Goal: Transaction & Acquisition: Purchase product/service

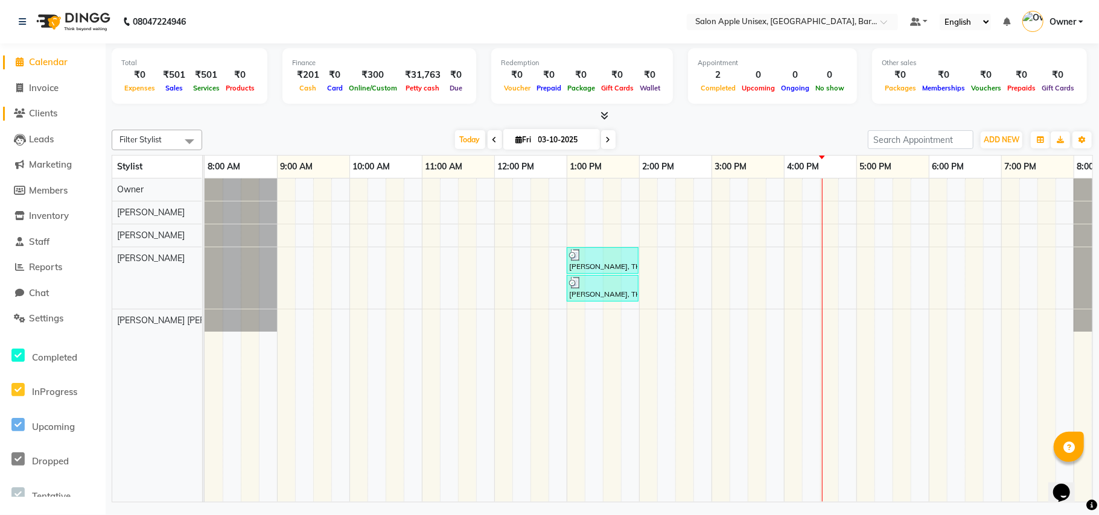
click at [53, 107] on span "Clients" at bounding box center [43, 112] width 28 height 11
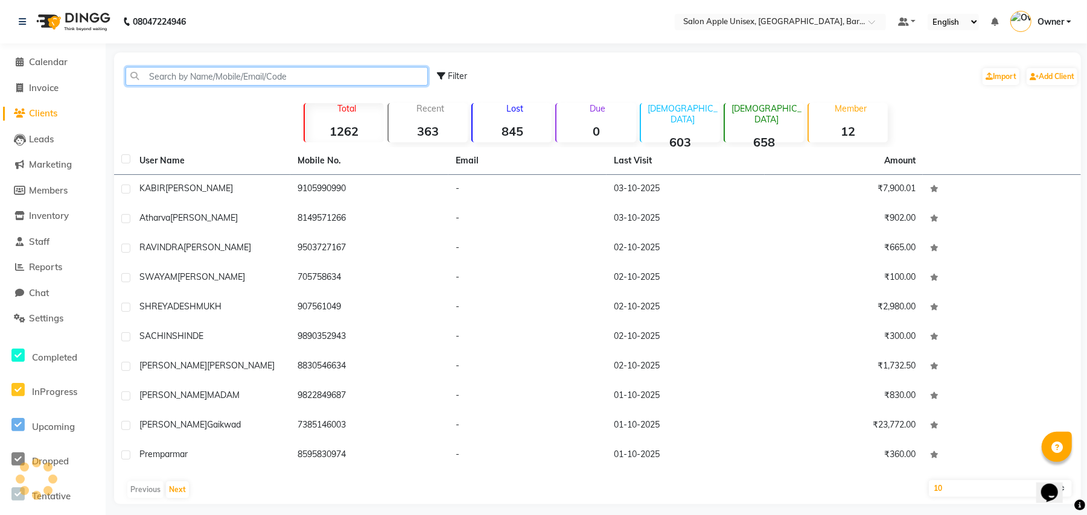
click at [176, 81] on input "text" at bounding box center [277, 76] width 302 height 19
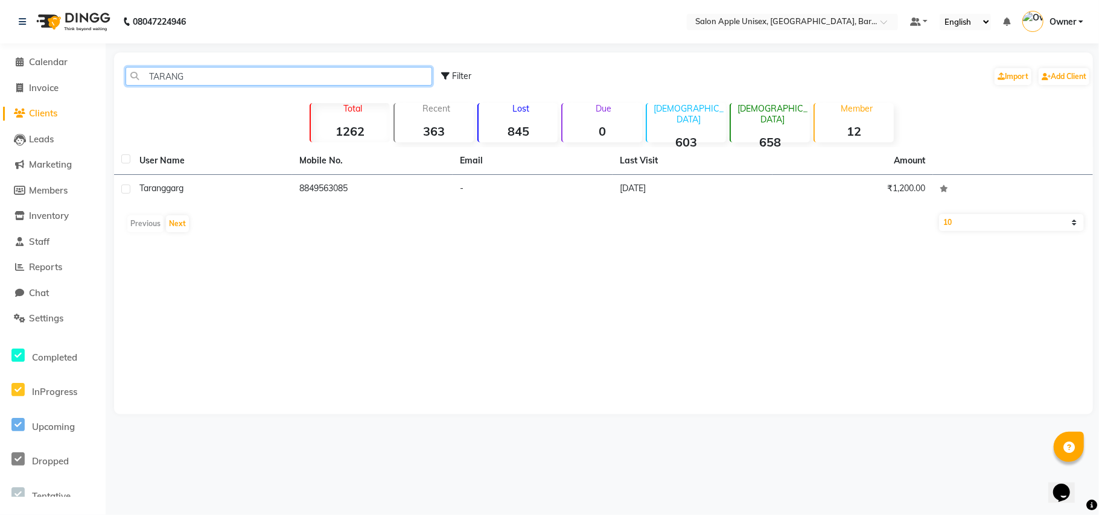
type input "TARANG"
click at [255, 186] on div "[PERSON_NAME]" at bounding box center [211, 188] width 145 height 13
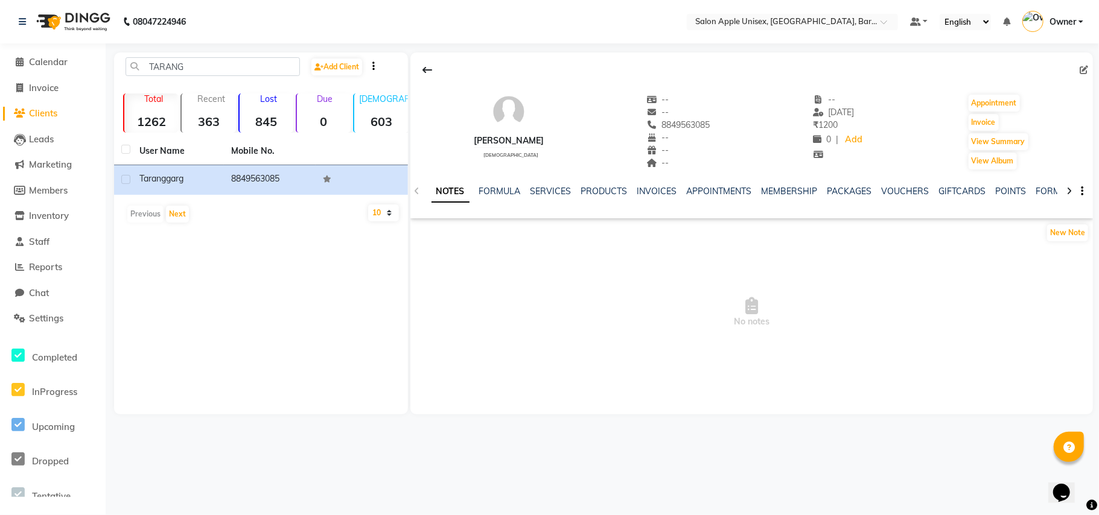
click at [539, 199] on div "NOTES FORMULA SERVICES PRODUCTS INVOICES APPOINTMENTS MEMBERSHIP PACKAGES VOUCH…" at bounding box center [737, 196] width 611 height 22
click at [549, 193] on link "SERVICES" at bounding box center [550, 191] width 41 height 11
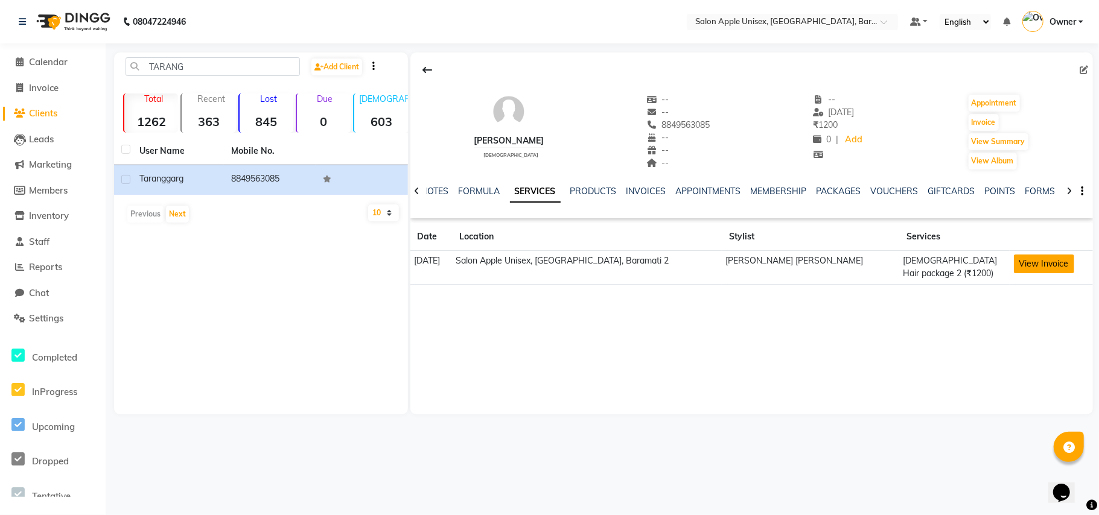
click at [1044, 263] on button "View Invoice" at bounding box center [1044, 264] width 60 height 19
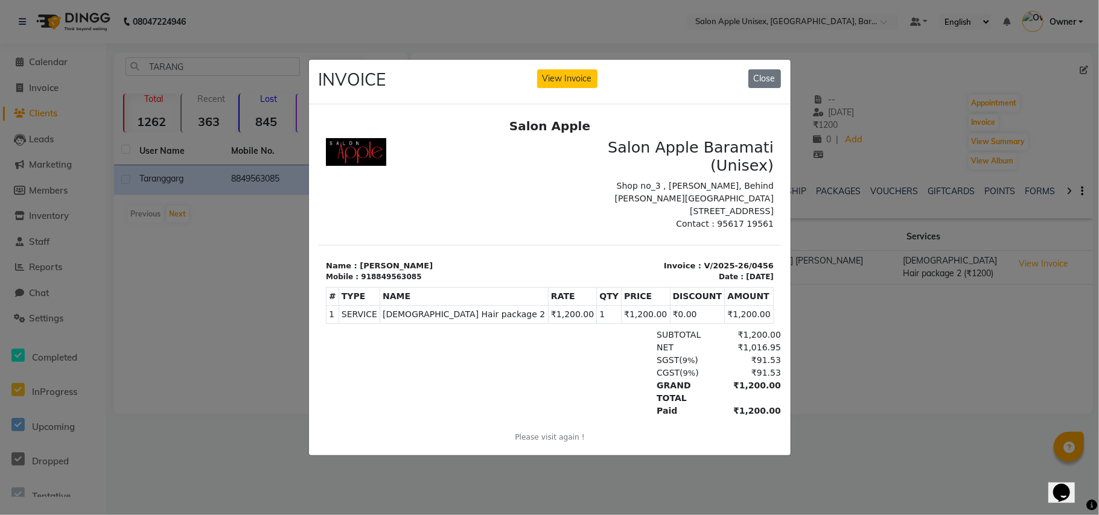
click at [849, 350] on ngb-modal-window "INVOICE View Invoice Close" at bounding box center [549, 257] width 1099 height 515
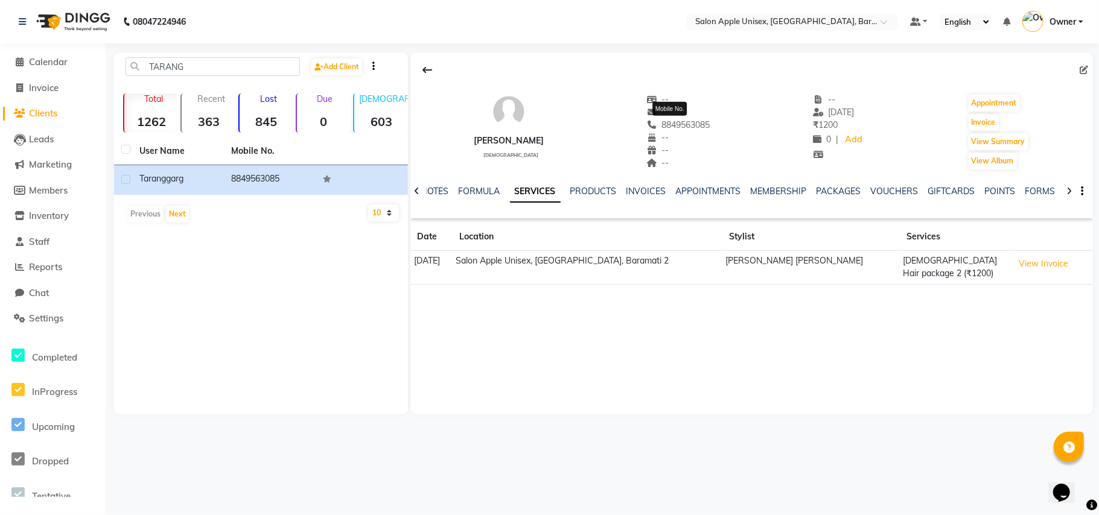
click at [677, 129] on span "8849563085" at bounding box center [678, 124] width 64 height 11
copy span "8849563085"
click at [58, 85] on span "Invoice" at bounding box center [44, 87] width 30 height 11
select select "service"
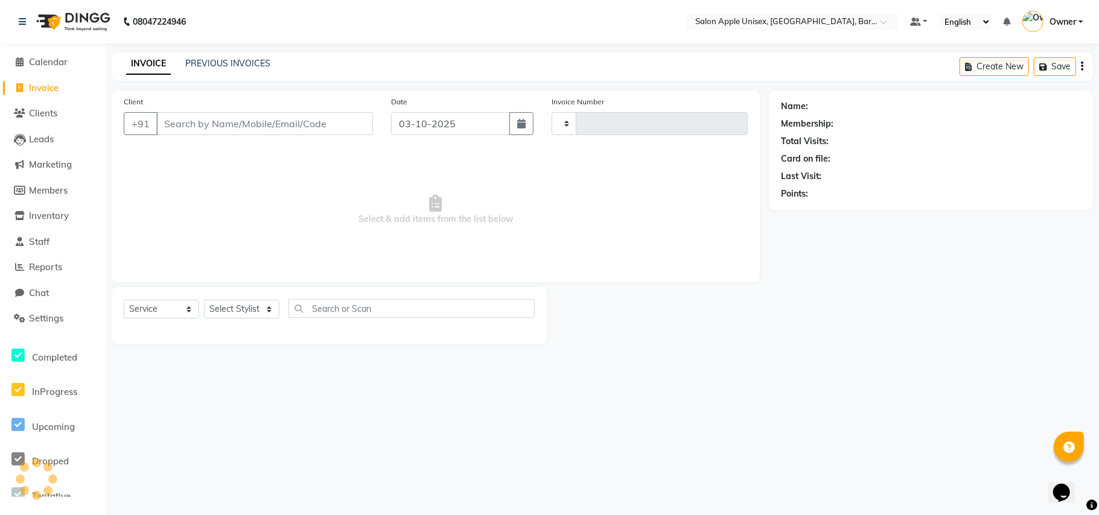
type input "0609"
select select "4957"
click at [180, 124] on input "Client" at bounding box center [264, 123] width 217 height 23
type input "8849563085"
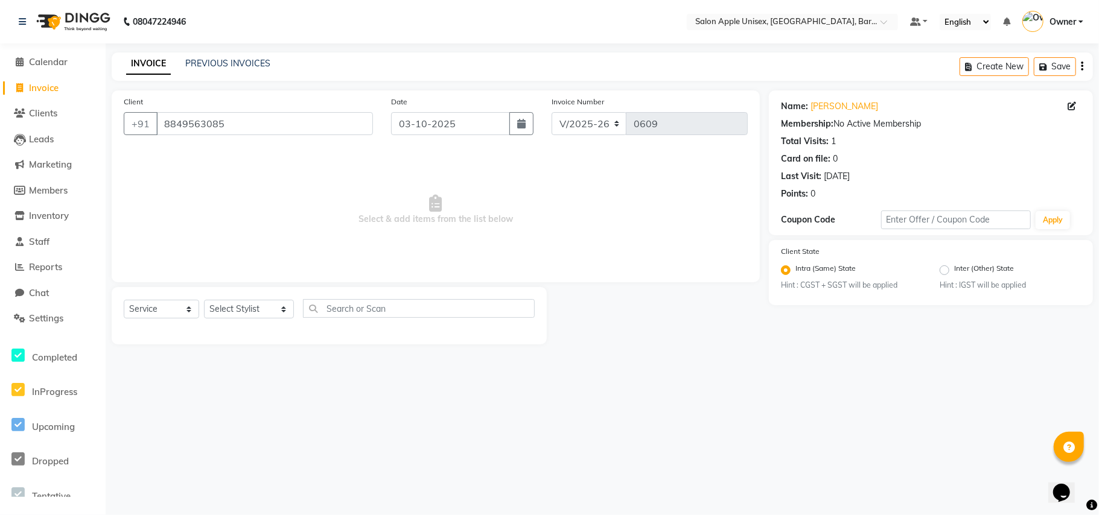
drag, startPoint x: 346, startPoint y: 269, endPoint x: 337, endPoint y: 269, distance: 9.1
click at [346, 271] on div "Client [PHONE_NUMBER] Date [DATE] Invoice Number V/2025 V/[PHONE_NUMBER] Select…" at bounding box center [436, 187] width 648 height 192
drag, startPoint x: 27, startPoint y: 52, endPoint x: 39, endPoint y: 56, distance: 12.0
click at [27, 53] on li "Calendar" at bounding box center [53, 62] width 106 height 26
click at [46, 59] on span "Calendar" at bounding box center [48, 61] width 39 height 11
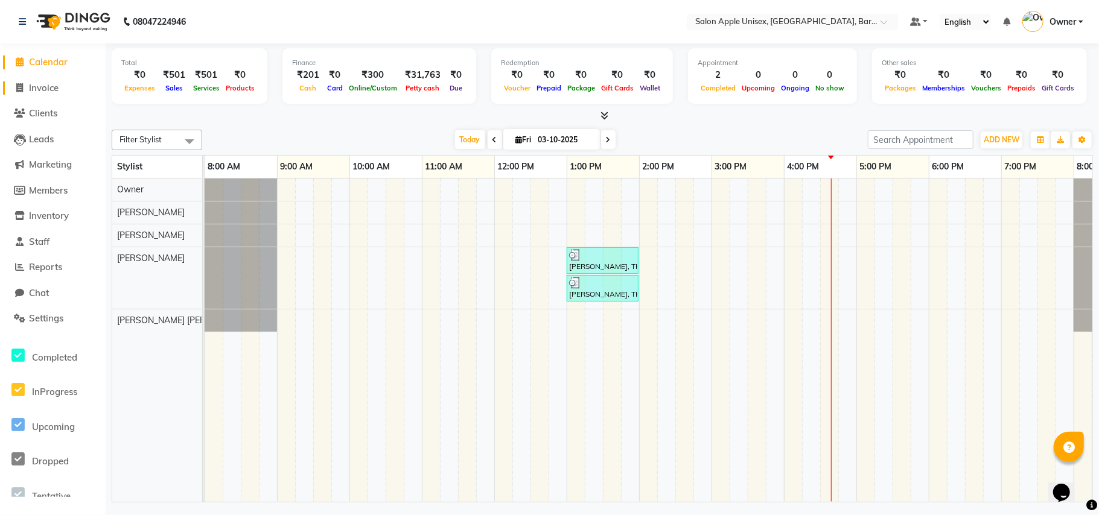
click at [51, 88] on span "Invoice" at bounding box center [44, 87] width 30 height 11
select select "4957"
select select "service"
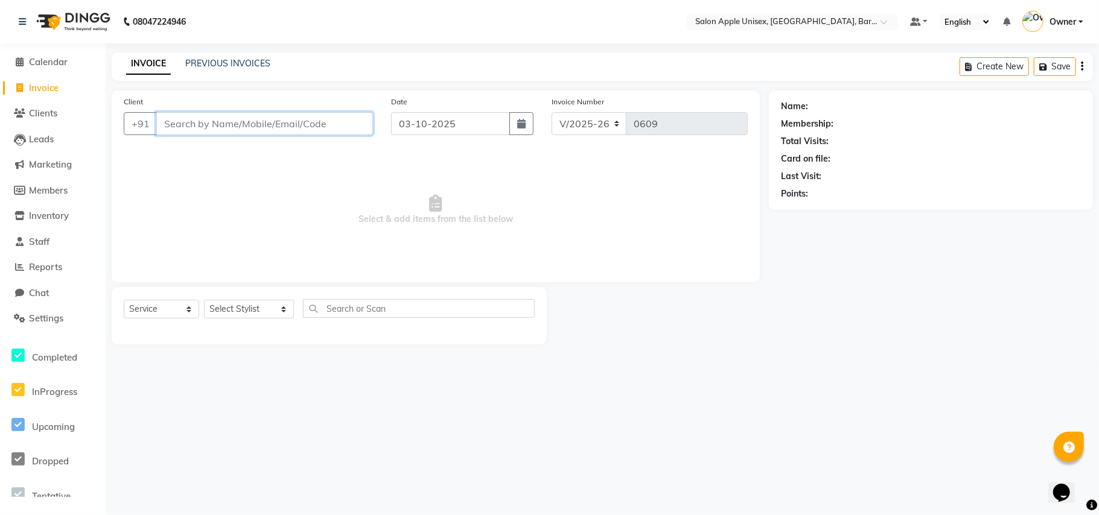
click at [191, 131] on input "Client" at bounding box center [264, 123] width 217 height 23
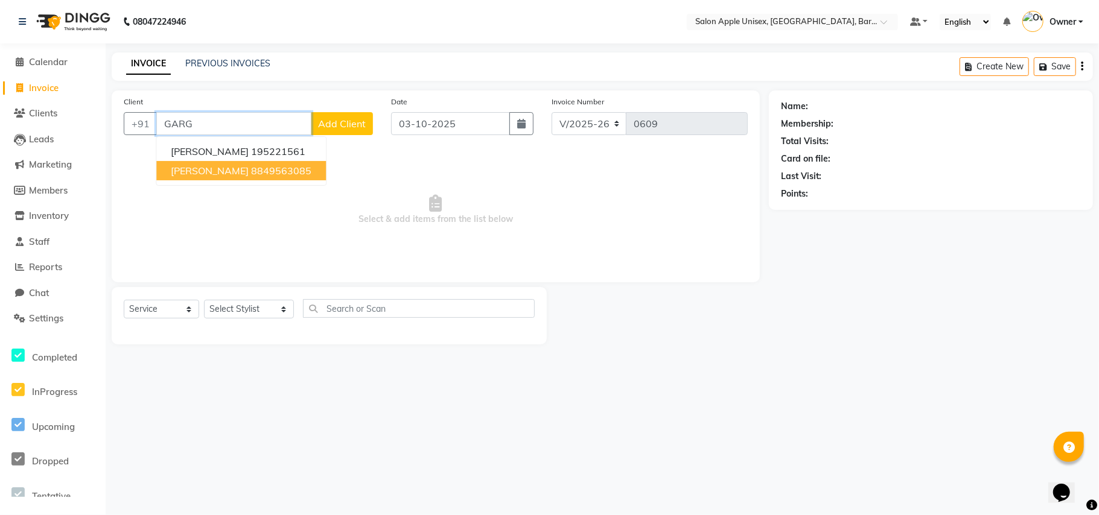
click at [251, 173] on ngb-highlight "8849563085" at bounding box center [281, 171] width 60 height 12
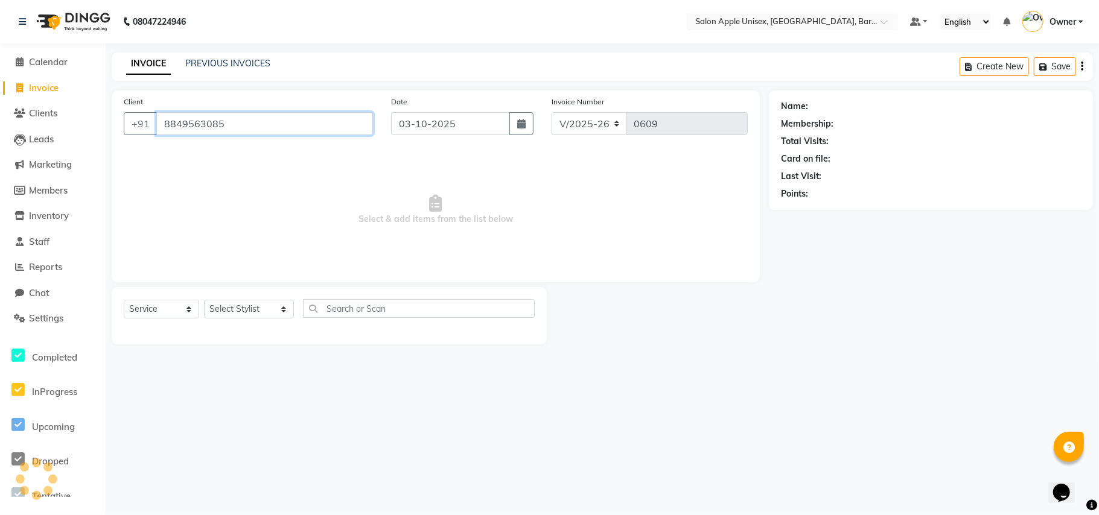
type input "8849563085"
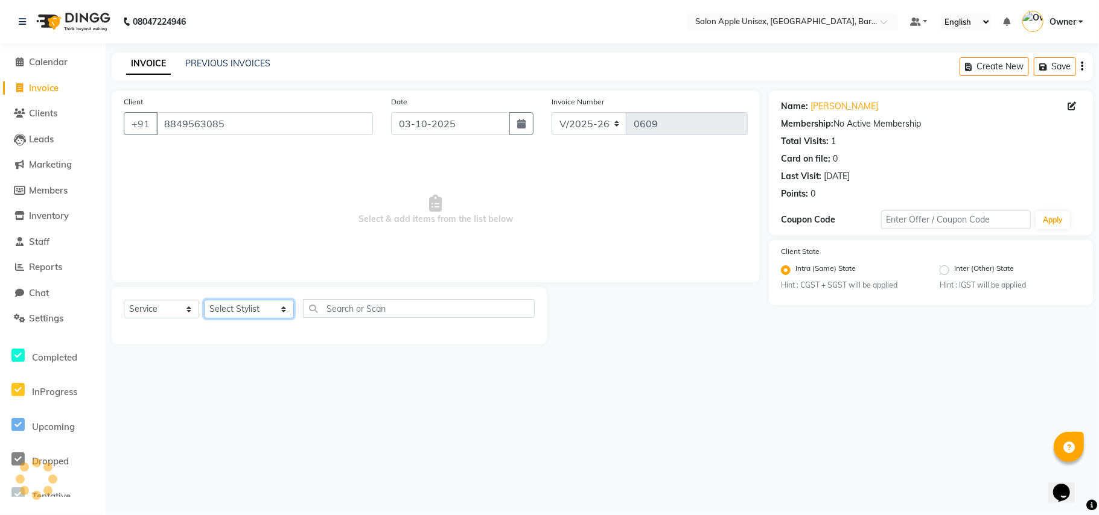
click at [234, 314] on select "Select Stylist [PERSON_NAME] [PERSON_NAME] [PERSON_NAME] [PERSON_NAME] Owner [P…" at bounding box center [249, 309] width 90 height 19
select select "53305"
click at [204, 300] on select "Select Stylist [PERSON_NAME] [PERSON_NAME] [PERSON_NAME] [PERSON_NAME] Owner [P…" at bounding box center [249, 309] width 90 height 19
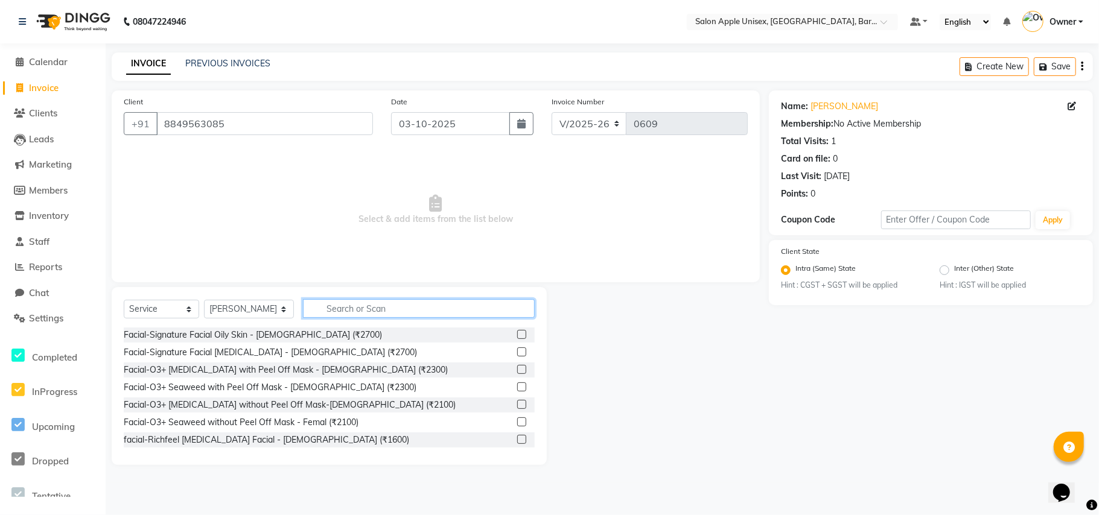
click at [333, 314] on input "text" at bounding box center [419, 308] width 232 height 19
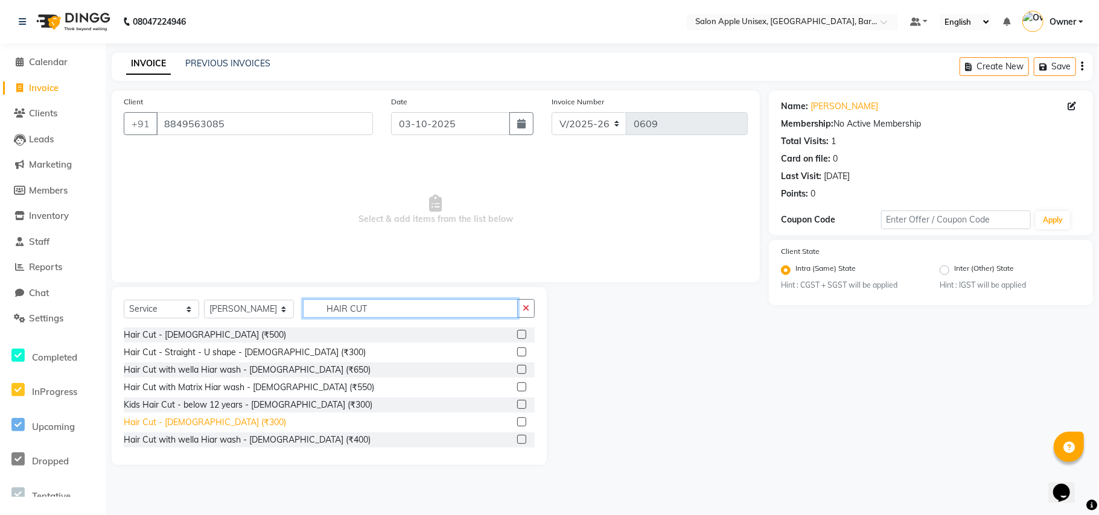
type input "HAIR CUT"
drag, startPoint x: 184, startPoint y: 416, endPoint x: 229, endPoint y: 393, distance: 50.7
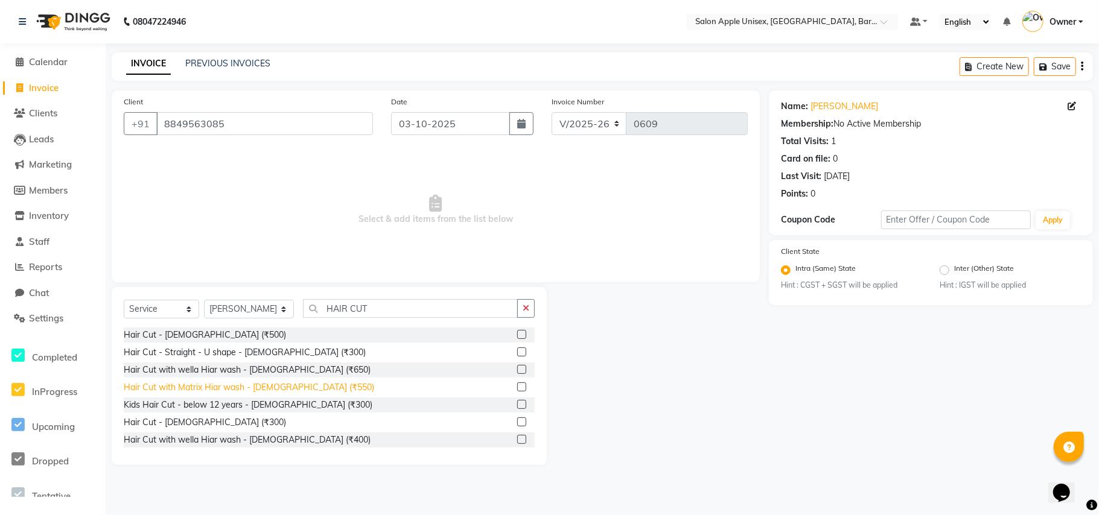
click at [185, 418] on div "Hair Cut - [DEMOGRAPHIC_DATA] (₹300)" at bounding box center [205, 422] width 162 height 13
checkbox input "false"
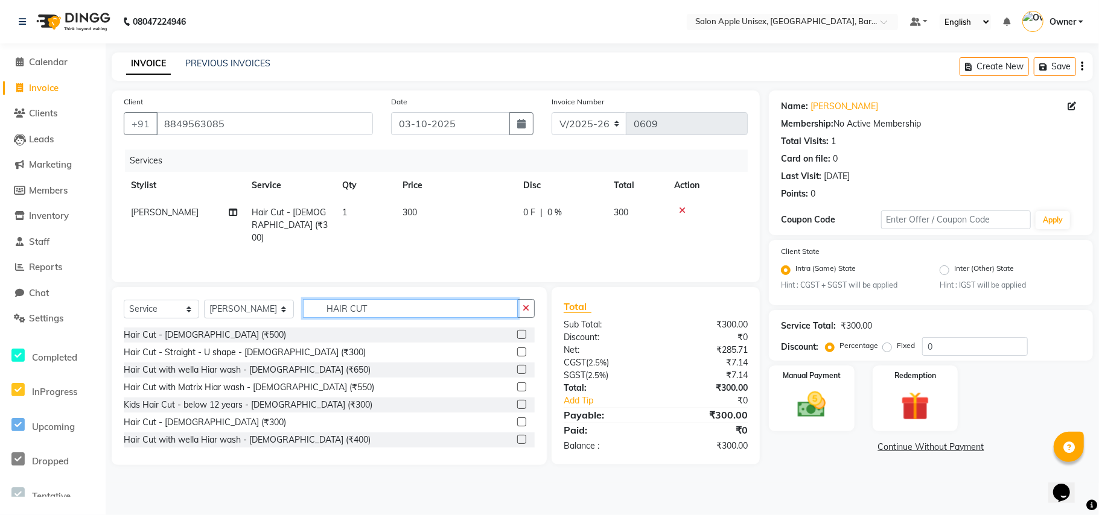
drag, startPoint x: 375, startPoint y: 310, endPoint x: 235, endPoint y: 330, distance: 141.4
click at [256, 331] on div "Select Service Product Membership Package Voucher Prepaid Gift Card Select Styl…" at bounding box center [329, 376] width 435 height 178
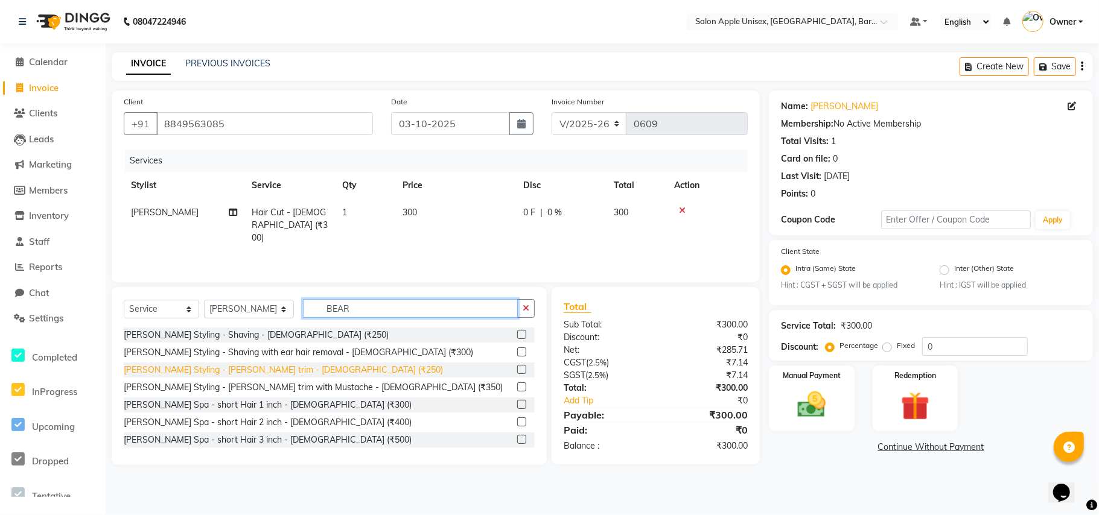
type input "BEAR"
click at [247, 373] on div "[PERSON_NAME] Styling - [PERSON_NAME] trim - [DEMOGRAPHIC_DATA] (₹250)" at bounding box center [283, 370] width 319 height 13
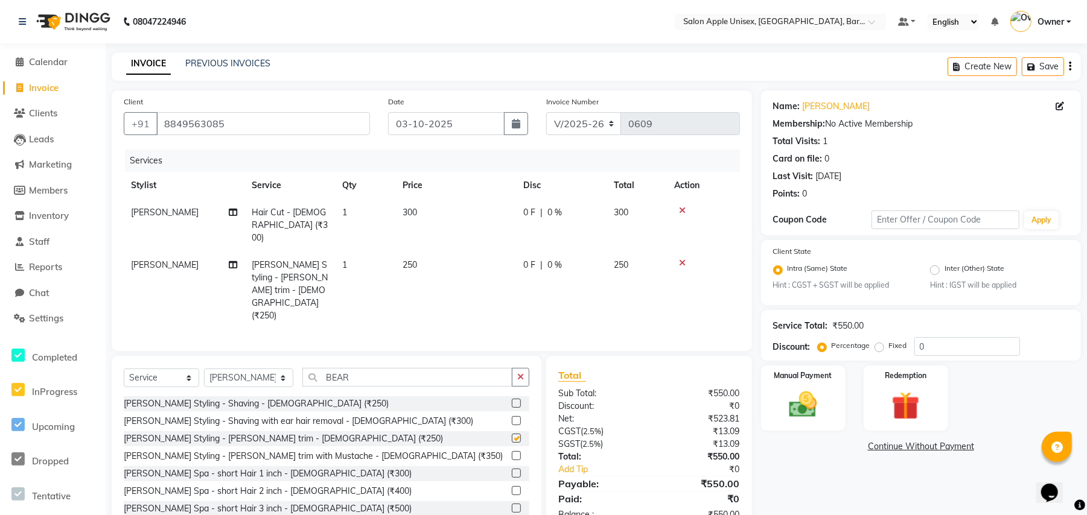
checkbox input "false"
drag, startPoint x: 355, startPoint y: 355, endPoint x: 297, endPoint y: 365, distance: 59.2
click at [297, 368] on div "Select Service Product Membership Package Voucher Prepaid Gift Card Select Styl…" at bounding box center [327, 382] width 406 height 28
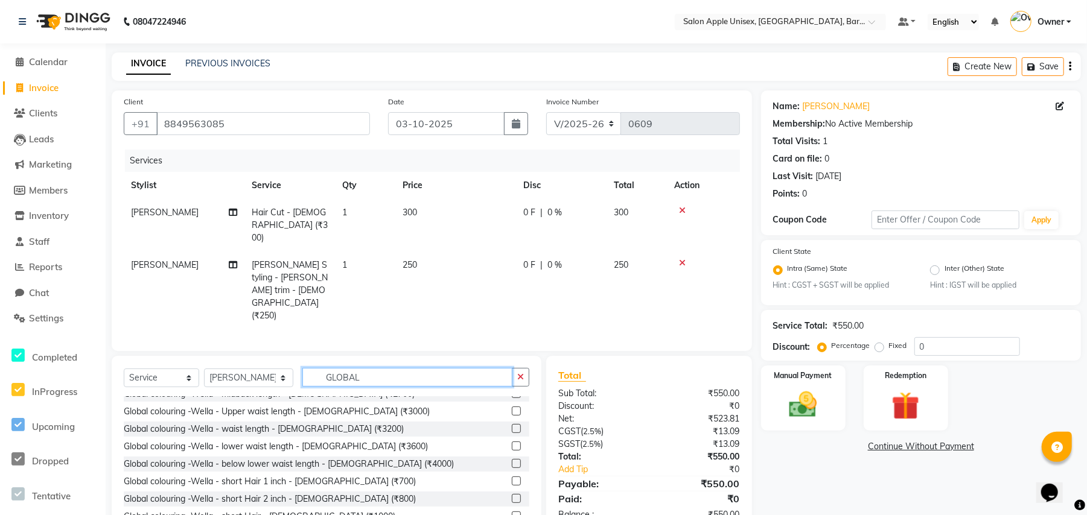
scroll to position [80, 0]
type input "GLOBAL"
click at [323, 492] on div "Global colouring -Wella - short Hair 2 inch - [DEMOGRAPHIC_DATA] (₹800)" at bounding box center [270, 498] width 292 height 13
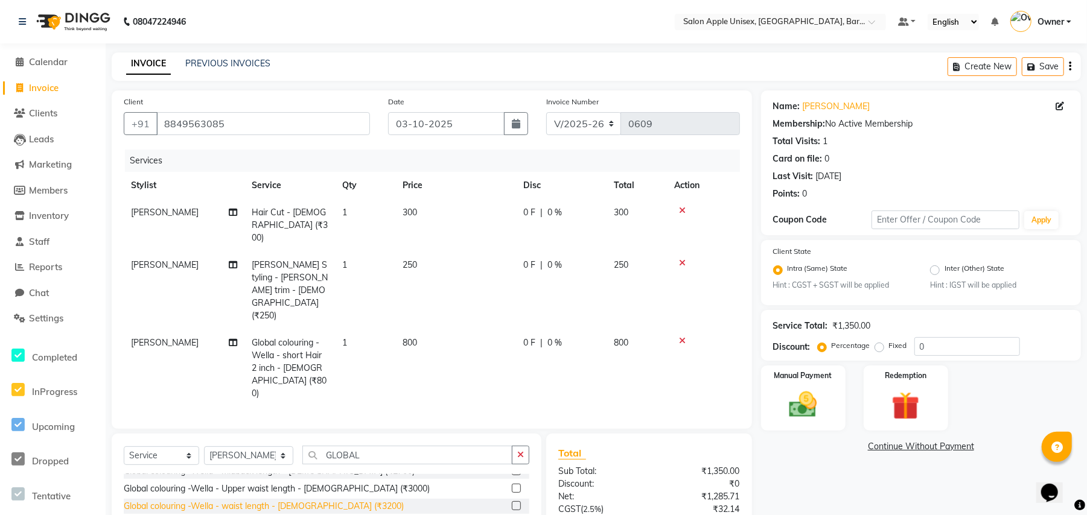
checkbox input "false"
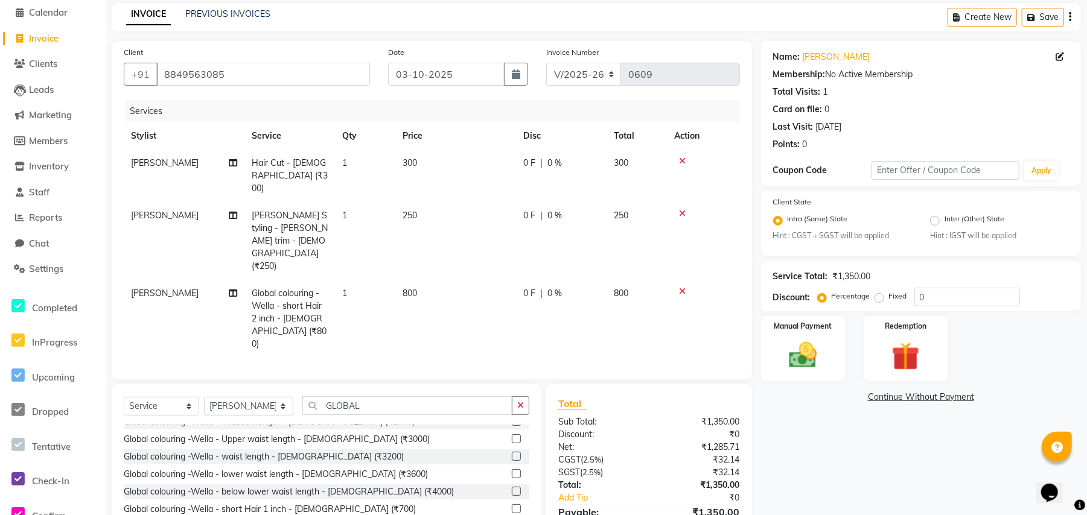
scroll to position [76, 0]
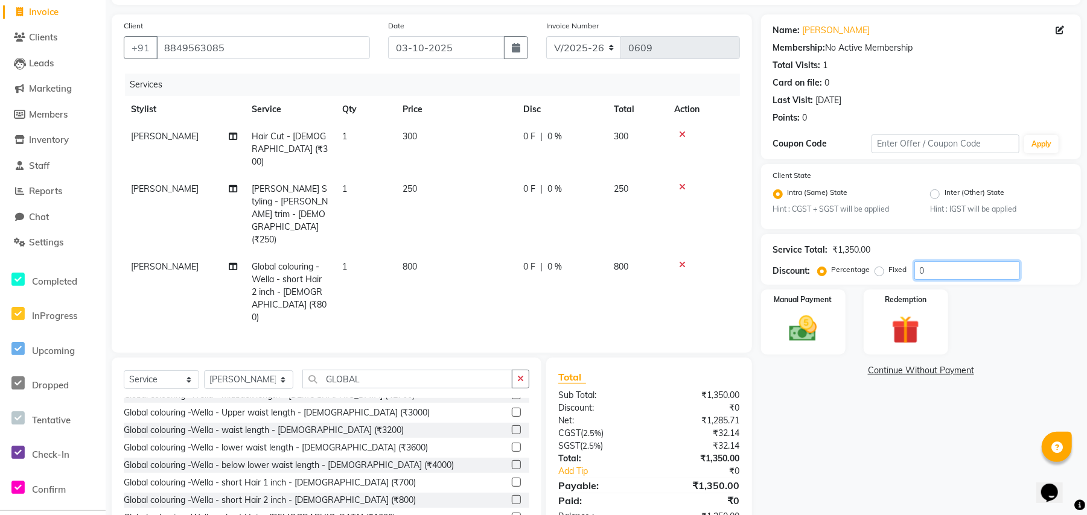
drag, startPoint x: 937, startPoint y: 269, endPoint x: 880, endPoint y: 274, distance: 56.9
click at [880, 274] on div "Percentage Fixed 0" at bounding box center [920, 270] width 200 height 19
type input "11"
click at [232, 371] on select "Select Stylist [PERSON_NAME] [PERSON_NAME] [PERSON_NAME] [PERSON_NAME] Owner [P…" at bounding box center [248, 380] width 89 height 19
select select "63751"
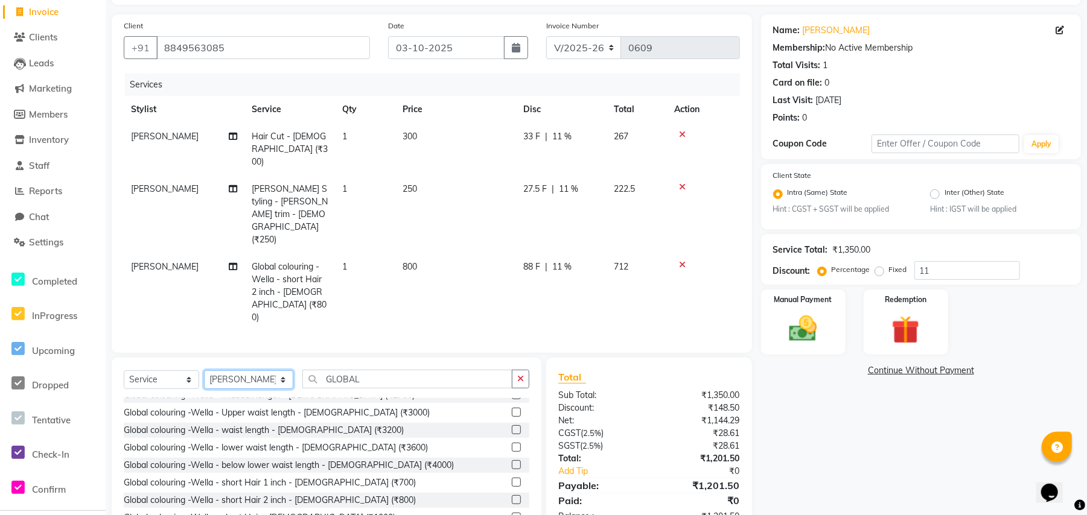
click at [204, 371] on select "Select Stylist [PERSON_NAME] [PERSON_NAME] [PERSON_NAME] [PERSON_NAME] Owner [P…" at bounding box center [248, 380] width 89 height 19
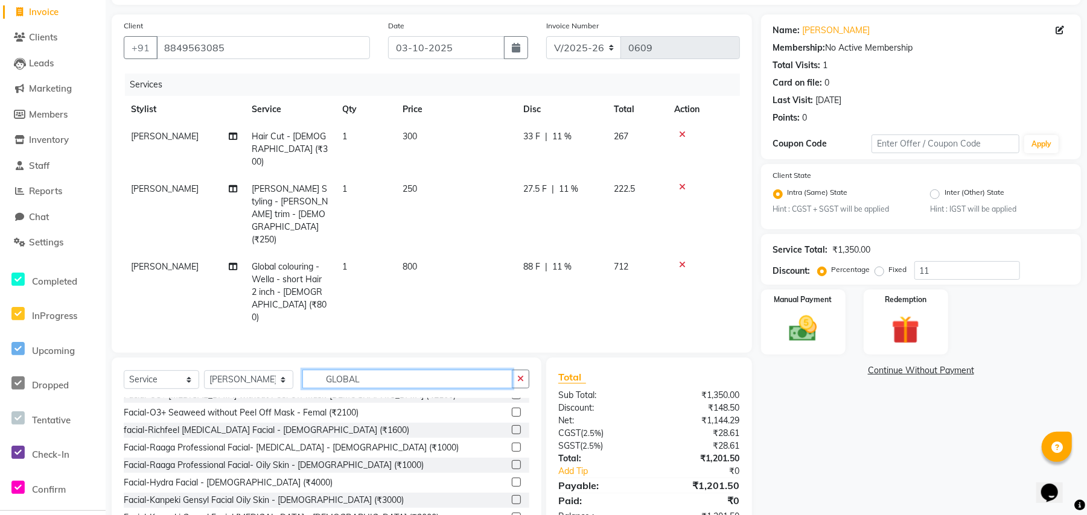
drag, startPoint x: 356, startPoint y: 345, endPoint x: 281, endPoint y: 343, distance: 75.5
click at [281, 370] on div "Select Service Product Membership Package Voucher Prepaid Gift Card Select Styl…" at bounding box center [327, 384] width 406 height 28
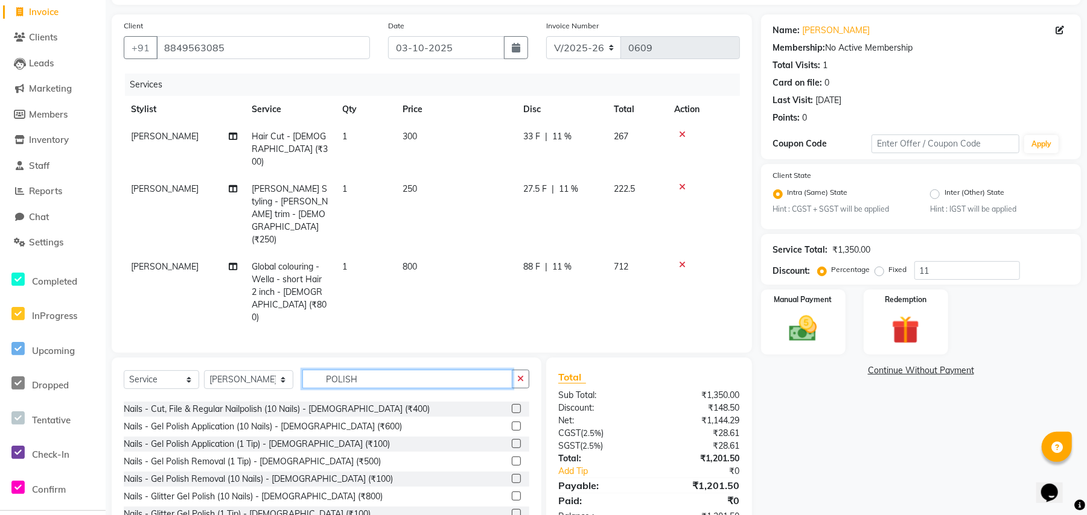
scroll to position [322, 0]
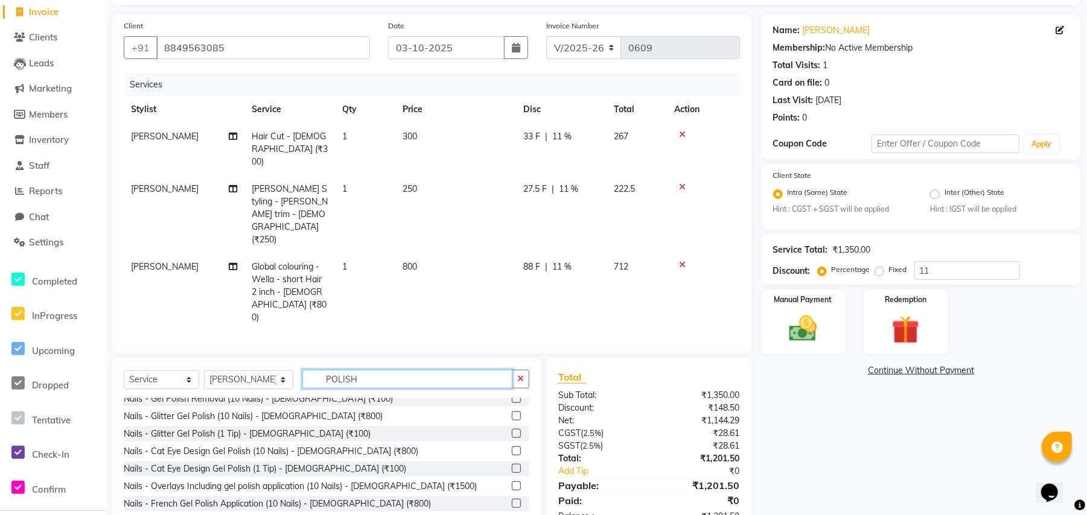
drag, startPoint x: 372, startPoint y: 331, endPoint x: 215, endPoint y: 348, distance: 157.8
click at [215, 370] on div "Select Service Product Membership Package Voucher Prepaid Gift Card Select Styl…" at bounding box center [327, 384] width 406 height 28
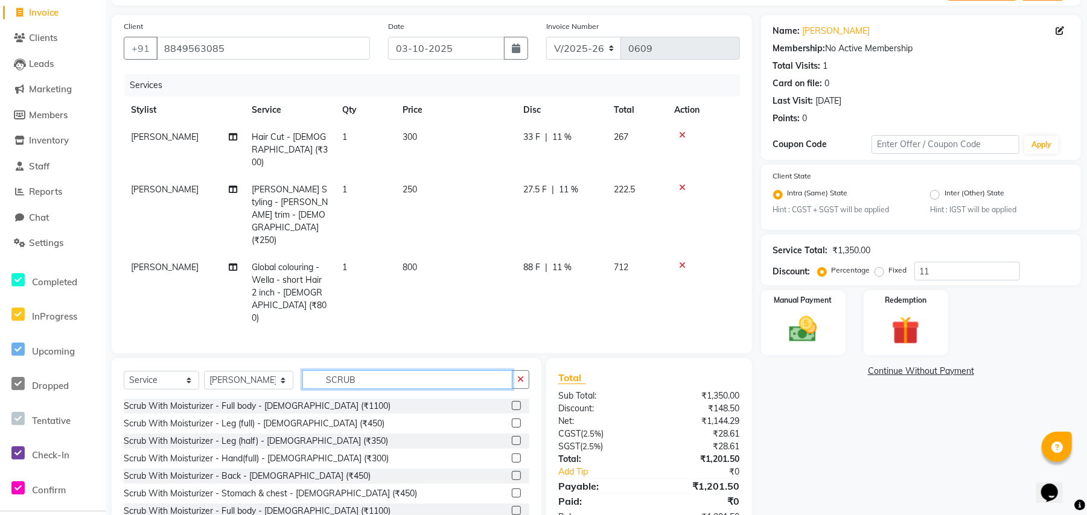
scroll to position [76, 0]
type input "SCRU"
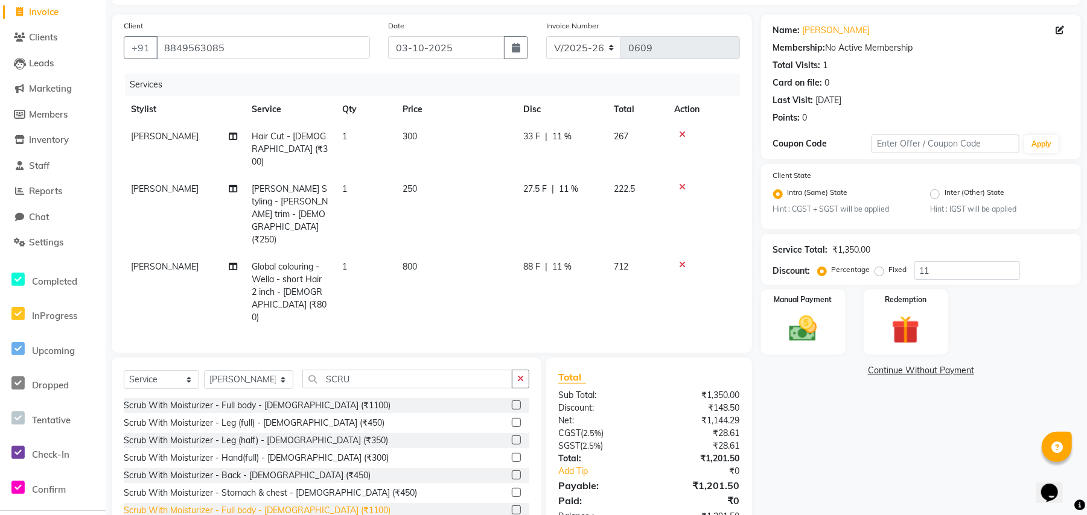
click at [203, 505] on div "Scrub With Moisturizer - Full body - [DEMOGRAPHIC_DATA] (₹1100)" at bounding box center [257, 511] width 267 height 13
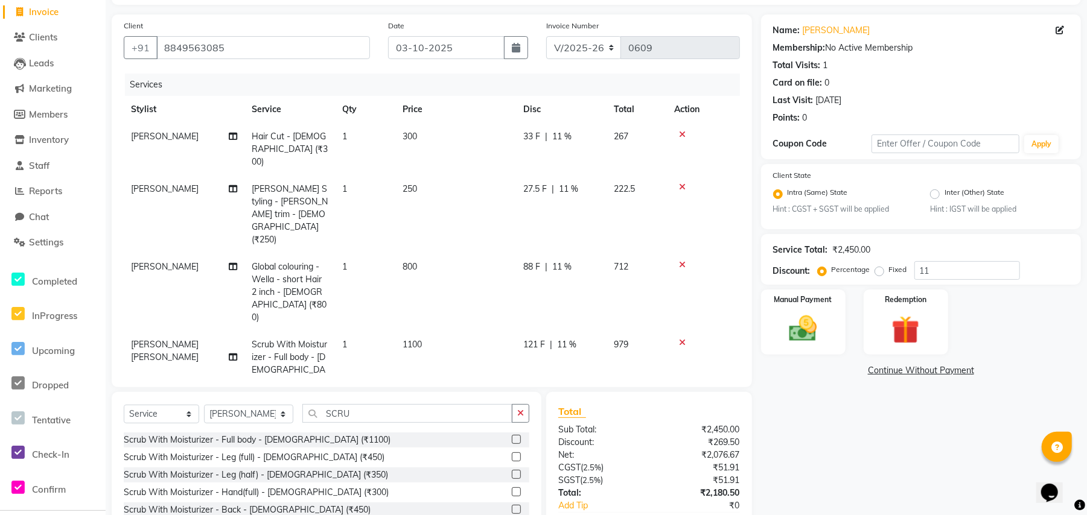
checkbox input "false"
click at [566, 339] on span "11 %" at bounding box center [566, 345] width 19 height 13
select select "63751"
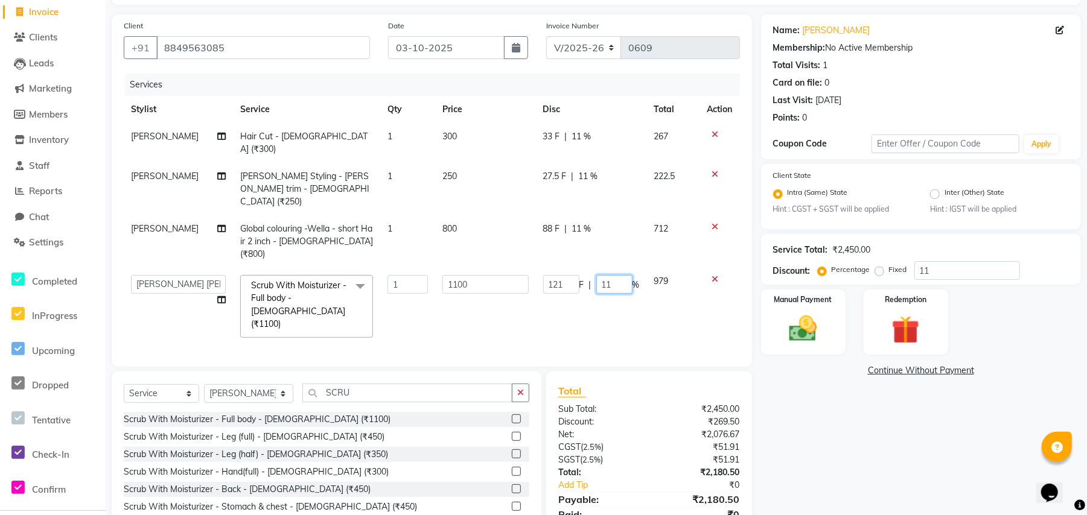
drag, startPoint x: 614, startPoint y: 247, endPoint x: 572, endPoint y: 253, distance: 42.2
click at [589, 275] on div "121 F | 11 %" at bounding box center [591, 284] width 97 height 19
click at [594, 290] on td "121 F | %" at bounding box center [591, 306] width 111 height 77
select select "63751"
click at [609, 275] on input "0" at bounding box center [614, 284] width 36 height 19
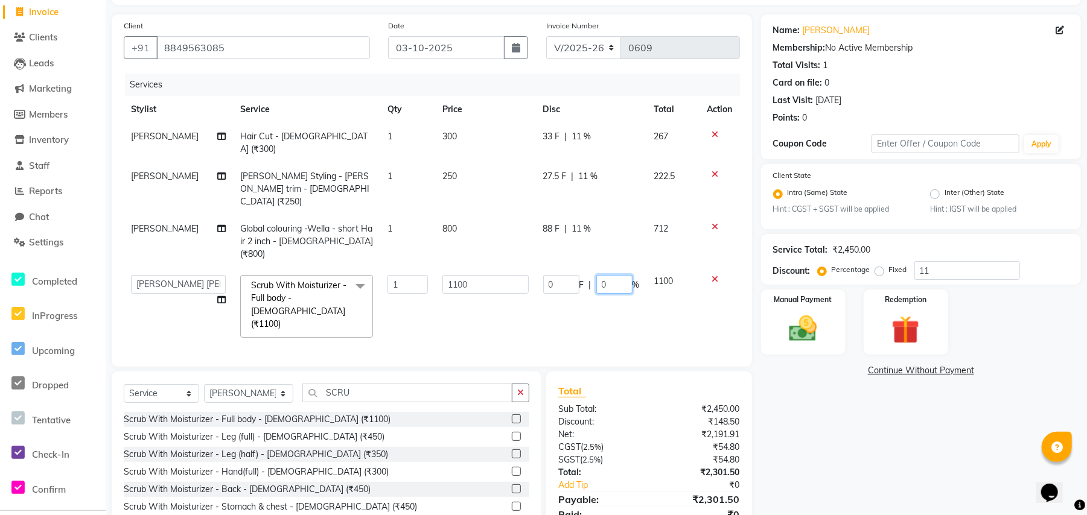
drag, startPoint x: 604, startPoint y: 245, endPoint x: 604, endPoint y: 252, distance: 6.6
click at [604, 275] on input "0" at bounding box center [614, 284] width 36 height 19
type input "11"
click at [611, 279] on tbody "[PERSON_NAME] Hair Cut - [DEMOGRAPHIC_DATA] (₹300) 1 300 33 F | 11 % 267 [PERSO…" at bounding box center [432, 234] width 616 height 222
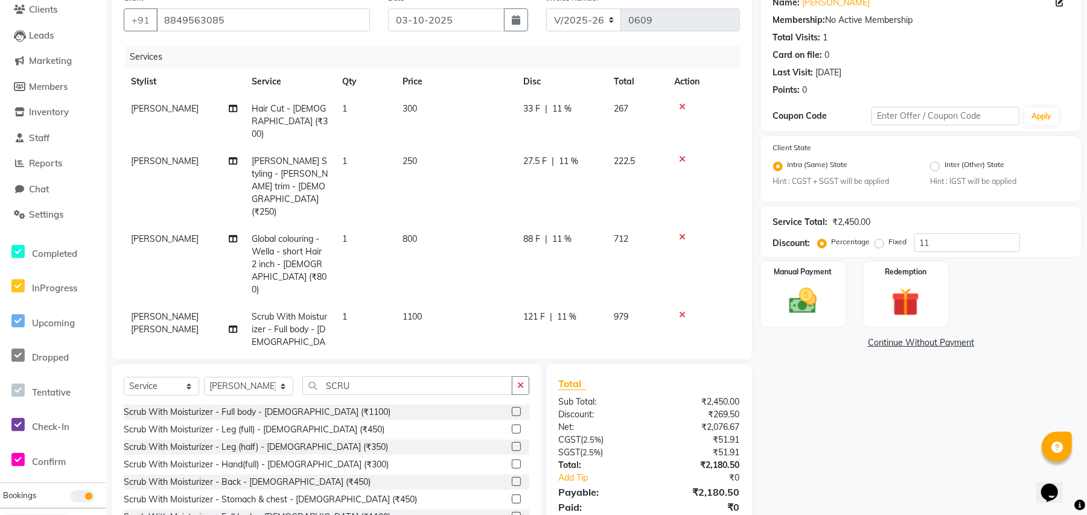
scroll to position [129, 0]
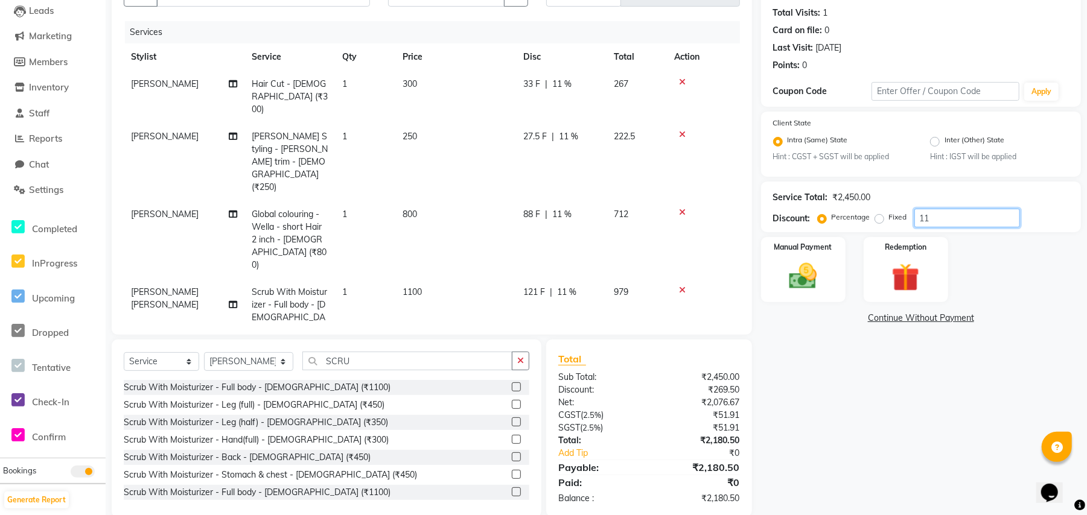
click at [940, 214] on input "11" at bounding box center [967, 218] width 106 height 19
type input "1"
type input "9"
click at [889, 220] on label "Fixed" at bounding box center [898, 217] width 18 height 11
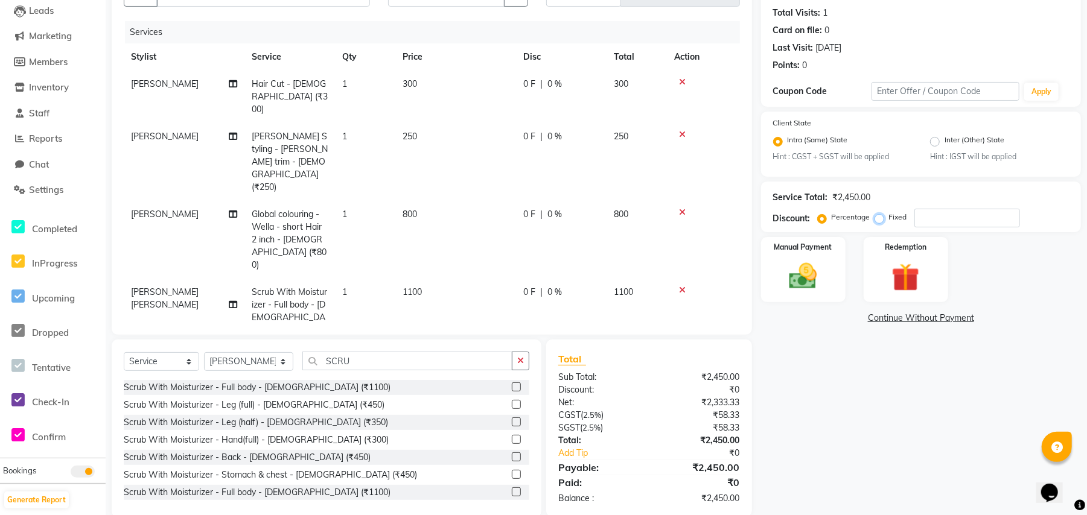
click at [878, 220] on input "Fixed" at bounding box center [882, 217] width 8 height 8
radio input "true"
drag, startPoint x: 919, startPoint y: 215, endPoint x: 949, endPoint y: 220, distance: 31.2
click at [920, 215] on input "number" at bounding box center [967, 218] width 106 height 19
type input "1"
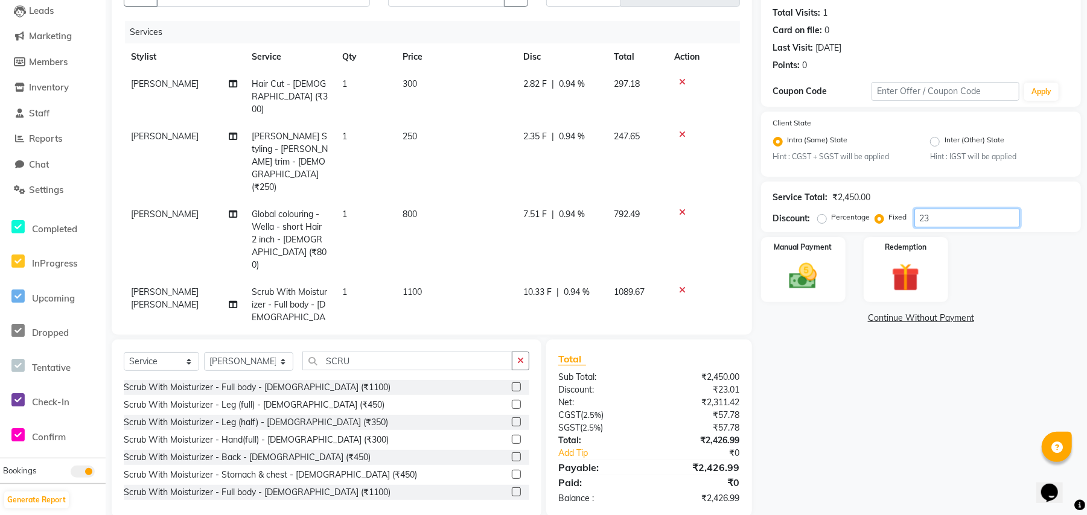
type input "2"
click at [853, 415] on div "Name: [PERSON_NAME] Membership: No Active Membership Total Visits: 1 Card on fi…" at bounding box center [925, 240] width 329 height 556
click at [820, 273] on img at bounding box center [803, 276] width 47 height 33
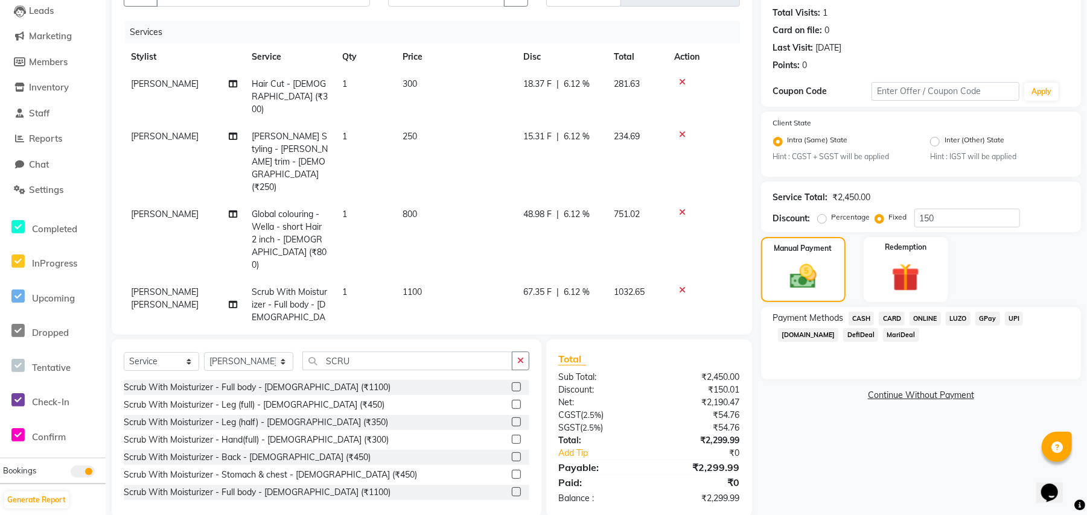
click at [920, 314] on span "ONLINE" at bounding box center [925, 319] width 31 height 14
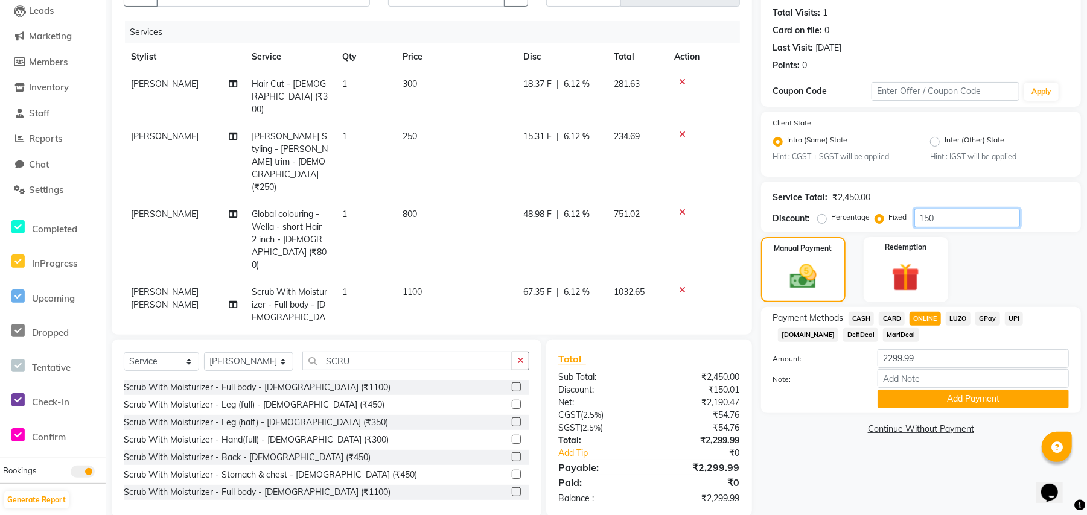
drag, startPoint x: 957, startPoint y: 211, endPoint x: 949, endPoint y: 217, distance: 10.3
click at [949, 217] on input "150" at bounding box center [967, 218] width 106 height 19
type input "1"
type input "150"
click at [832, 218] on label "Percentage" at bounding box center [851, 217] width 39 height 11
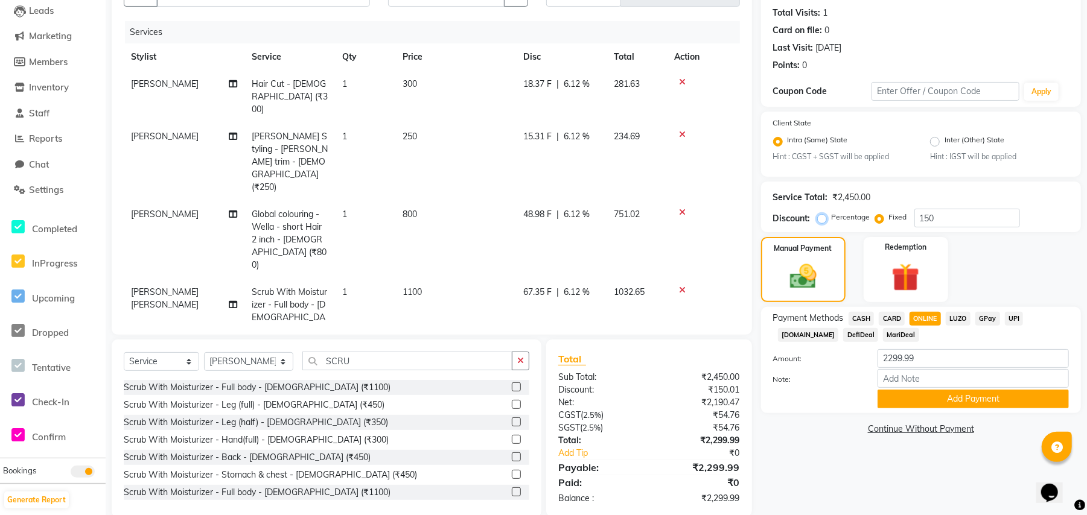
click at [822, 218] on input "Percentage" at bounding box center [824, 217] width 8 height 8
radio input "true"
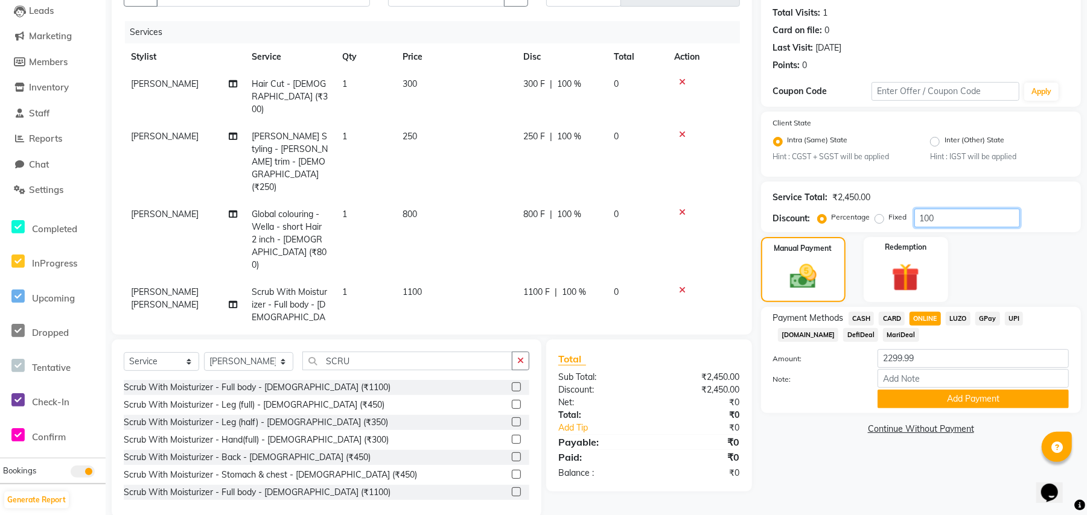
drag, startPoint x: 964, startPoint y: 220, endPoint x: 923, endPoint y: 225, distance: 41.3
click at [923, 220] on input "100" at bounding box center [967, 218] width 106 height 19
type input "1"
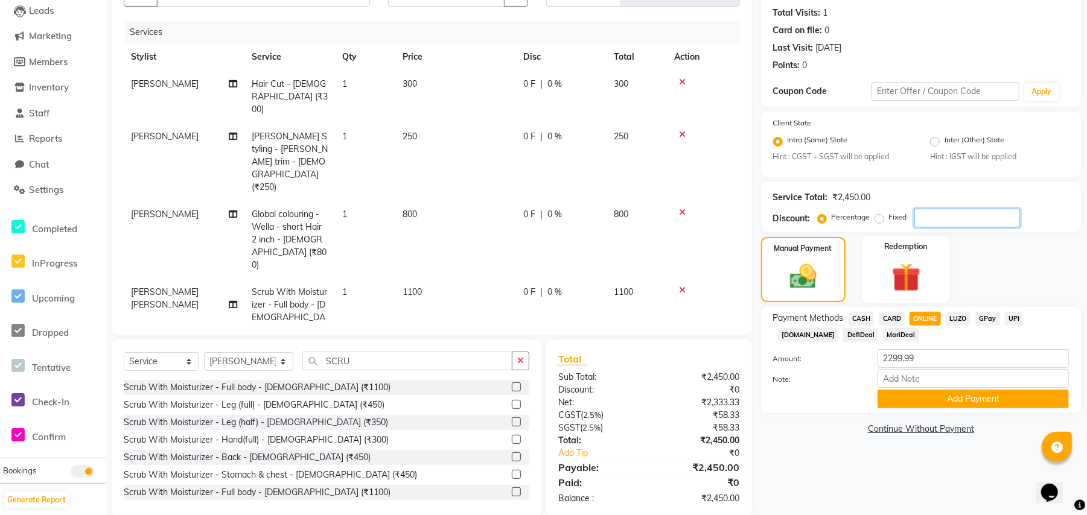
type input "5"
type input "8"
type input "6"
click at [811, 459] on div "Name: [PERSON_NAME] Membership: No Active Membership Total Visits: 1 Card on fi…" at bounding box center [925, 240] width 329 height 556
drag, startPoint x: 932, startPoint y: 362, endPoint x: 821, endPoint y: 360, distance: 111.1
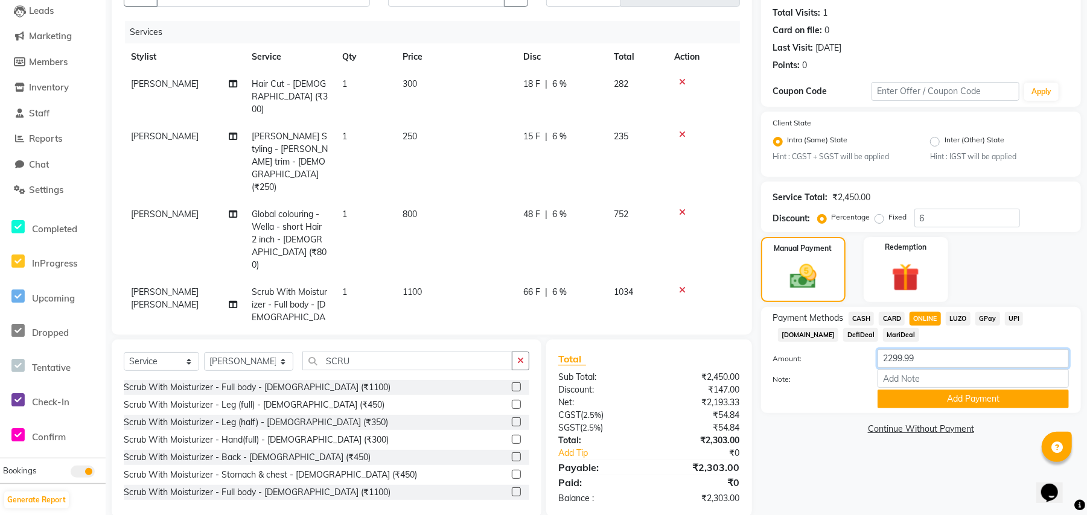
click at [821, 360] on div "Amount: 2299.99" at bounding box center [921, 359] width 314 height 21
click at [814, 445] on div "Name: [PERSON_NAME] Membership: No Active Membership Total Visits: 1 Card on fi…" at bounding box center [925, 240] width 329 height 556
click at [925, 315] on span "ONLINE" at bounding box center [925, 319] width 31 height 14
type input "2303"
click at [889, 218] on label "Fixed" at bounding box center [898, 217] width 18 height 11
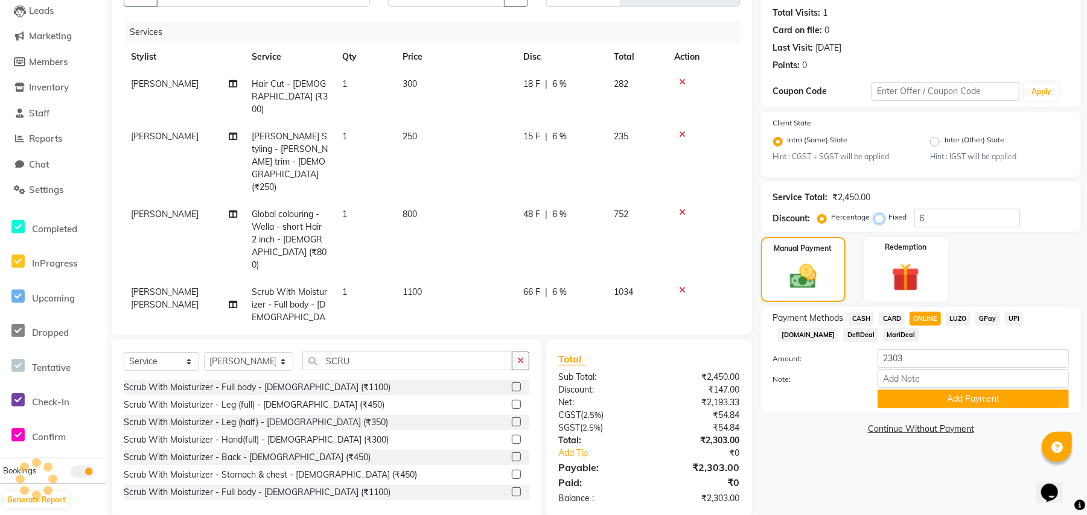
click at [881, 218] on input "Fixed" at bounding box center [882, 217] width 8 height 8
radio input "true"
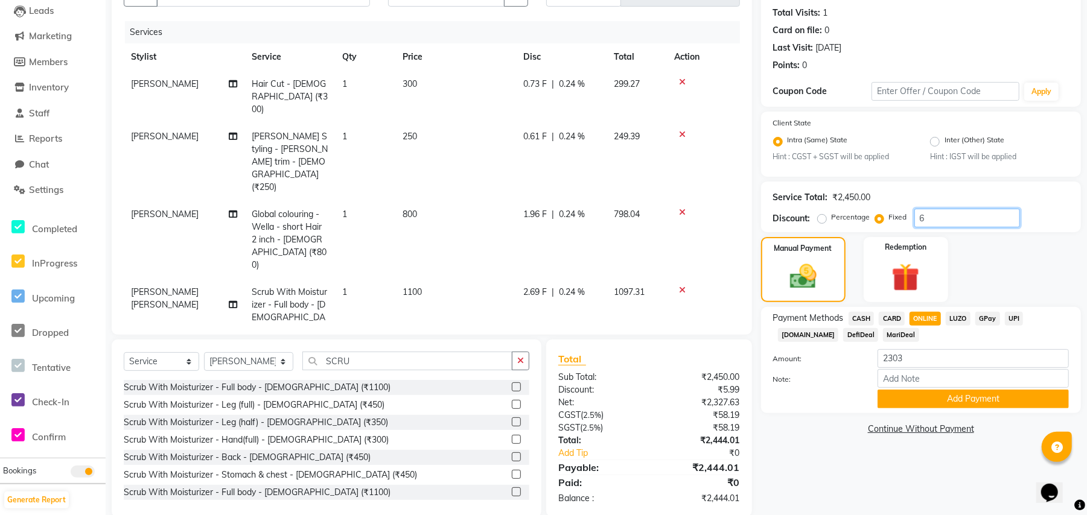
drag, startPoint x: 952, startPoint y: 218, endPoint x: 880, endPoint y: 218, distance: 71.8
click at [886, 218] on div "Percentage Fixed 6" at bounding box center [920, 218] width 200 height 19
type input "150"
drag, startPoint x: 927, startPoint y: 355, endPoint x: 763, endPoint y: 382, distance: 166.3
click at [763, 378] on div "Payment Methods CASH CARD ONLINE LUZO GPay UPI [DOMAIN_NAME] DefiDeal MariDeal …" at bounding box center [921, 360] width 320 height 106
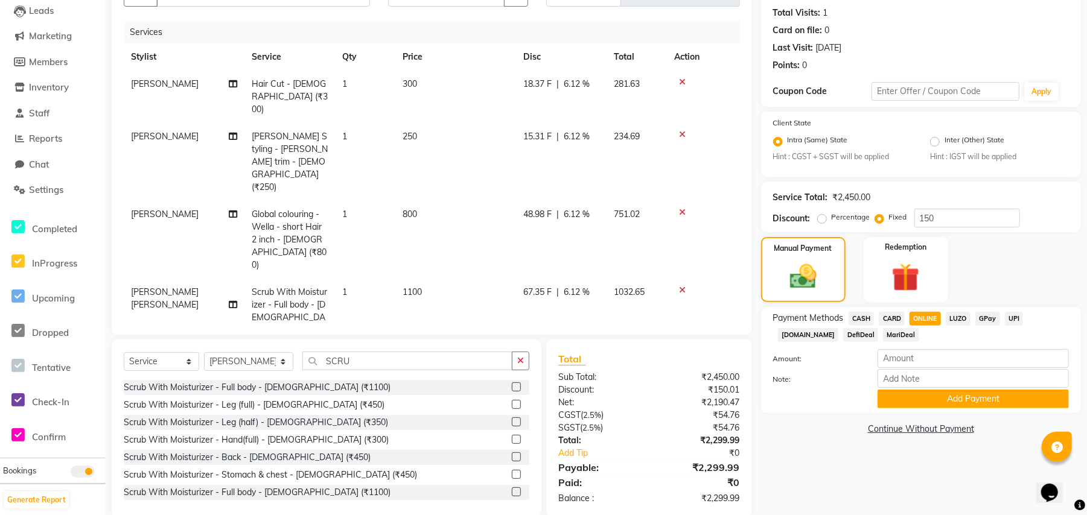
click at [815, 451] on div "Name: [PERSON_NAME] Membership: No Active Membership Total Visits: 1 Card on fi…" at bounding box center [925, 240] width 329 height 556
click at [902, 394] on button "Add Payment" at bounding box center [973, 399] width 191 height 19
click at [908, 314] on div "ONLINE" at bounding box center [923, 320] width 36 height 16
click at [920, 314] on span "ONLINE" at bounding box center [925, 319] width 31 height 14
type input "2299.99"
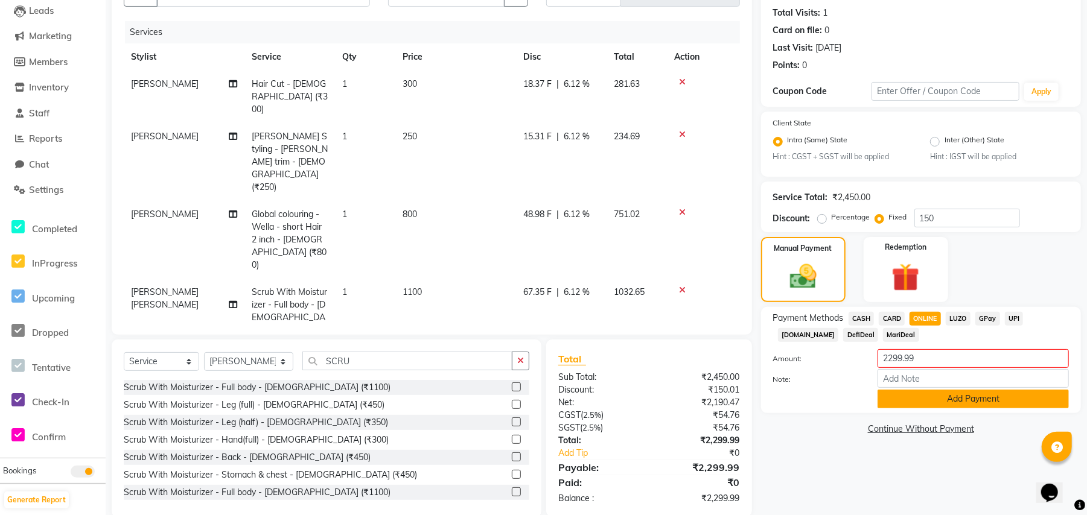
click at [927, 408] on button "Add Payment" at bounding box center [973, 399] width 191 height 19
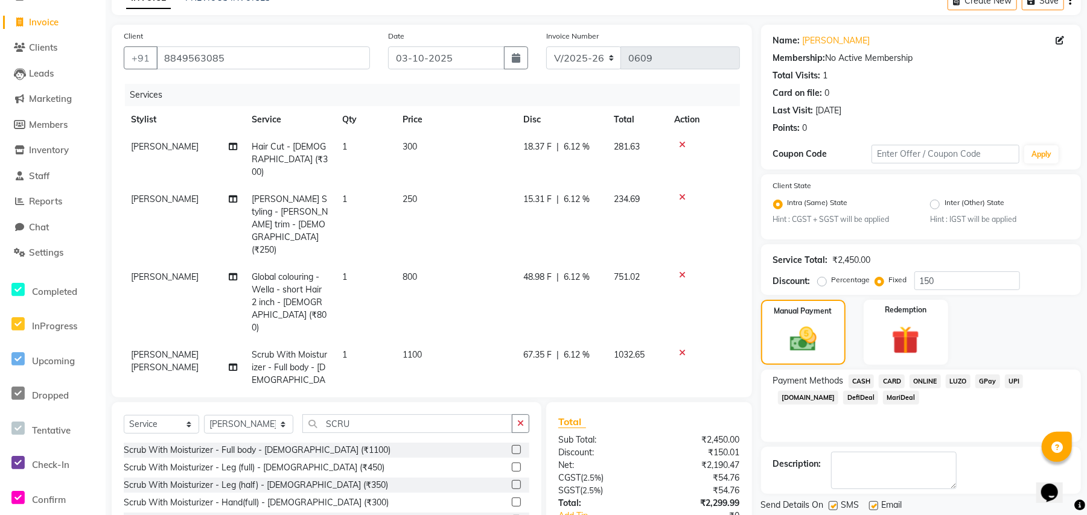
scroll to position [153, 0]
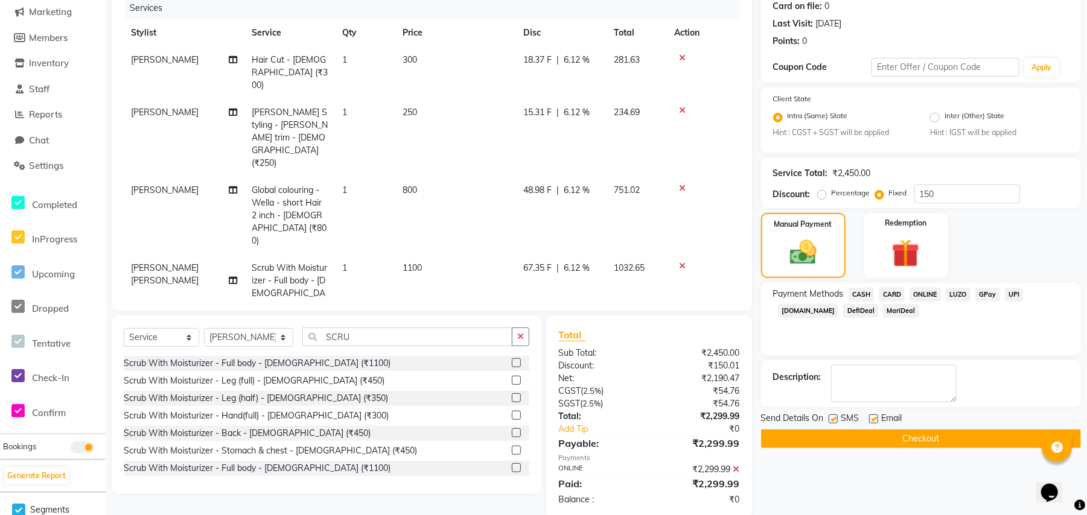
click at [841, 442] on button "Checkout" at bounding box center [921, 439] width 320 height 19
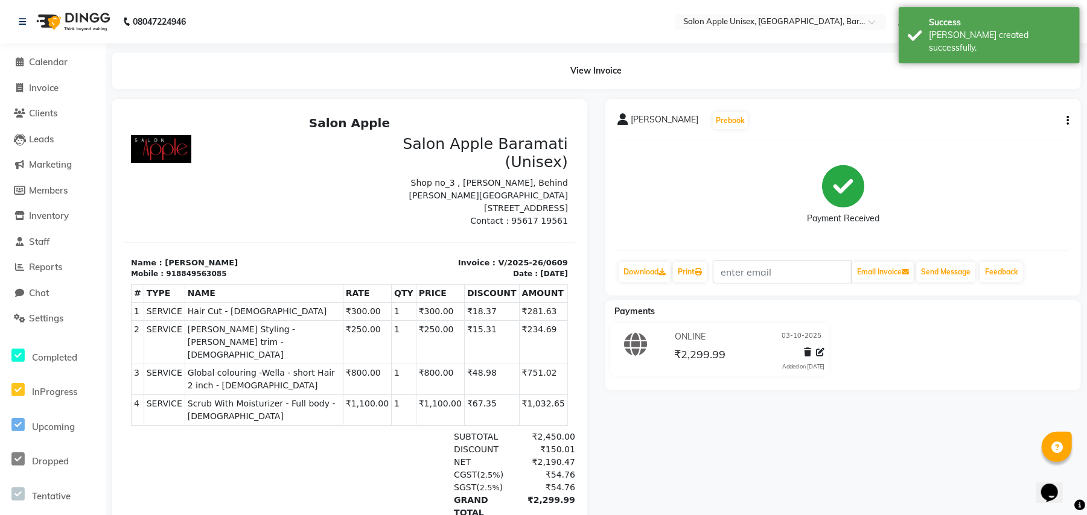
click at [710, 418] on div "[PERSON_NAME] Prebook Payment Received Download Print Email Invoice Send Messag…" at bounding box center [843, 317] width 494 height 436
click at [24, 19] on icon at bounding box center [22, 22] width 7 height 8
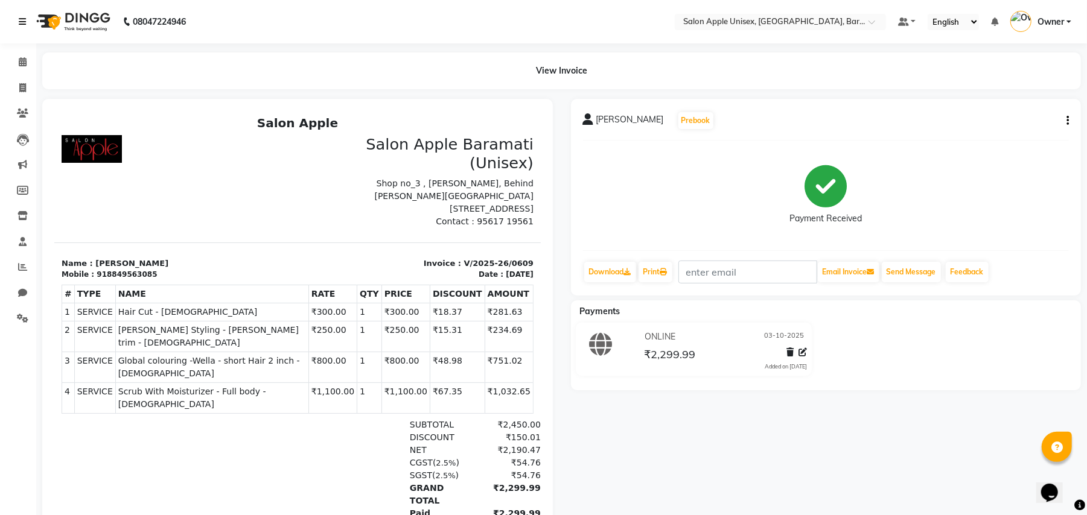
click at [20, 22] on icon at bounding box center [22, 22] width 7 height 8
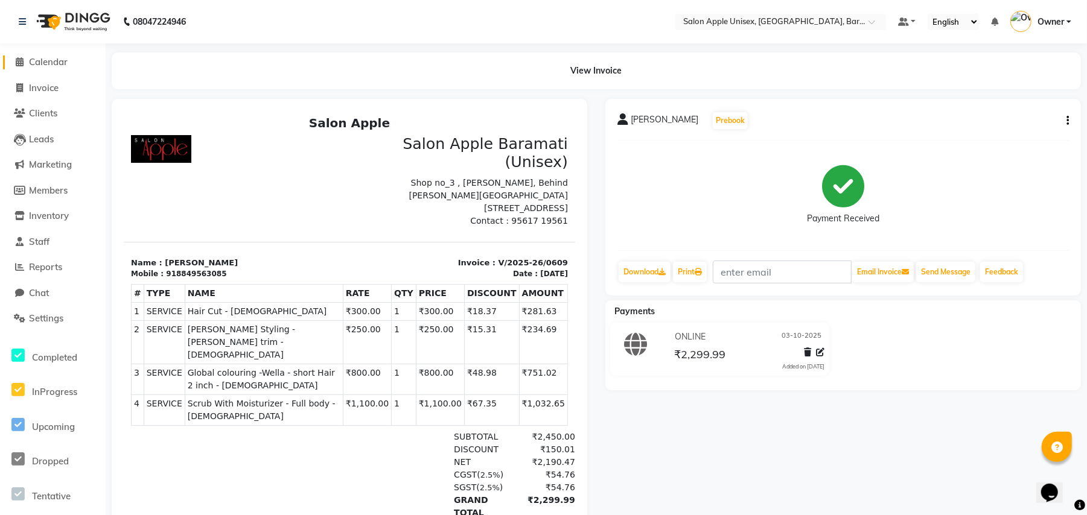
drag, startPoint x: 36, startPoint y: 65, endPoint x: 54, endPoint y: 59, distance: 19.1
click at [37, 63] on span "Calendar" at bounding box center [48, 61] width 39 height 11
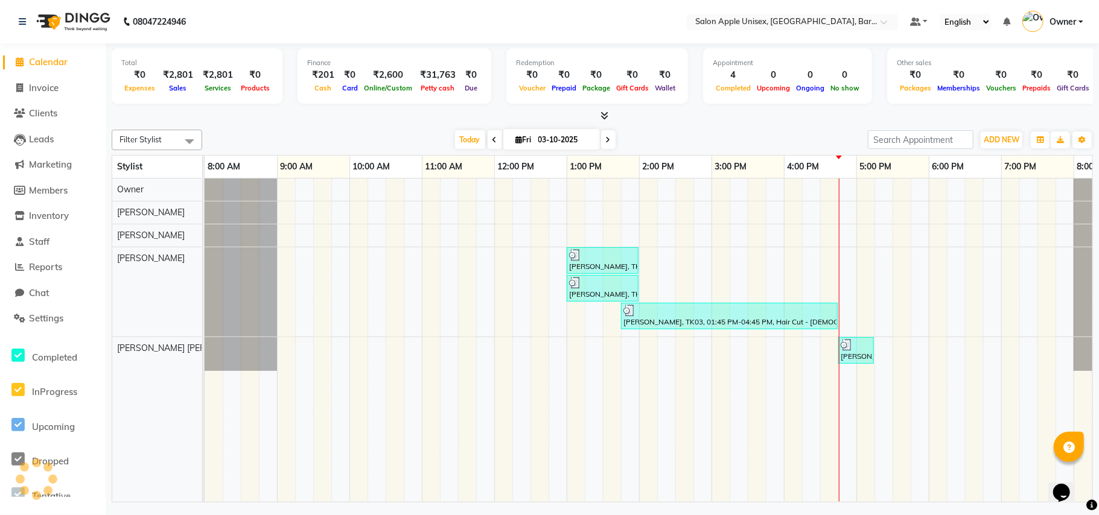
scroll to position [0, 54]
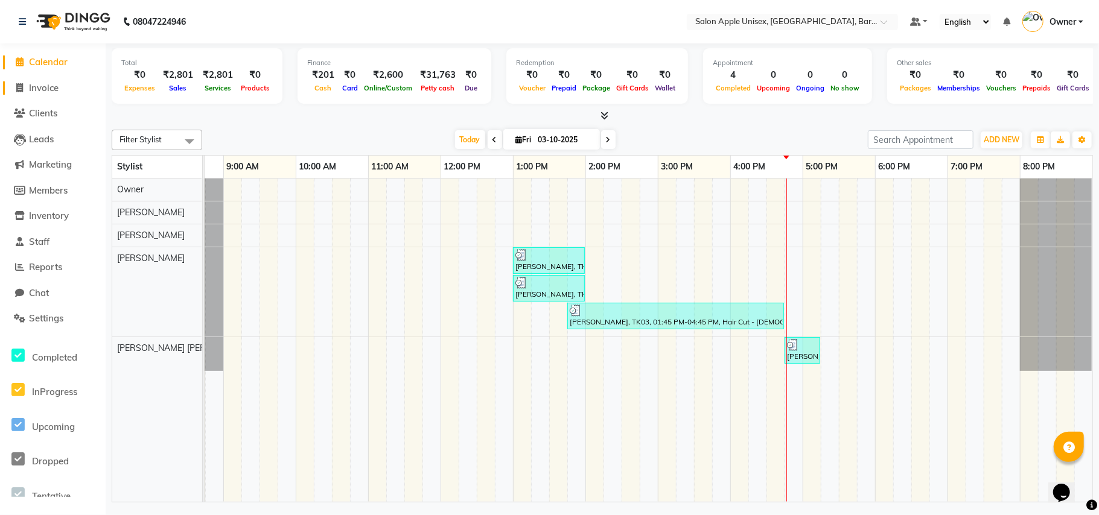
click at [56, 92] on span "Invoice" at bounding box center [44, 87] width 30 height 11
select select "service"
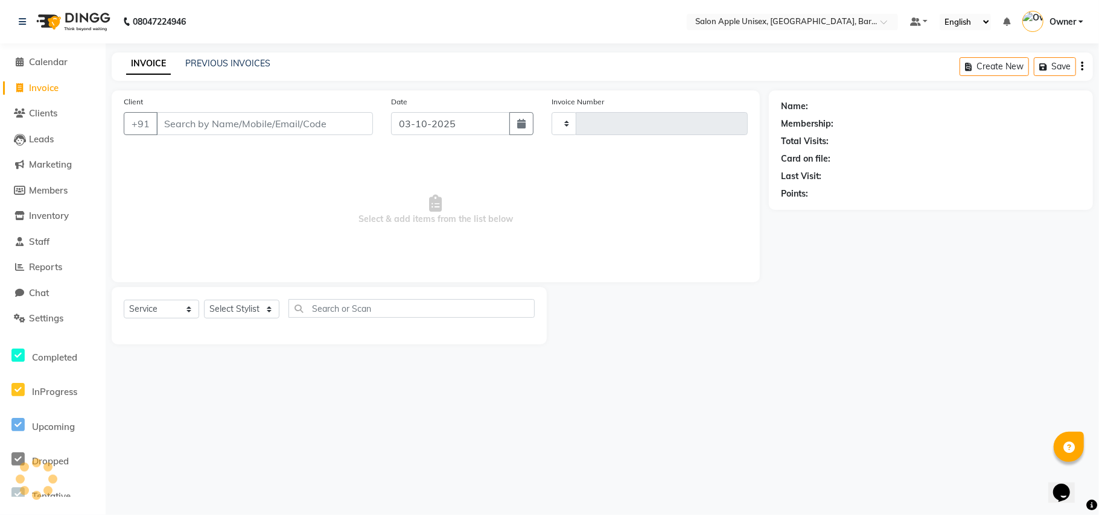
type input "0610"
select select "4957"
click at [192, 126] on input "Client" at bounding box center [264, 123] width 217 height 23
type input "7820840247"
click at [328, 124] on span "Add Client" at bounding box center [342, 124] width 48 height 12
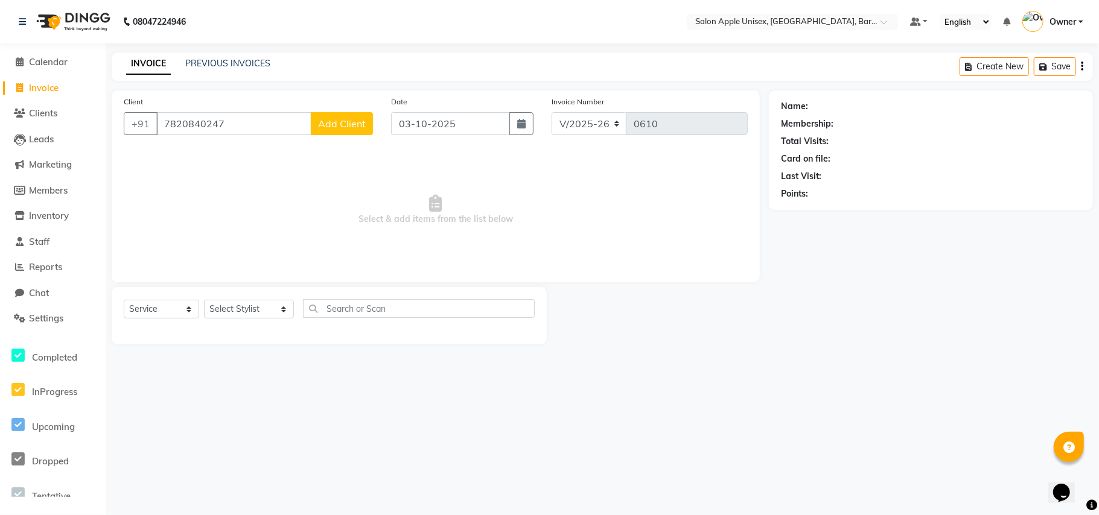
select select "22"
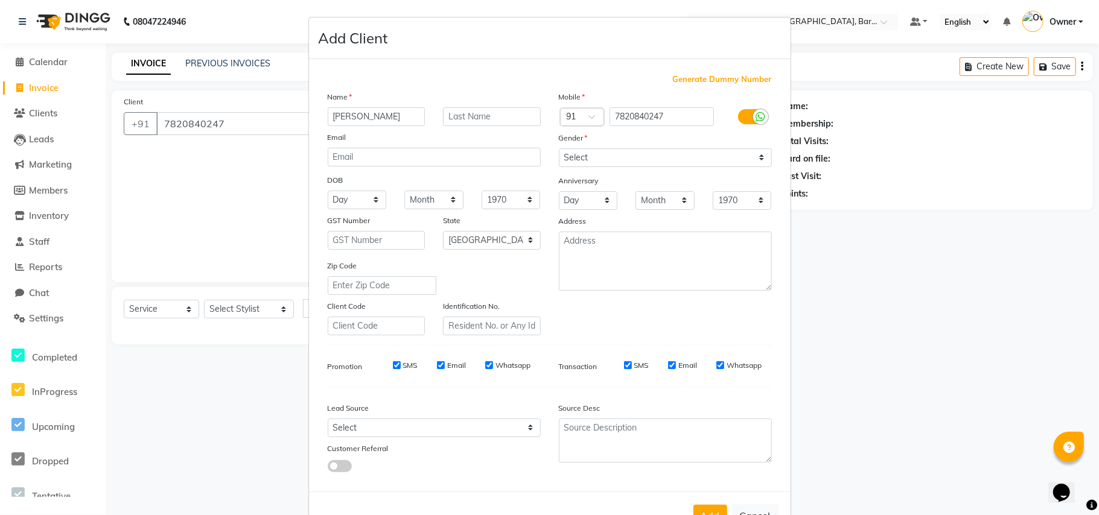
type input "[PERSON_NAME]"
click at [578, 162] on select "Select [DEMOGRAPHIC_DATA] [DEMOGRAPHIC_DATA] Other Prefer Not To Say" at bounding box center [665, 157] width 213 height 19
select select "[DEMOGRAPHIC_DATA]"
click at [559, 148] on select "Select [DEMOGRAPHIC_DATA] [DEMOGRAPHIC_DATA] Other Prefer Not To Say" at bounding box center [665, 157] width 213 height 19
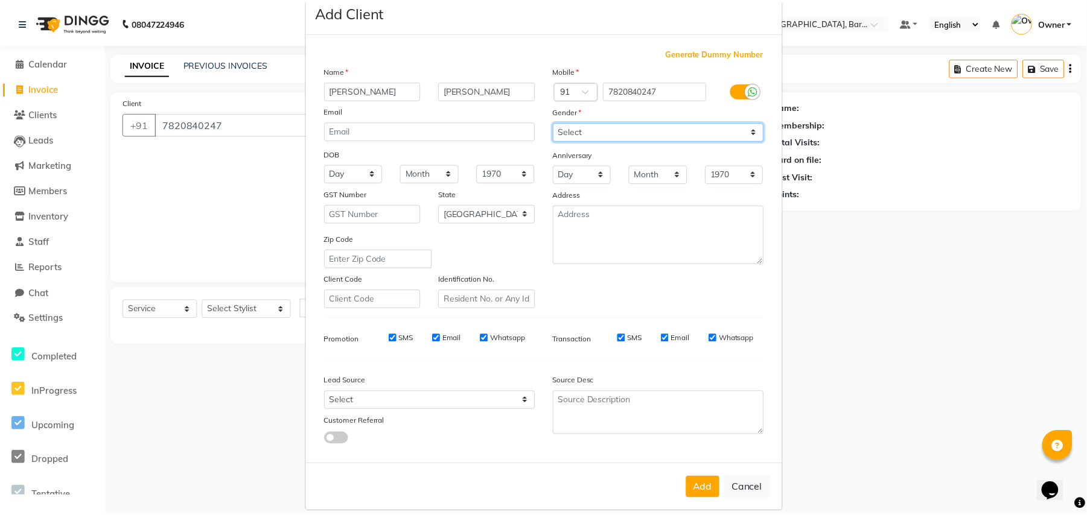
scroll to position [39, 0]
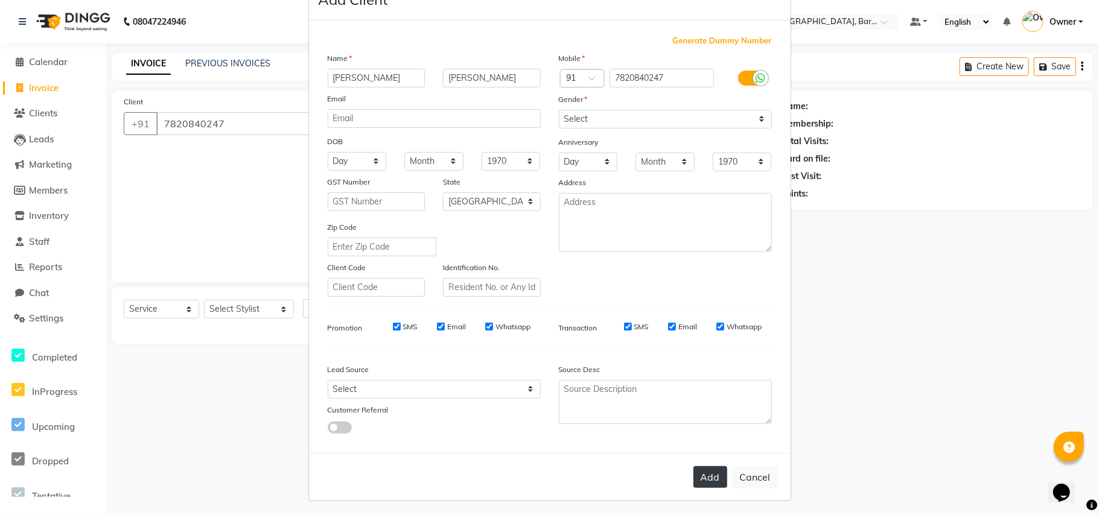
click at [696, 469] on button "Add" at bounding box center [710, 478] width 34 height 22
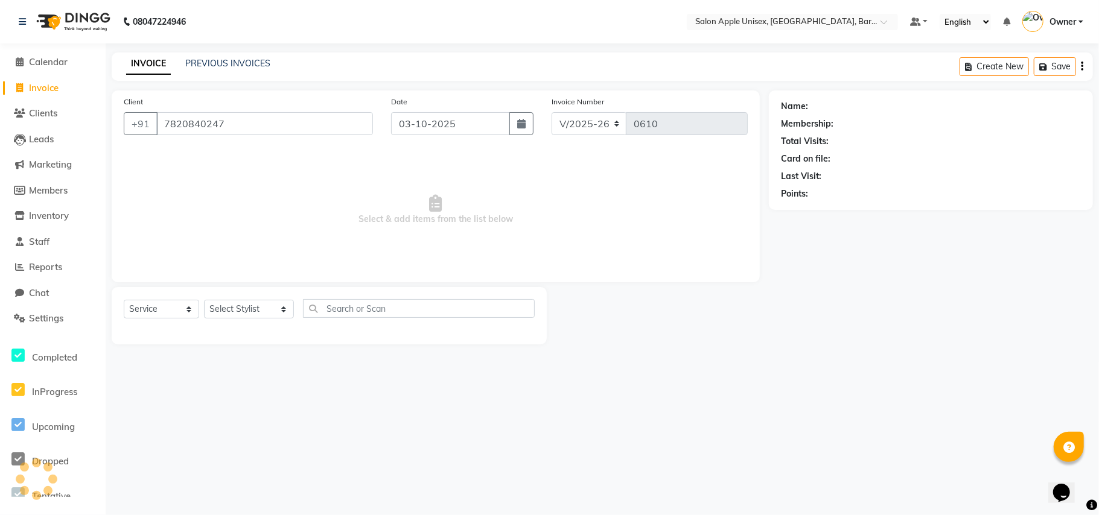
select select
select select "null"
select select
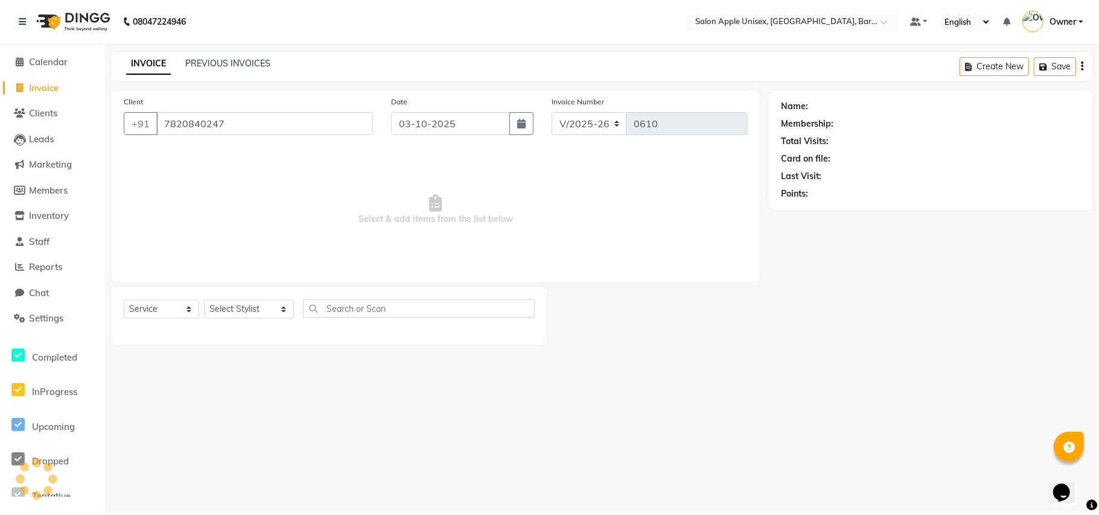
select select
checkbox input "false"
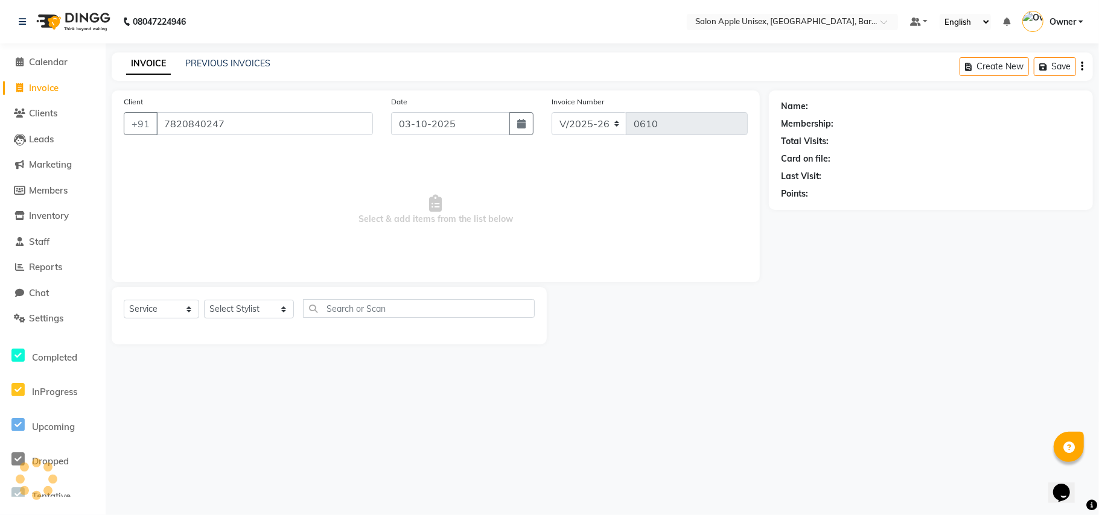
checkbox input "false"
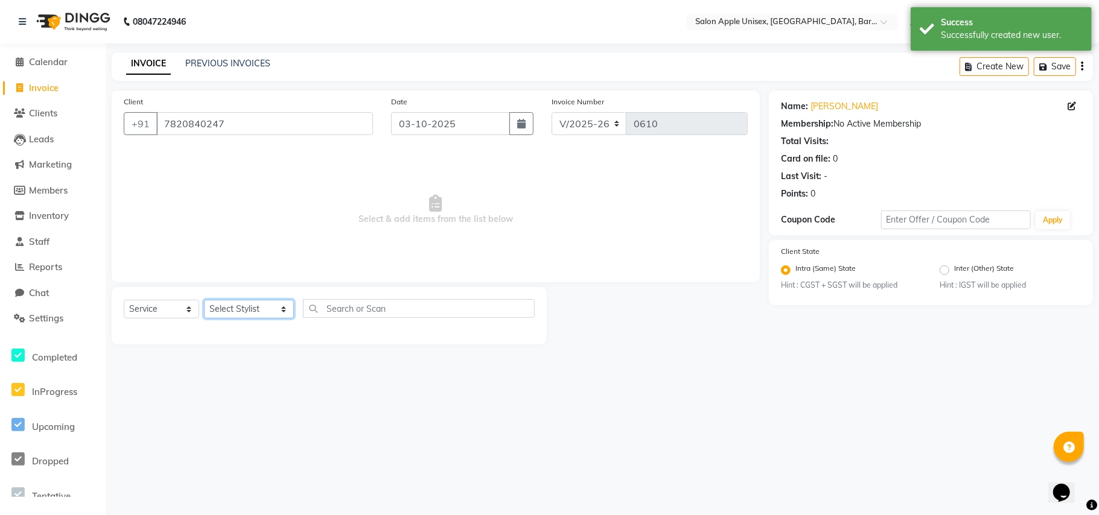
click at [239, 308] on select "Select Stylist [PERSON_NAME] [PERSON_NAME] [PERSON_NAME] [PERSON_NAME] Owner [P…" at bounding box center [249, 309] width 90 height 19
select select "31208"
click at [204, 300] on select "Select Stylist [PERSON_NAME] [PERSON_NAME] [PERSON_NAME] [PERSON_NAME] Owner [P…" at bounding box center [249, 309] width 90 height 19
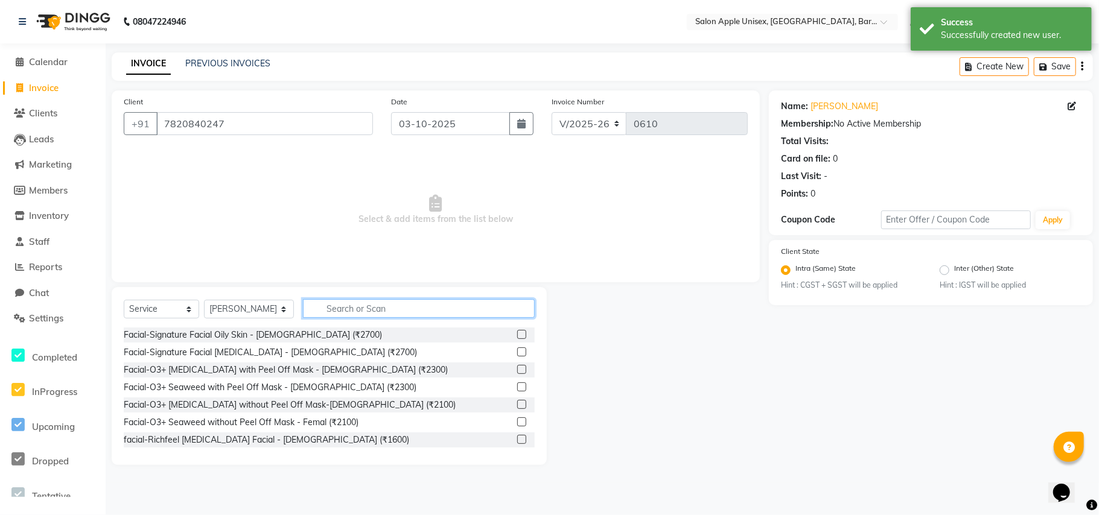
click at [375, 314] on input "text" at bounding box center [419, 308] width 232 height 19
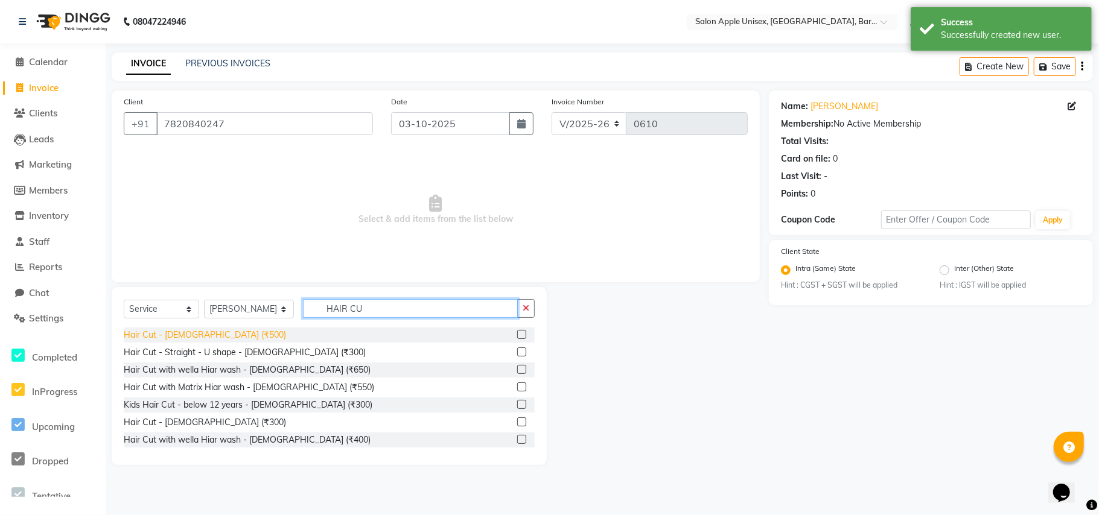
type input "HAIR CU"
click at [205, 331] on div "Hair Cut - [DEMOGRAPHIC_DATA] (₹500)" at bounding box center [205, 335] width 162 height 13
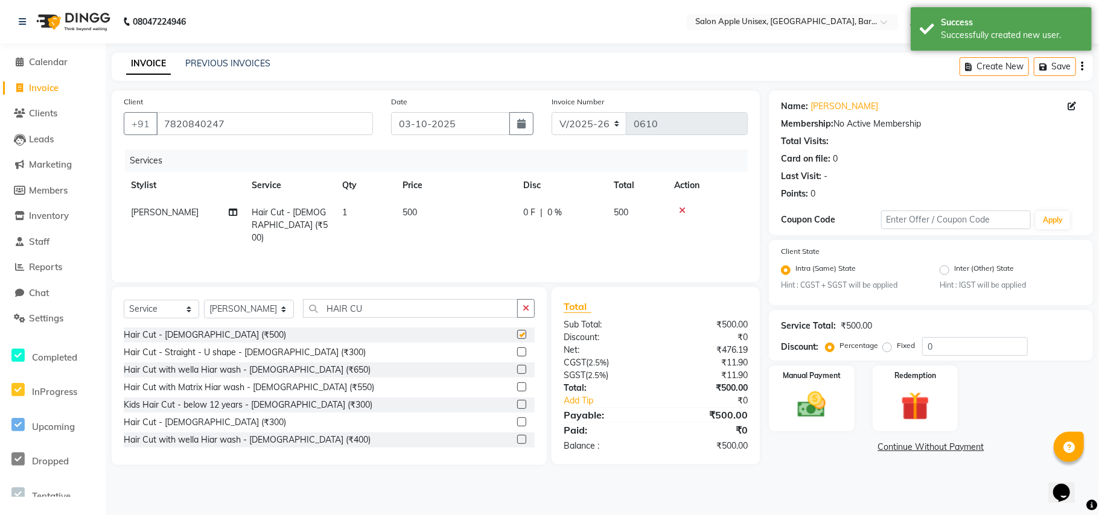
checkbox input "false"
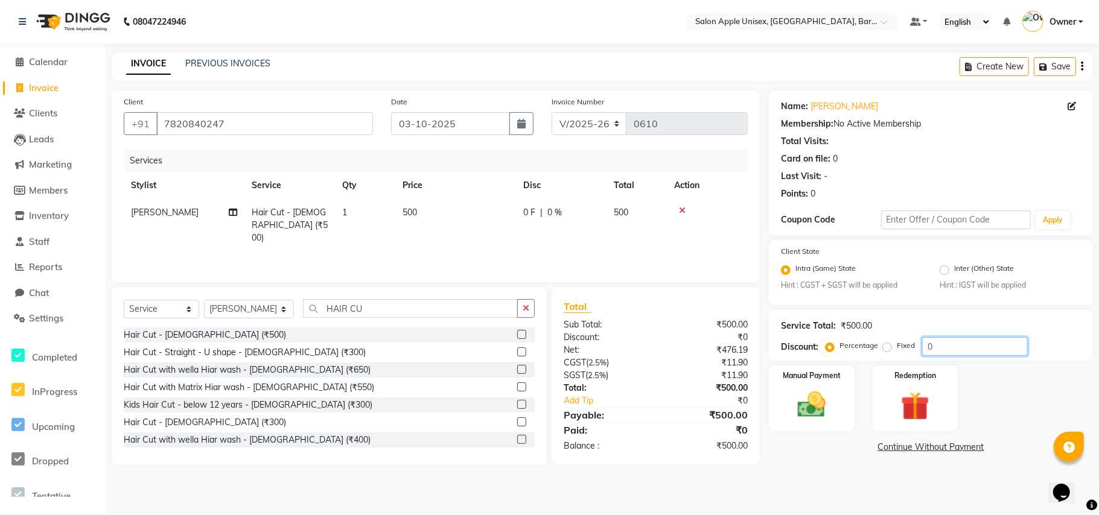
click at [952, 352] on input "0" at bounding box center [975, 346] width 106 height 19
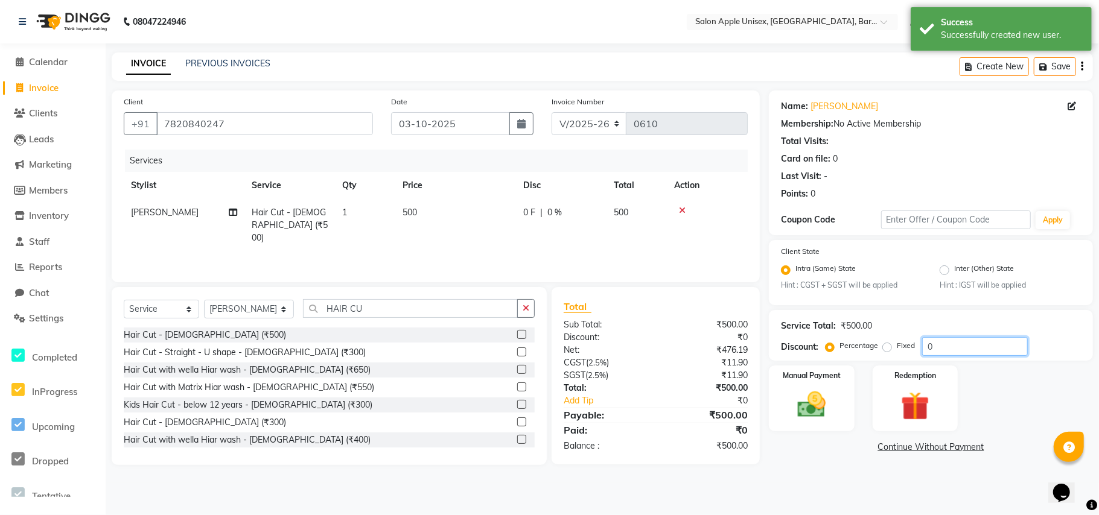
drag, startPoint x: 952, startPoint y: 352, endPoint x: 943, endPoint y: 353, distance: 9.1
click at [943, 353] on input "0" at bounding box center [975, 346] width 106 height 19
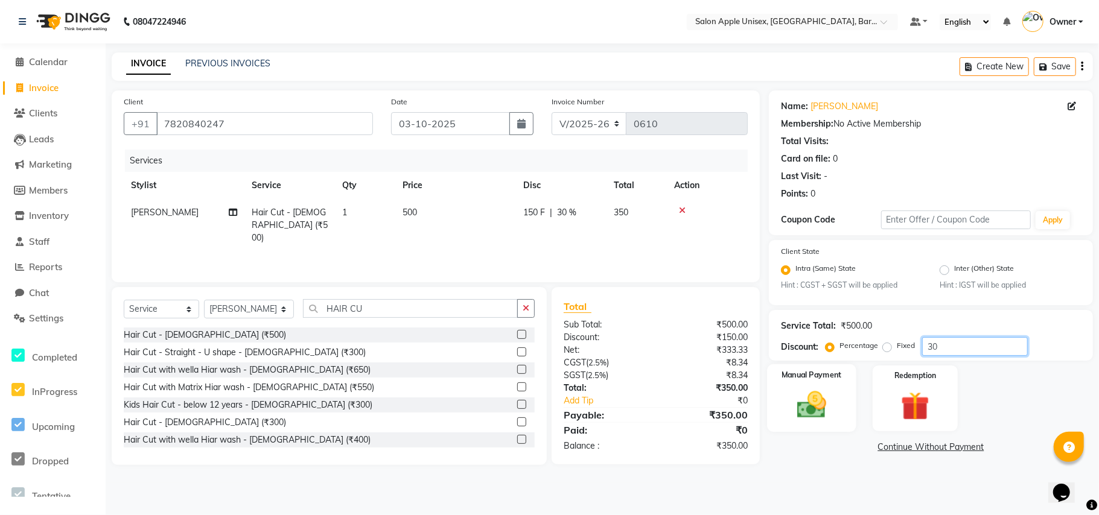
type input "30"
click at [823, 404] on img at bounding box center [812, 406] width 48 height 34
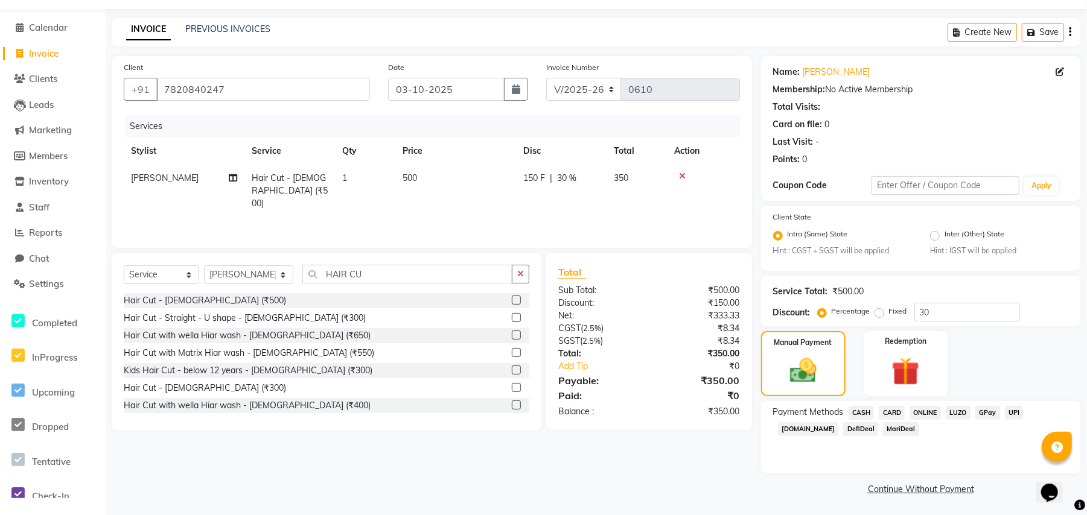
click at [921, 411] on span "ONLINE" at bounding box center [925, 413] width 31 height 14
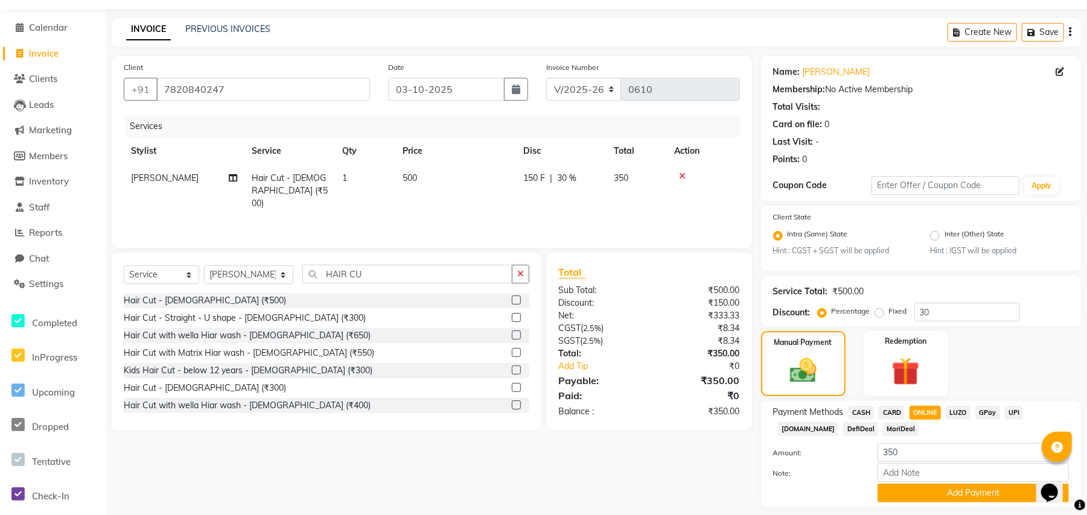
scroll to position [69, 0]
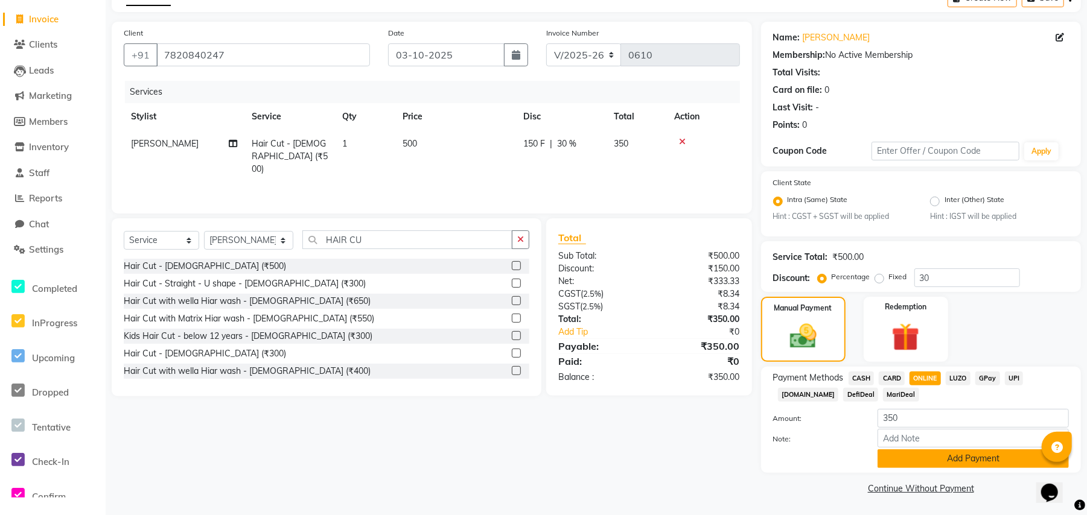
click at [930, 462] on button "Add Payment" at bounding box center [973, 459] width 191 height 19
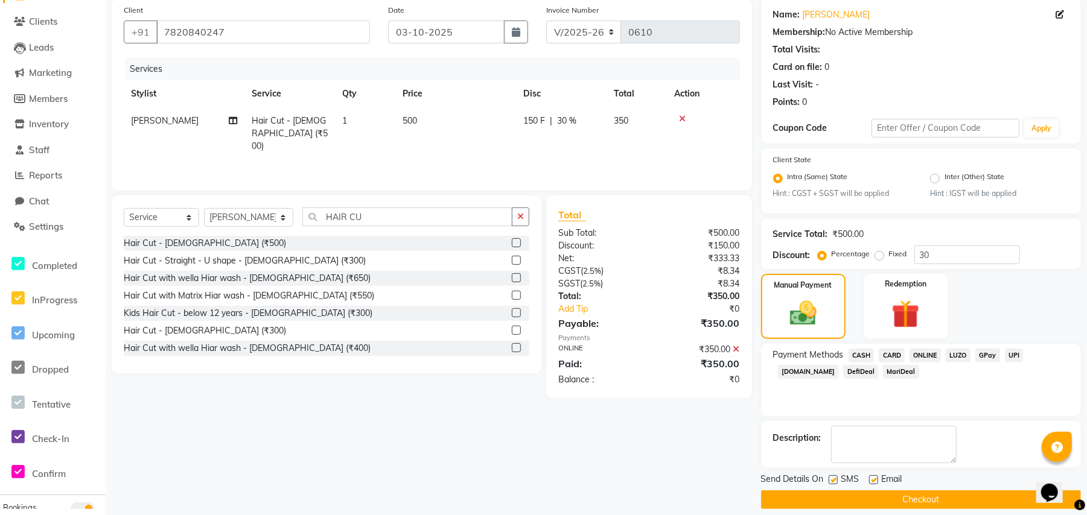
scroll to position [104, 0]
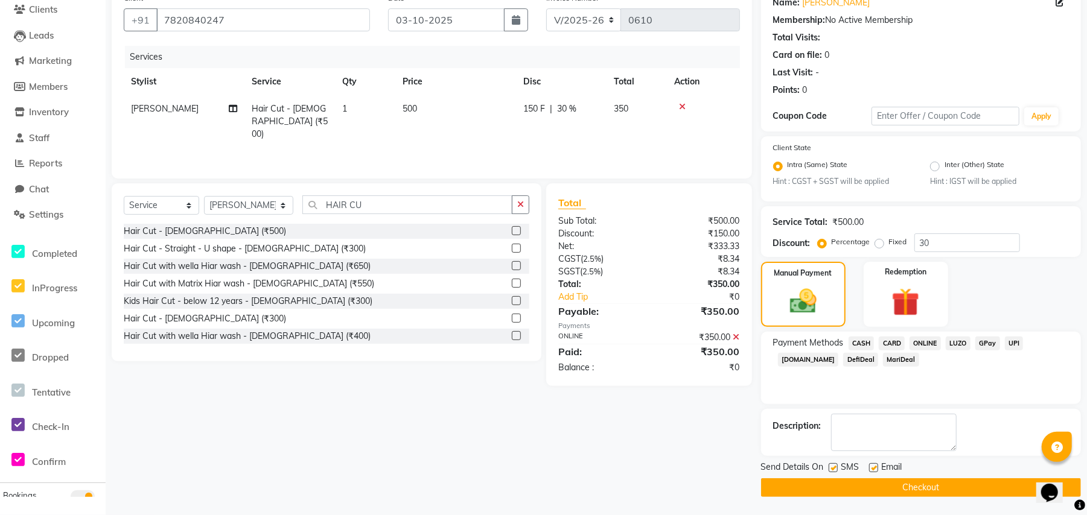
click at [855, 488] on button "Checkout" at bounding box center [921, 488] width 320 height 19
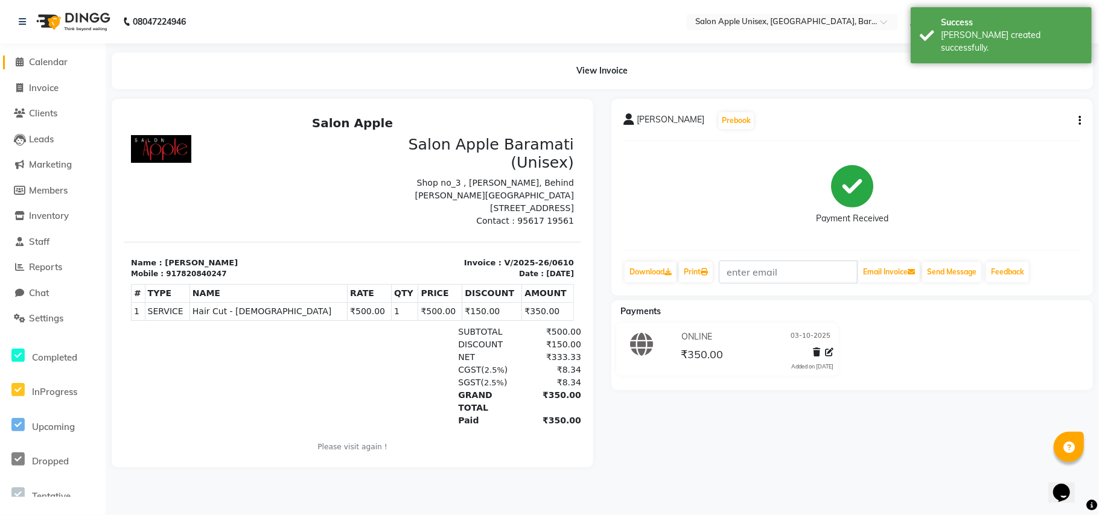
click at [35, 63] on span "Calendar" at bounding box center [48, 61] width 39 height 11
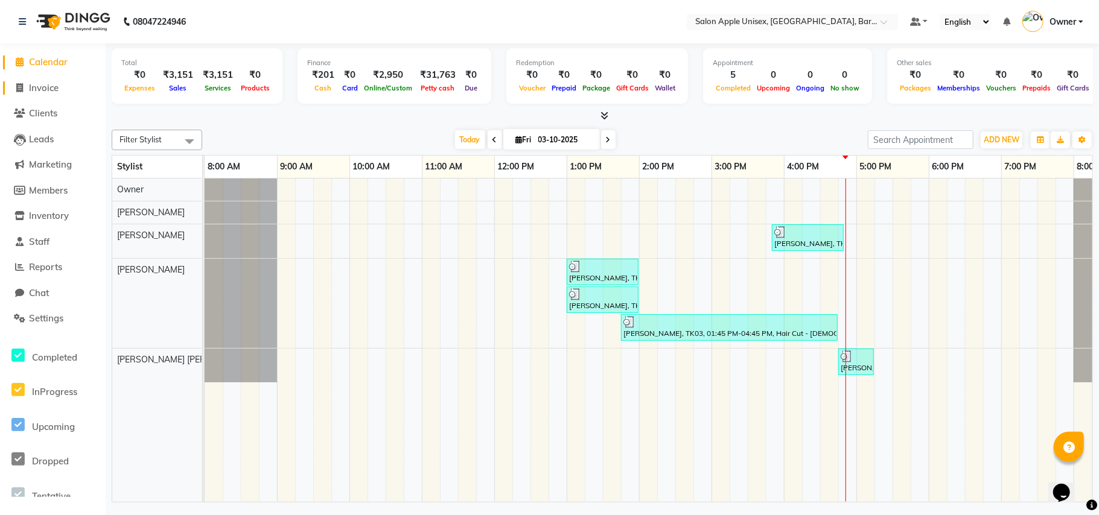
click at [56, 91] on span "Invoice" at bounding box center [44, 87] width 30 height 11
select select "4957"
select select "service"
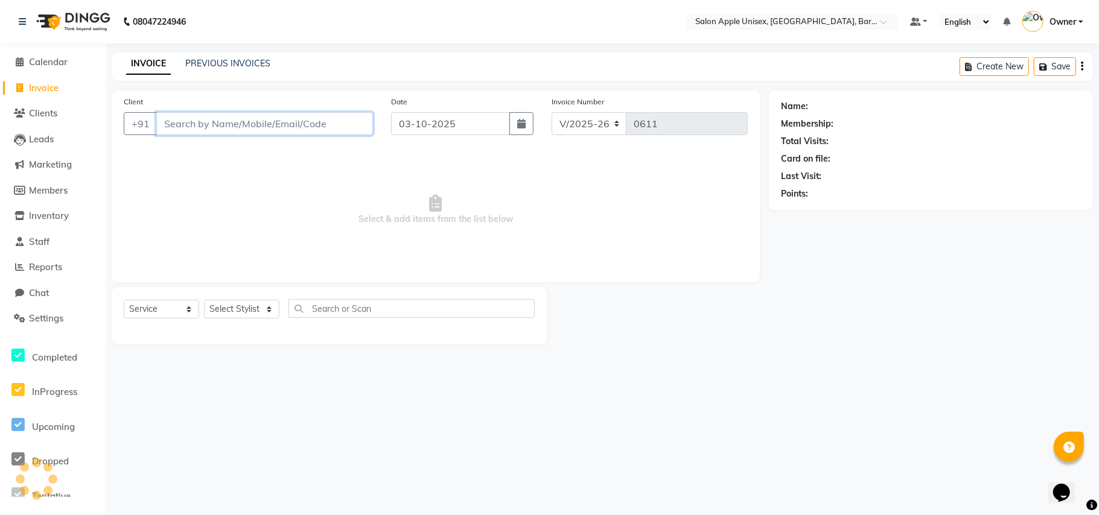
click at [220, 113] on input "Client" at bounding box center [264, 123] width 217 height 23
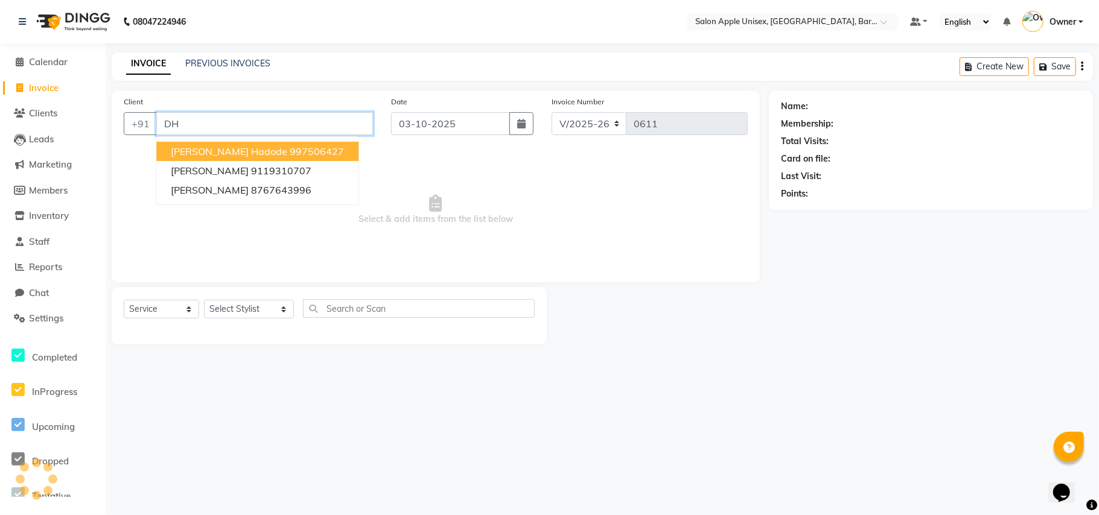
type input "D"
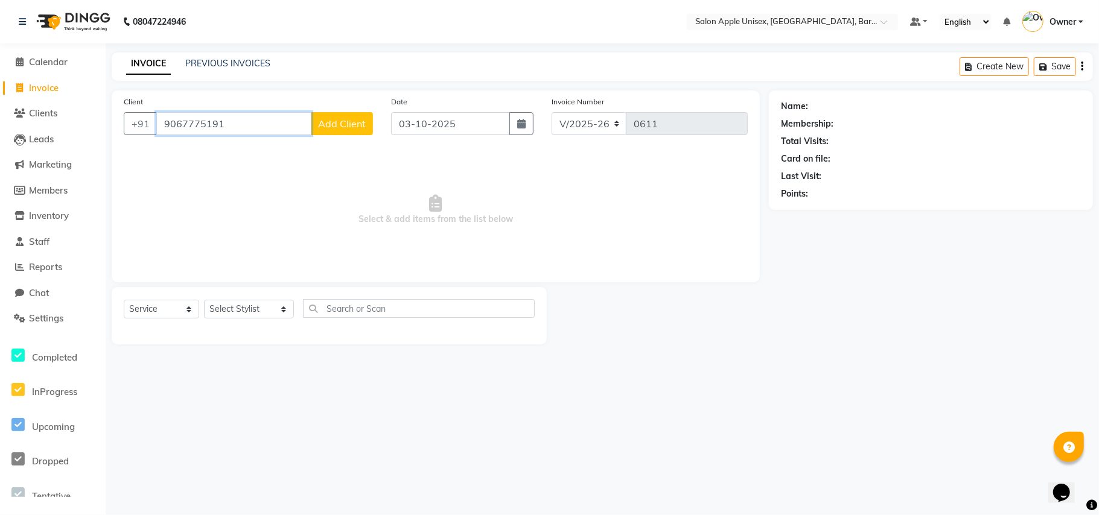
type input "9067775191"
click at [330, 124] on span "Add Client" at bounding box center [342, 124] width 48 height 12
select select "22"
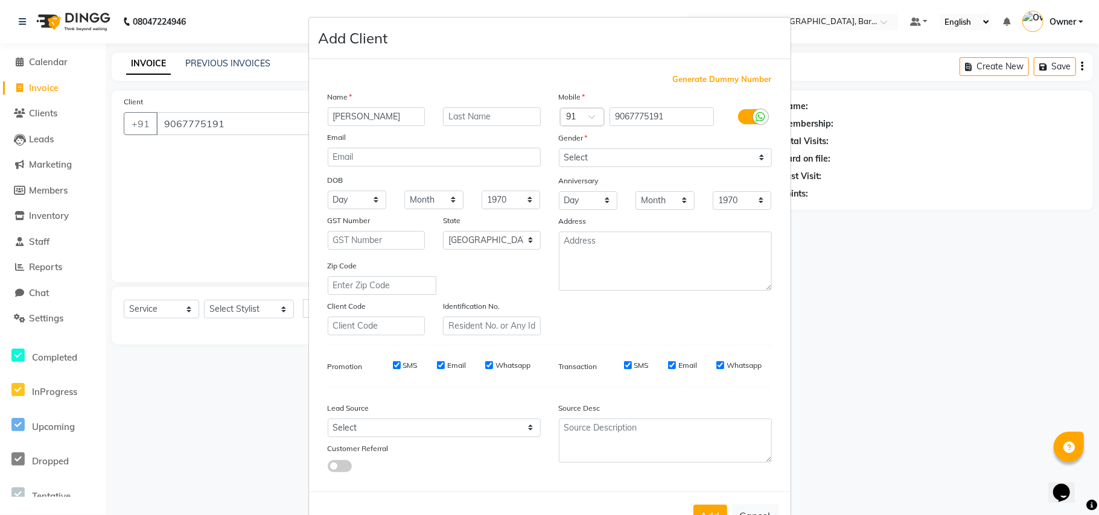
type input "[PERSON_NAME]"
click at [582, 157] on select "Select [DEMOGRAPHIC_DATA] [DEMOGRAPHIC_DATA] Other Prefer Not To Say" at bounding box center [665, 157] width 213 height 19
select select "[DEMOGRAPHIC_DATA]"
click at [559, 148] on select "Select [DEMOGRAPHIC_DATA] [DEMOGRAPHIC_DATA] Other Prefer Not To Say" at bounding box center [665, 157] width 213 height 19
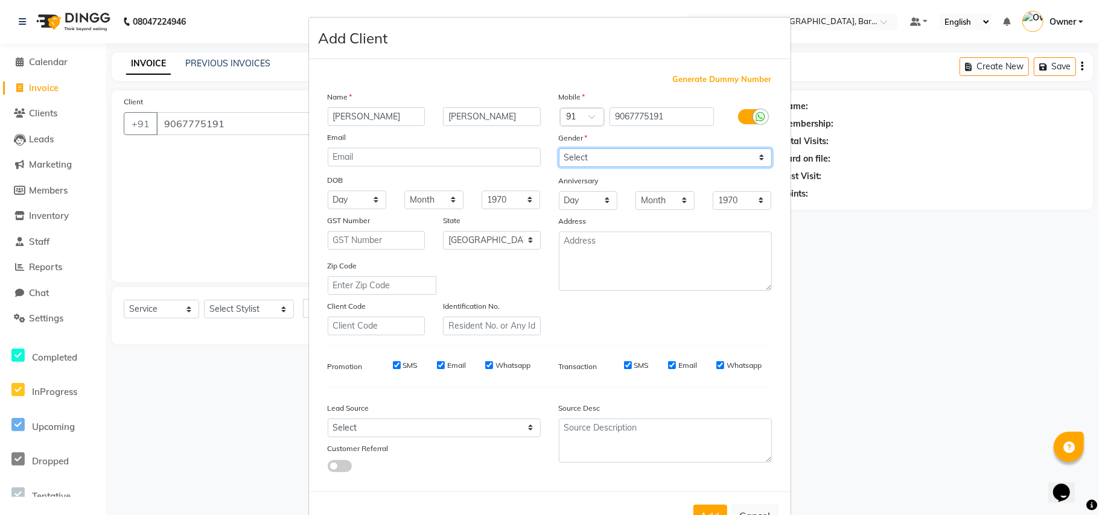
scroll to position [39, 0]
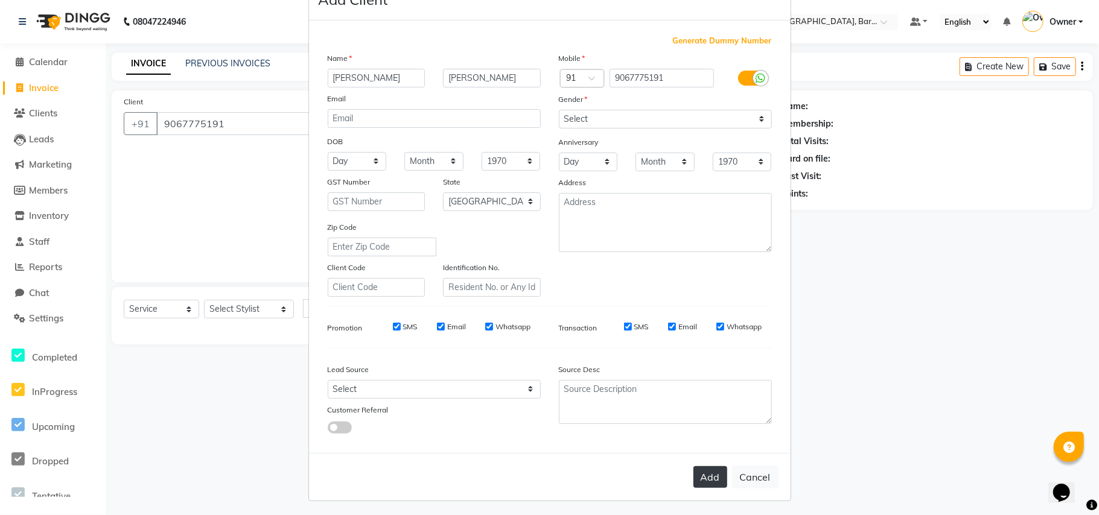
click at [712, 476] on button "Add" at bounding box center [710, 478] width 34 height 22
select select
select select "null"
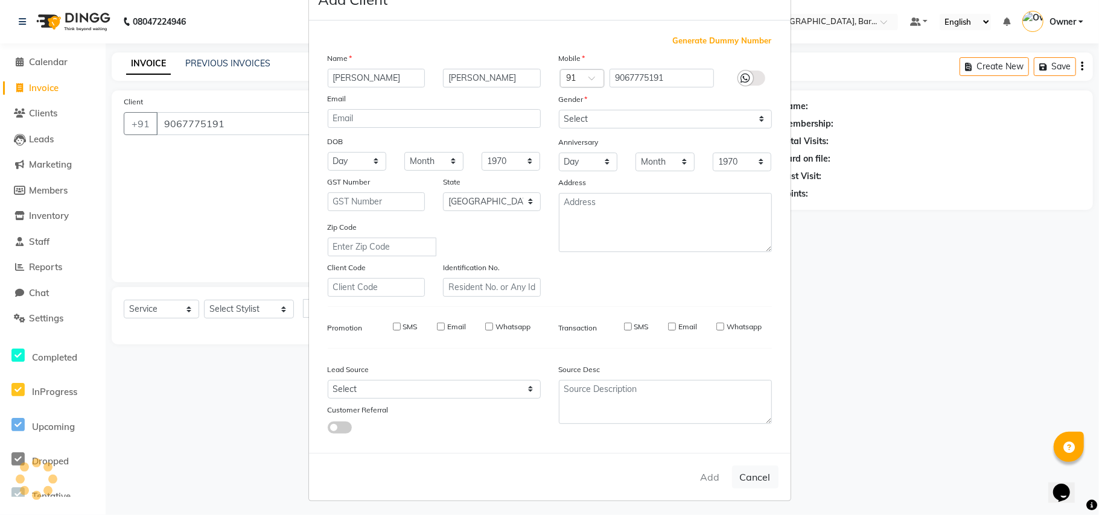
select select
checkbox input "false"
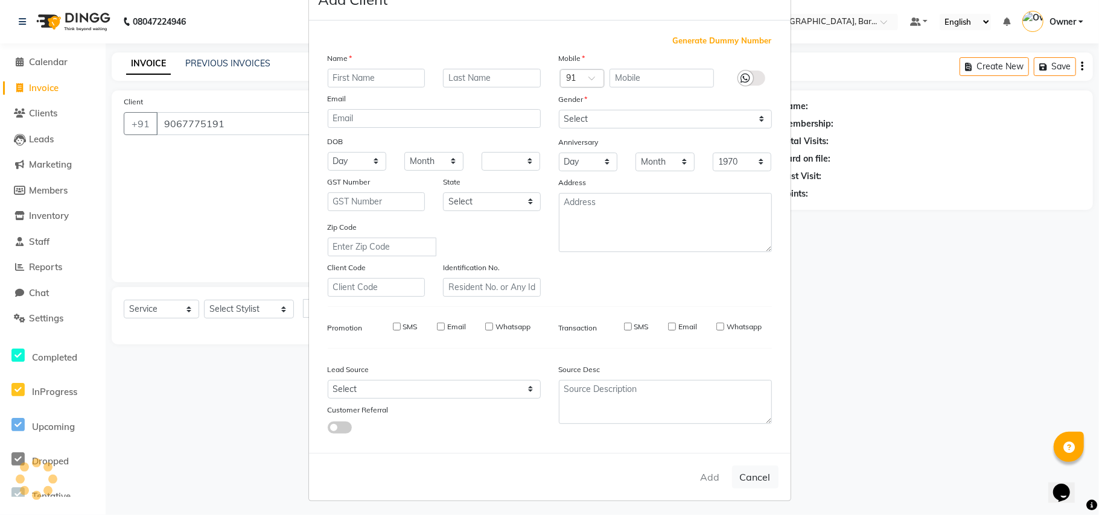
checkbox input "false"
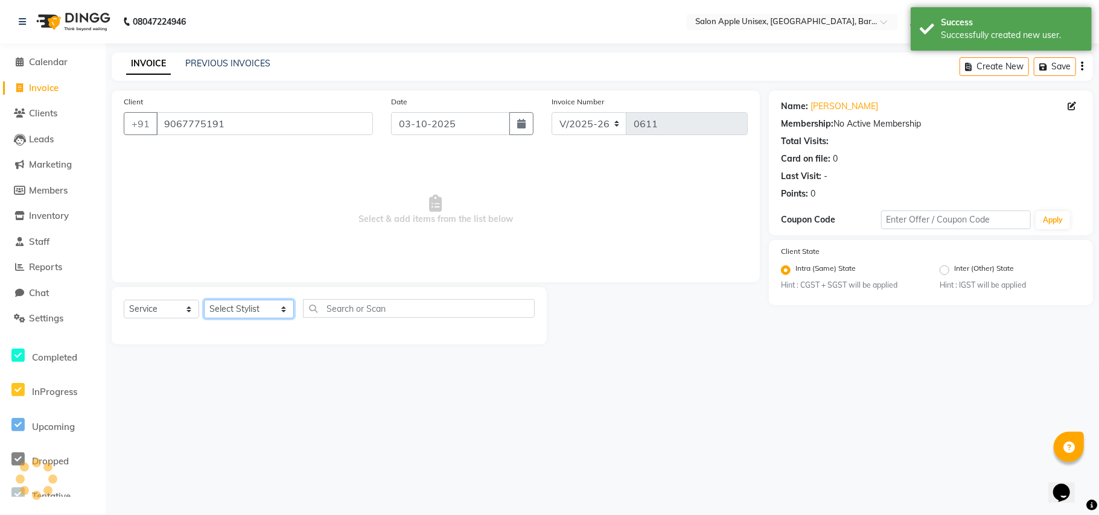
click at [267, 302] on select "Select Stylist [PERSON_NAME] [PERSON_NAME] [PERSON_NAME] [PERSON_NAME] Owner [P…" at bounding box center [249, 309] width 90 height 19
select select "53305"
click at [204, 300] on select "Select Stylist [PERSON_NAME] [PERSON_NAME] [PERSON_NAME] [PERSON_NAME] Owner [P…" at bounding box center [249, 309] width 90 height 19
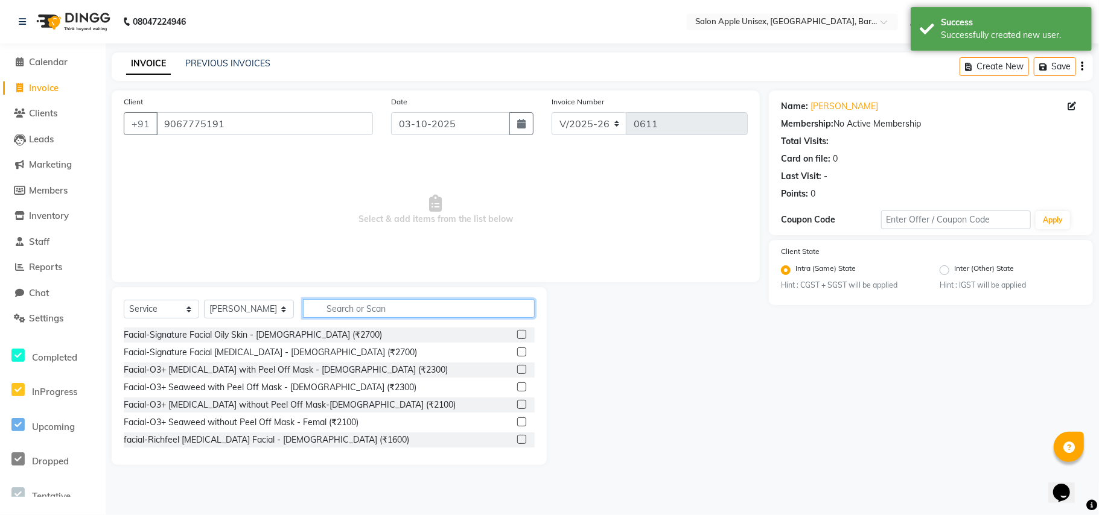
click at [325, 305] on input "text" at bounding box center [419, 308] width 232 height 19
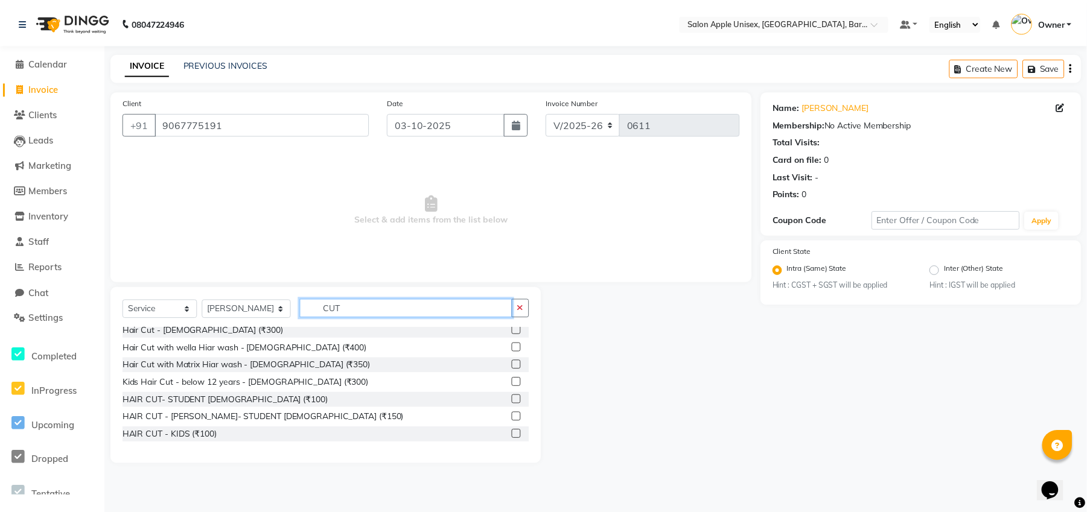
scroll to position [134, 0]
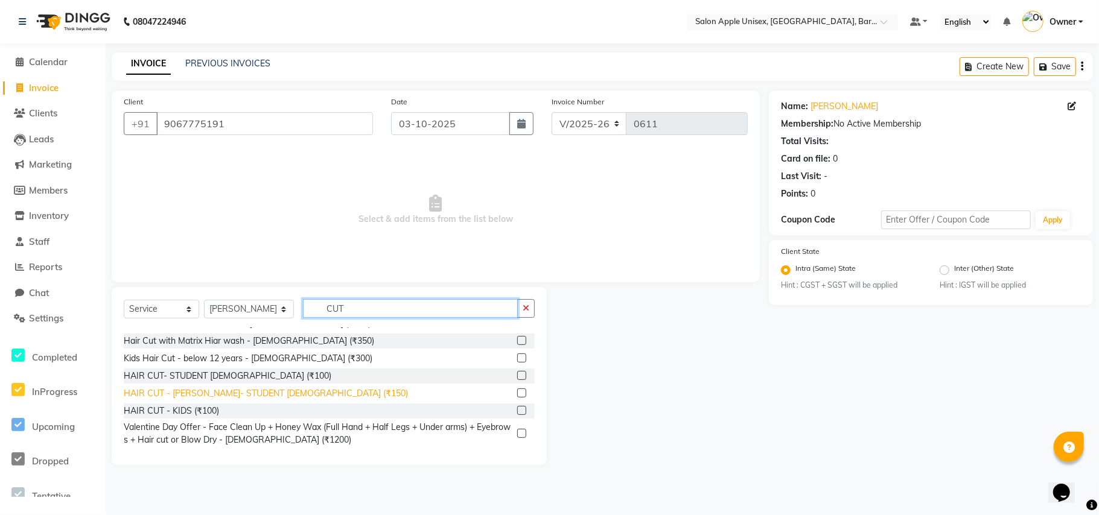
type input "CUT"
click at [281, 392] on div "HAIR CUT - [PERSON_NAME]- STUDENT [DEMOGRAPHIC_DATA] (₹150)" at bounding box center [266, 393] width 284 height 13
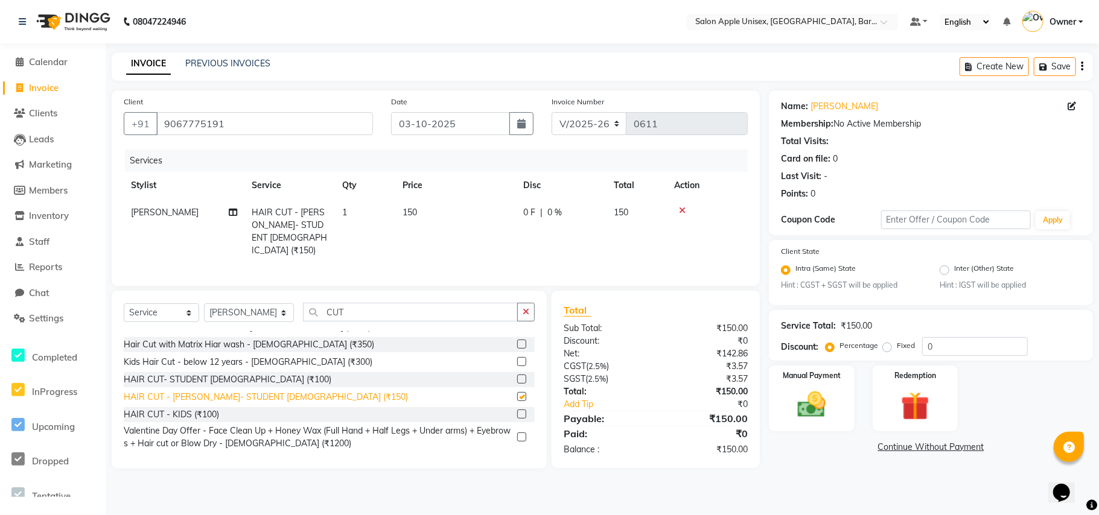
checkbox input "false"
click at [402, 51] on div "08047224946 Select Location × Salon Apple Unisex, Baramati, Baramati 2 Default …" at bounding box center [549, 257] width 1099 height 515
click at [416, 70] on div "INVOICE PREVIOUS INVOICES Create New Save" at bounding box center [602, 67] width 981 height 28
click at [818, 414] on img at bounding box center [812, 406] width 48 height 34
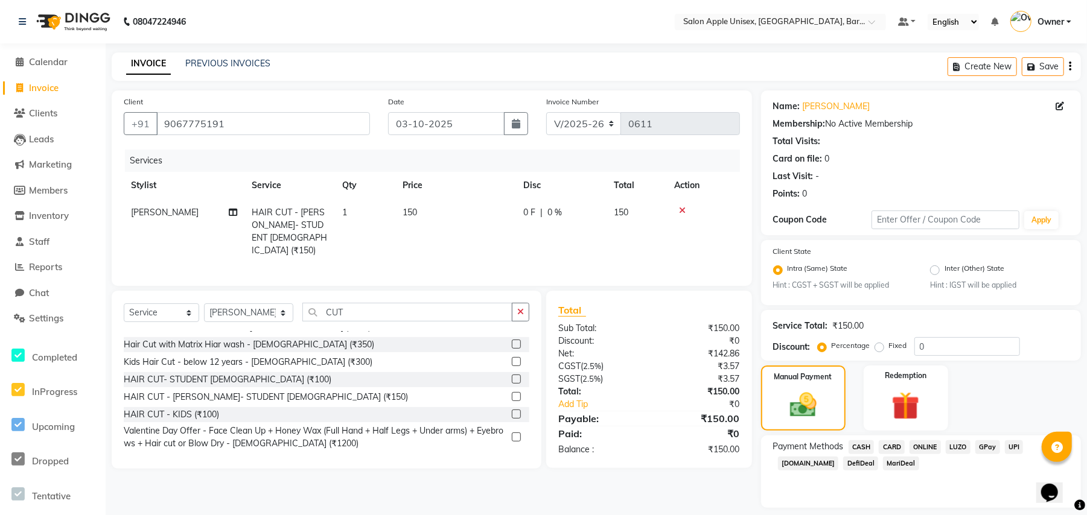
click at [921, 447] on span "ONLINE" at bounding box center [925, 448] width 31 height 14
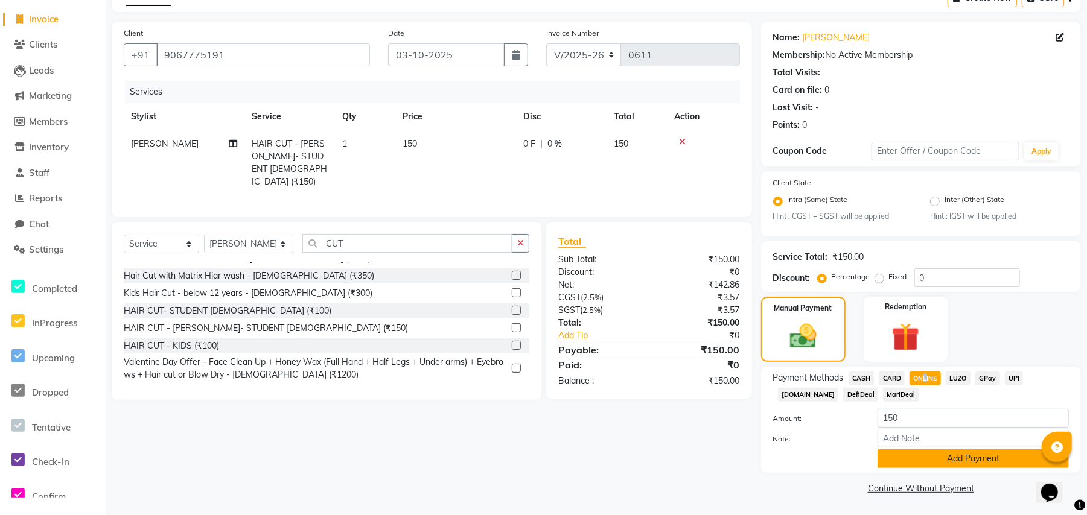
click at [913, 454] on button "Add Payment" at bounding box center [973, 459] width 191 height 19
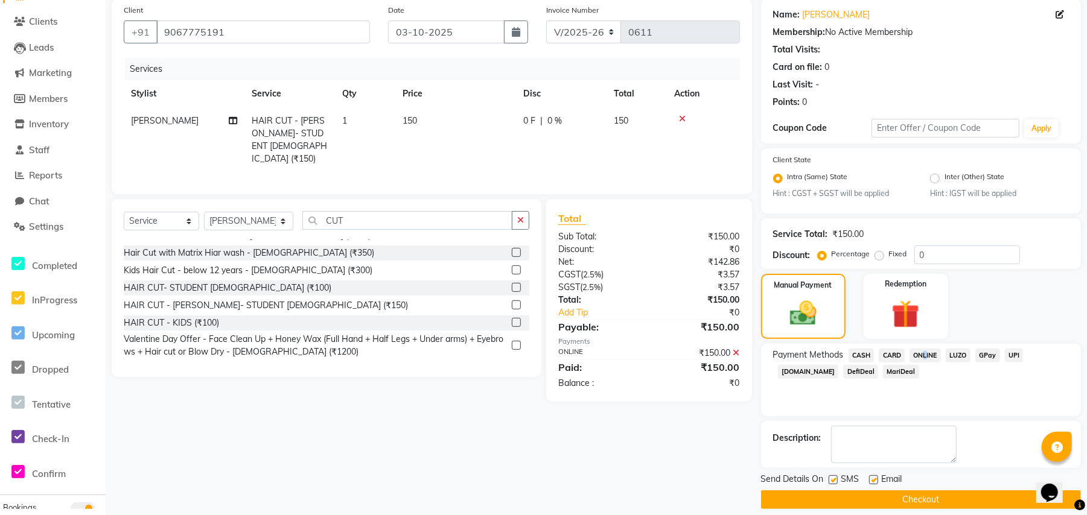
scroll to position [104, 0]
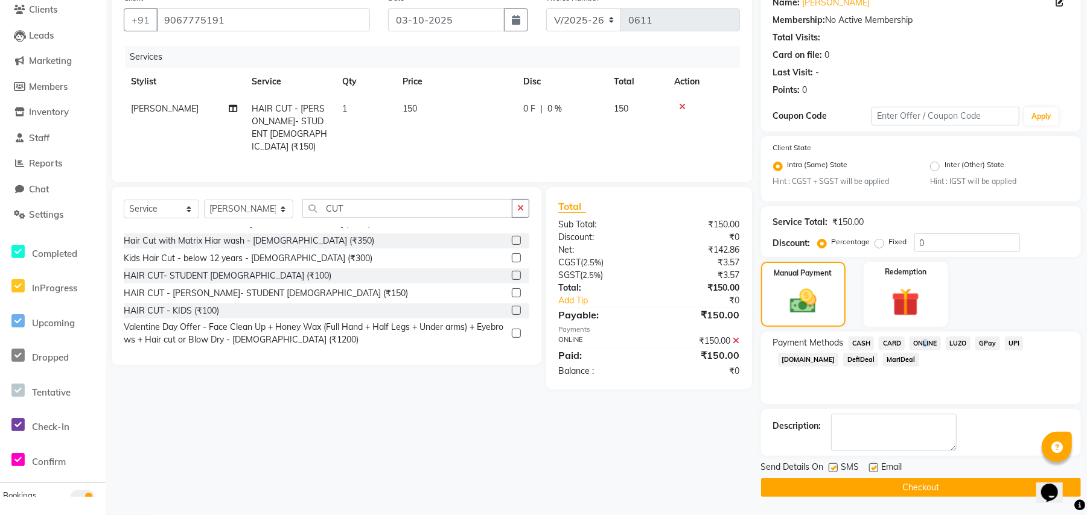
click at [817, 488] on button "Checkout" at bounding box center [921, 488] width 320 height 19
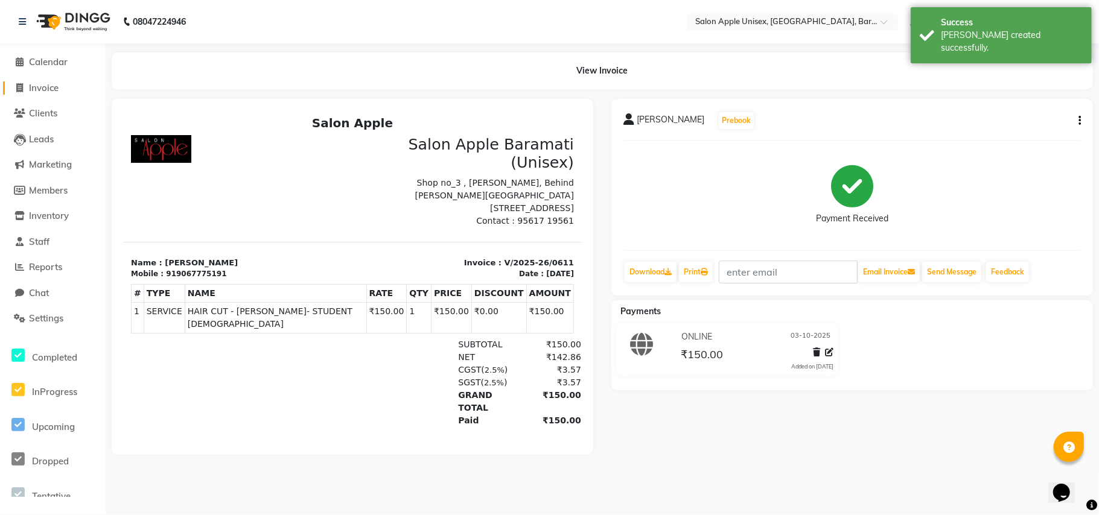
click at [48, 88] on span "Invoice" at bounding box center [44, 87] width 30 height 11
select select "service"
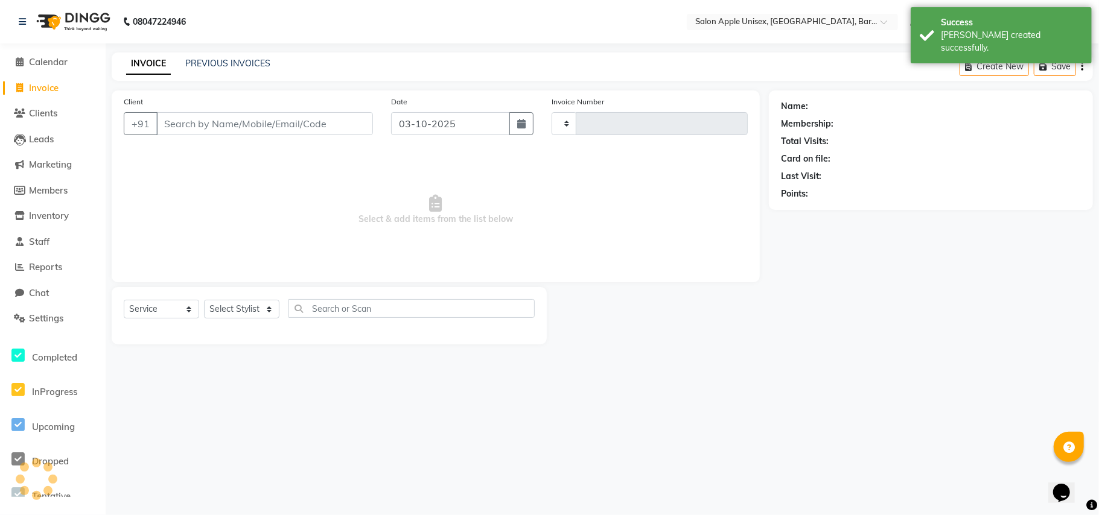
type input "0612"
select select "4957"
click at [225, 129] on input "Client" at bounding box center [264, 123] width 217 height 23
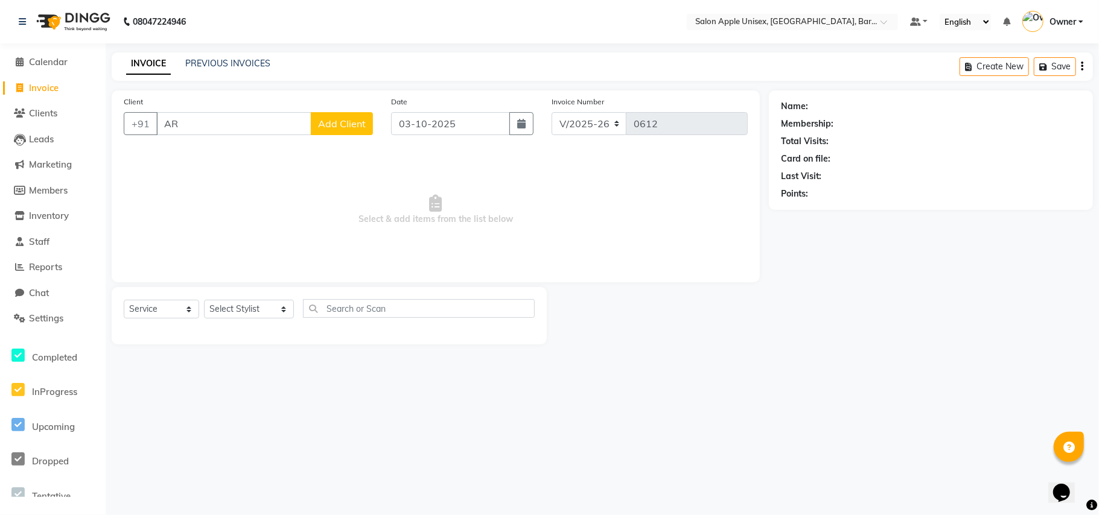
type input "A"
type input "9890820661"
click at [338, 126] on span "Add Client" at bounding box center [342, 124] width 48 height 12
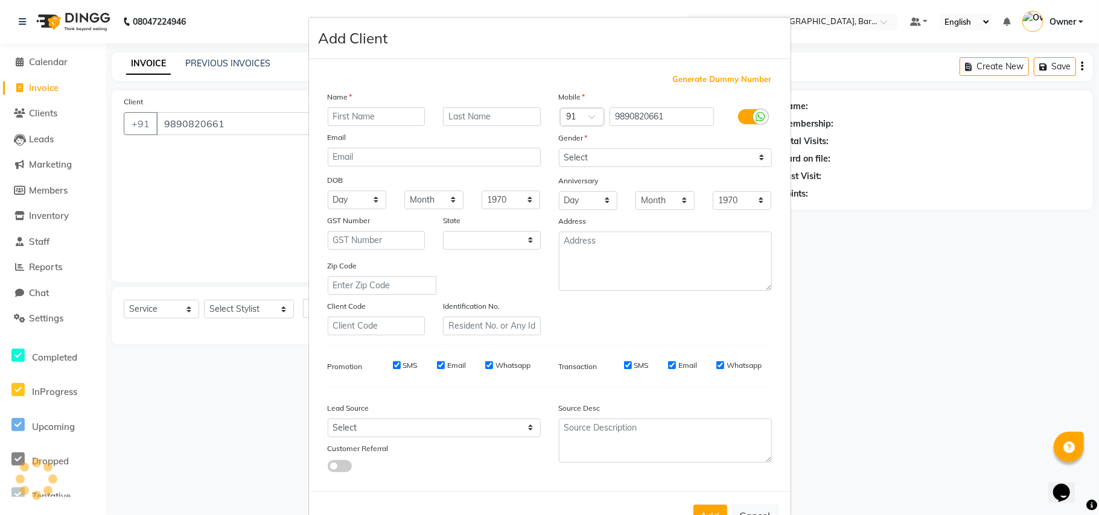
select select "22"
type input "ARCHANA"
type input "THAKREY"
click at [585, 159] on select "Select [DEMOGRAPHIC_DATA] [DEMOGRAPHIC_DATA] Other Prefer Not To Say" at bounding box center [665, 157] width 213 height 19
select select "[DEMOGRAPHIC_DATA]"
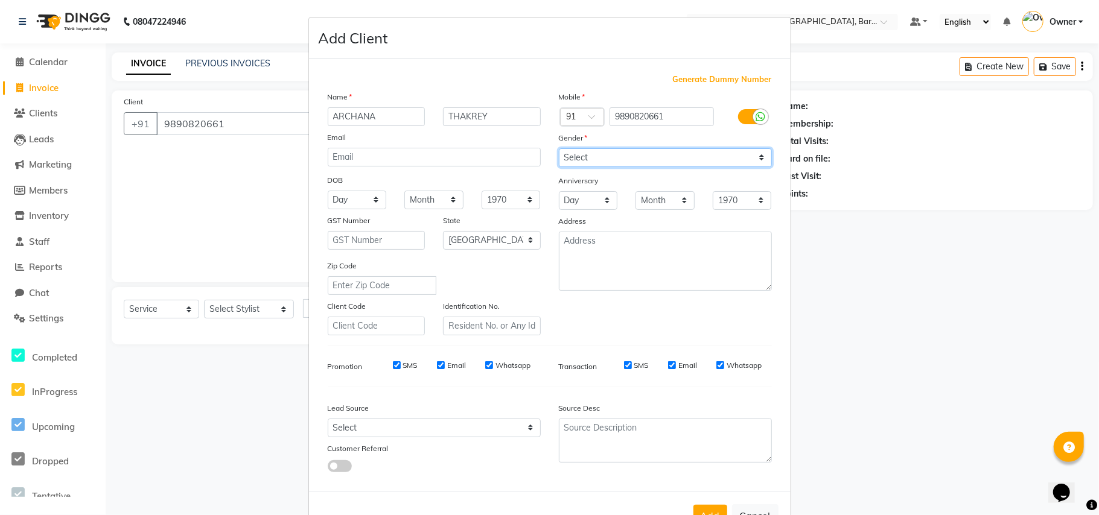
click at [559, 148] on select "Select [DEMOGRAPHIC_DATA] [DEMOGRAPHIC_DATA] Other Prefer Not To Say" at bounding box center [665, 157] width 213 height 19
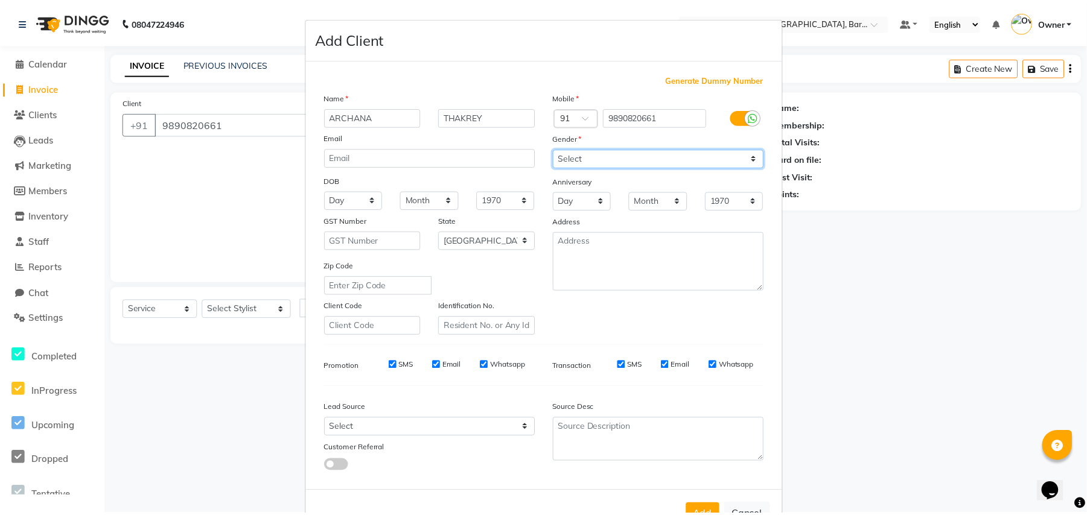
scroll to position [39, 0]
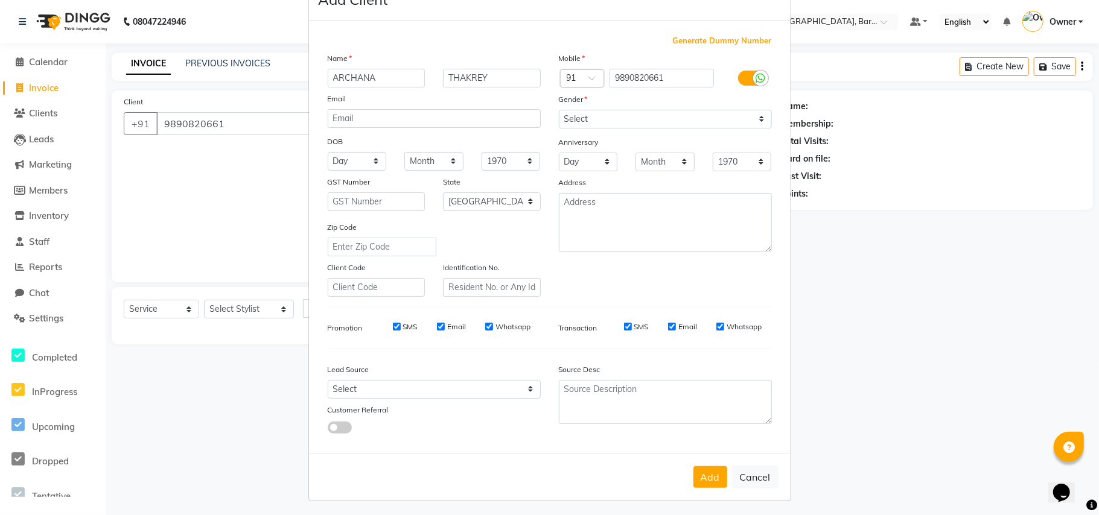
drag, startPoint x: 710, startPoint y: 474, endPoint x: 690, endPoint y: 470, distance: 20.4
click at [710, 474] on button "Add" at bounding box center [710, 478] width 34 height 22
select select
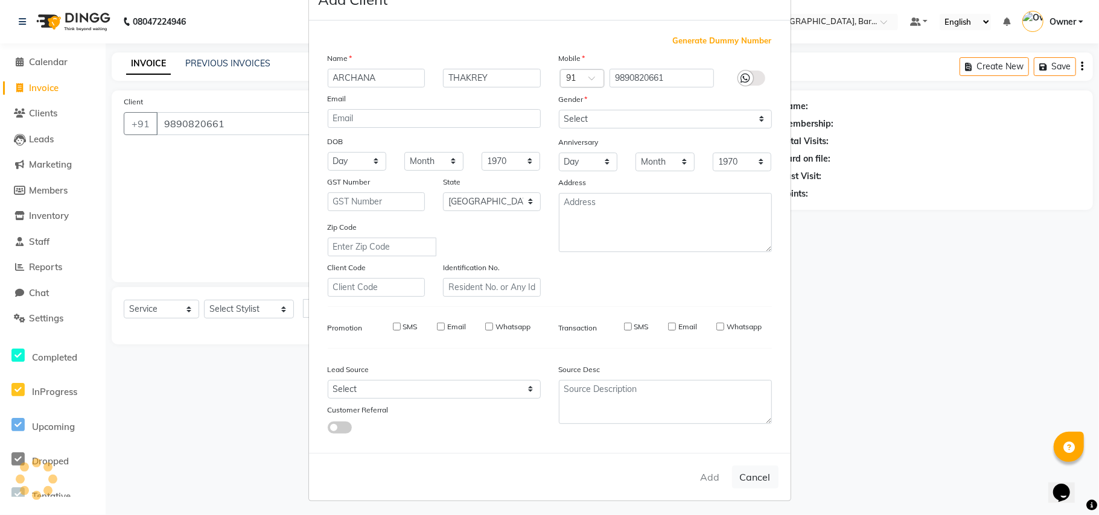
select select "null"
select select
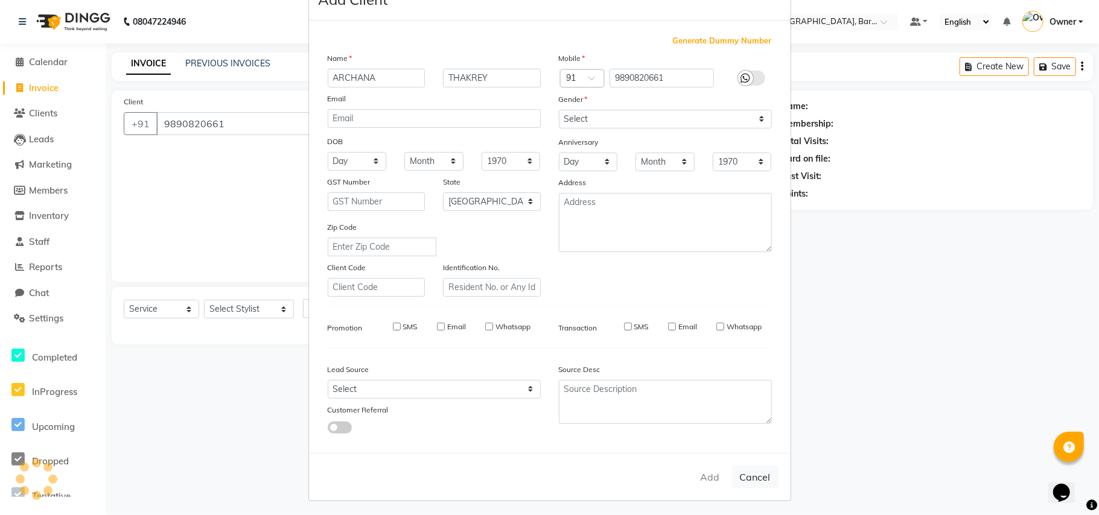
checkbox input "false"
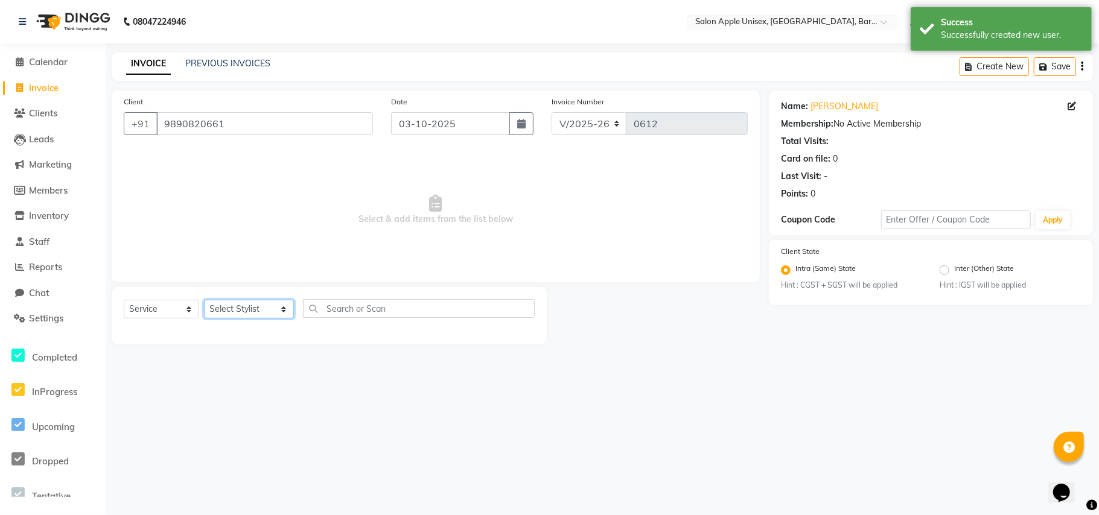
click at [240, 313] on select "Select Stylist [PERSON_NAME] [PERSON_NAME] [PERSON_NAME] [PERSON_NAME] Owner [P…" at bounding box center [249, 309] width 90 height 19
select select "31207"
click at [204, 300] on select "Select Stylist [PERSON_NAME] [PERSON_NAME] [PERSON_NAME] [PERSON_NAME] Owner [P…" at bounding box center [249, 309] width 90 height 19
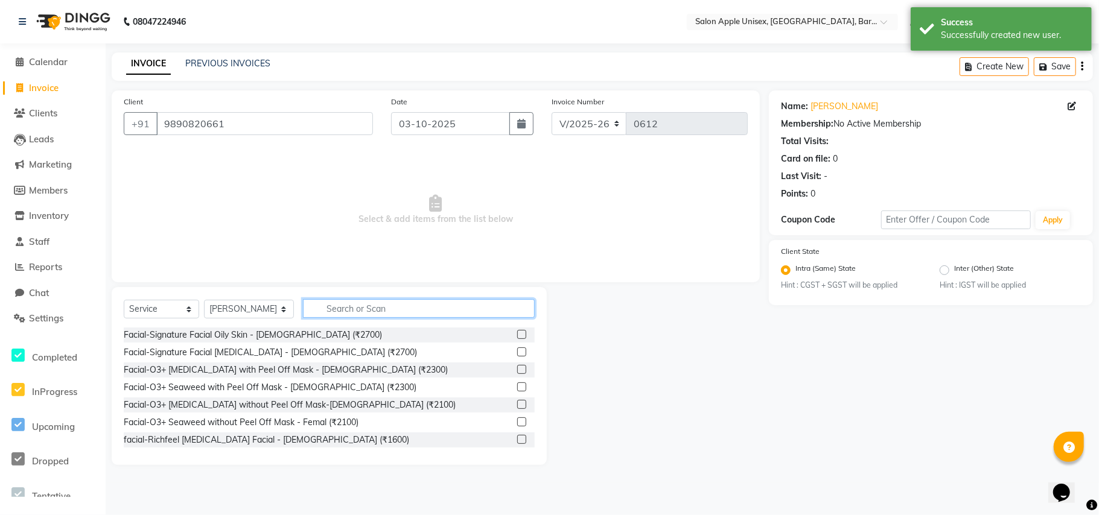
click at [323, 307] on input "text" at bounding box center [419, 308] width 232 height 19
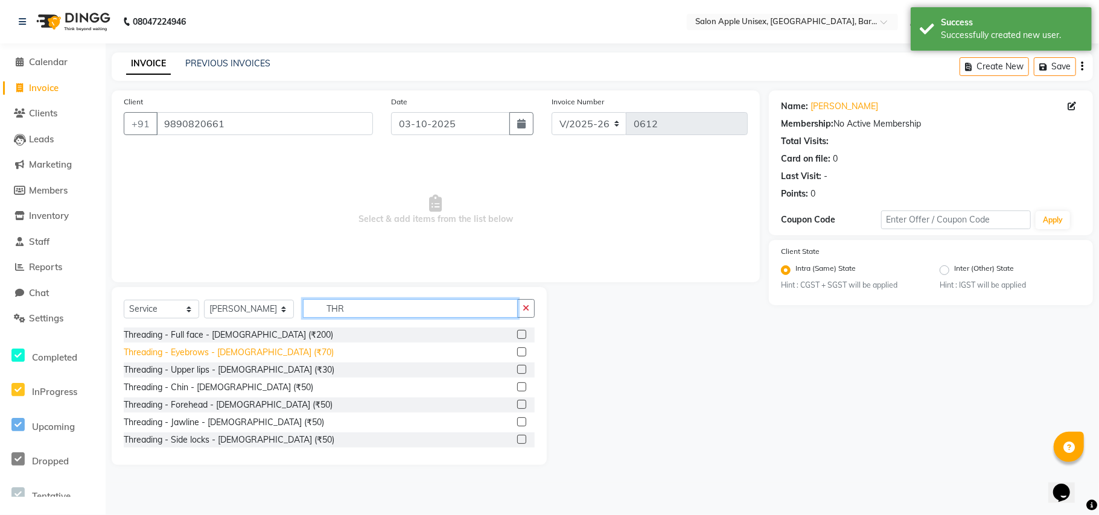
type input "THR"
click at [230, 348] on div "Threading - Eyebrows - [DEMOGRAPHIC_DATA] (₹70)" at bounding box center [229, 352] width 210 height 13
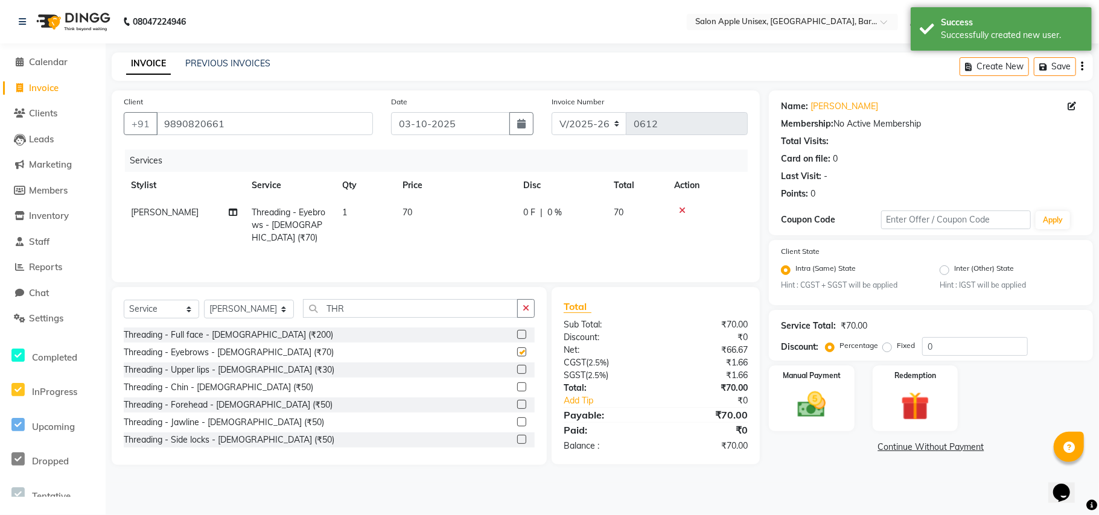
checkbox input "false"
click at [817, 409] on img at bounding box center [812, 406] width 48 height 34
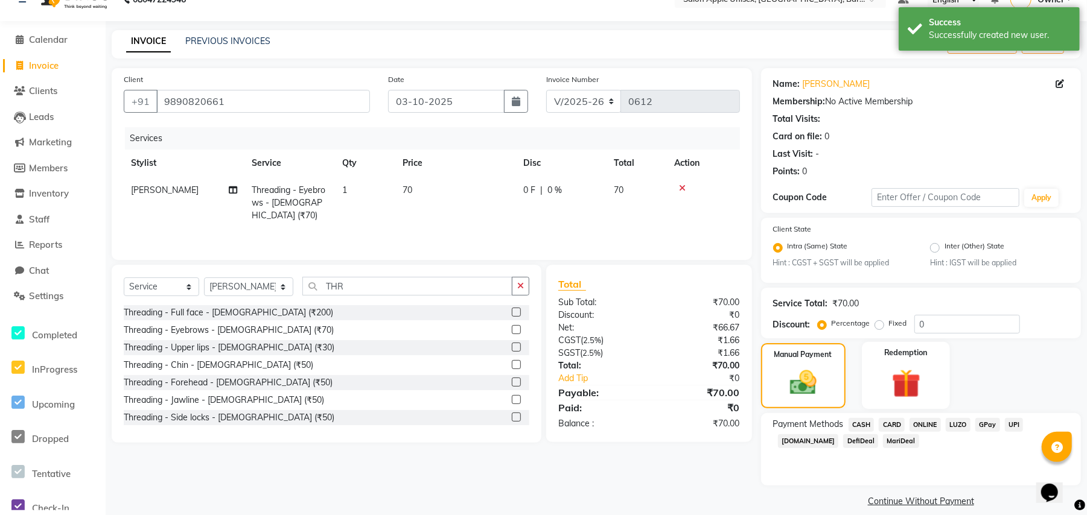
scroll to position [34, 0]
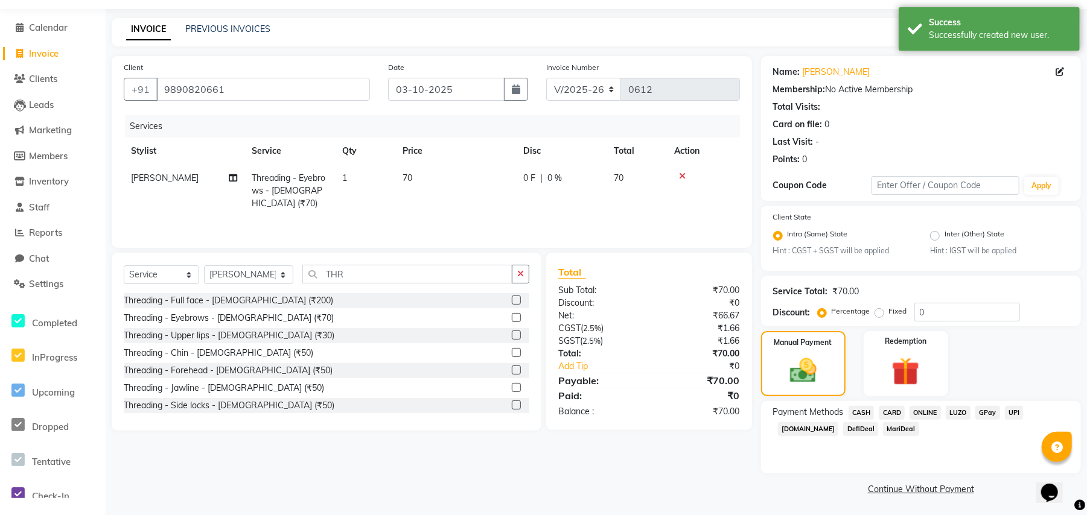
click at [928, 408] on span "ONLINE" at bounding box center [925, 413] width 31 height 14
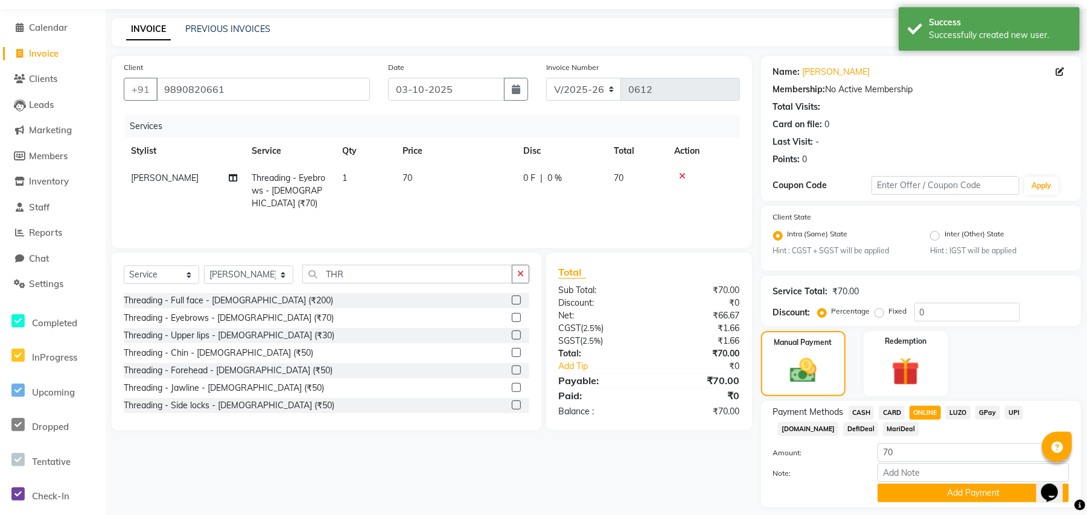
scroll to position [69, 0]
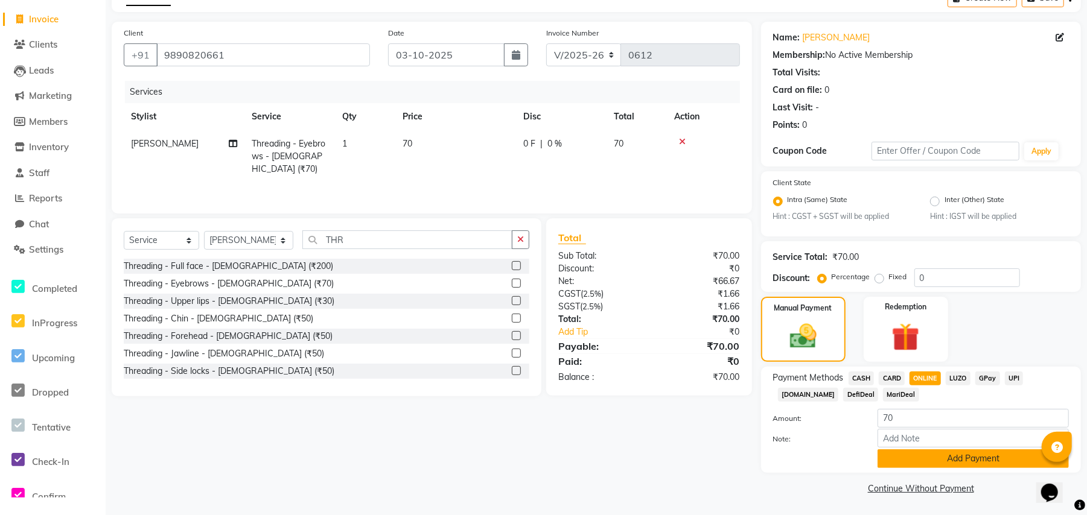
click at [909, 459] on button "Add Payment" at bounding box center [973, 459] width 191 height 19
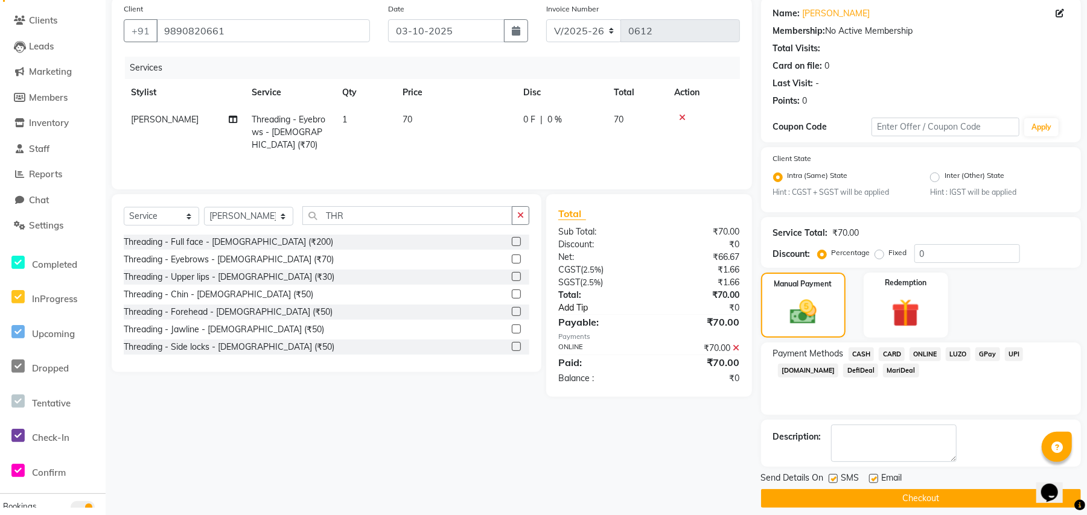
scroll to position [104, 0]
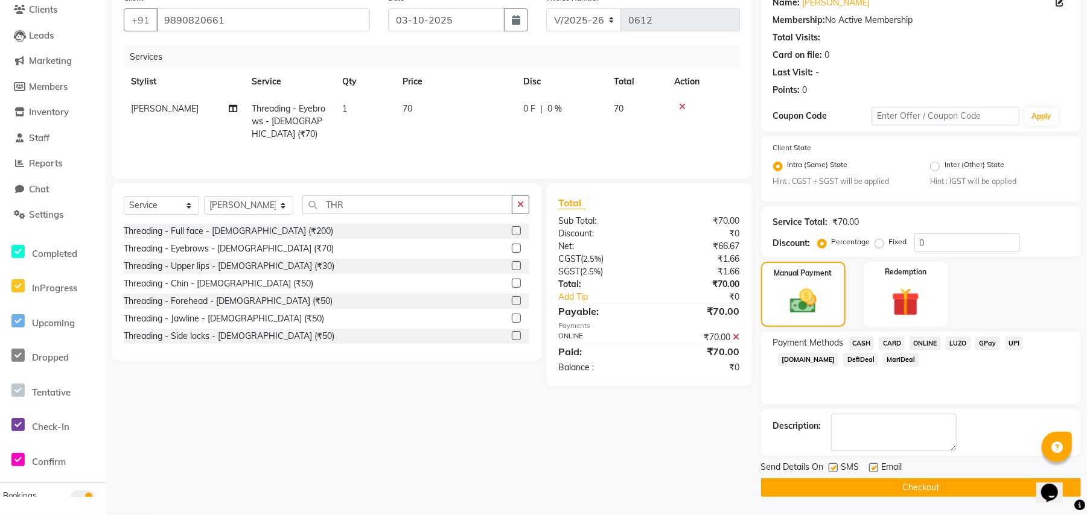
click at [900, 491] on button "Checkout" at bounding box center [921, 488] width 320 height 19
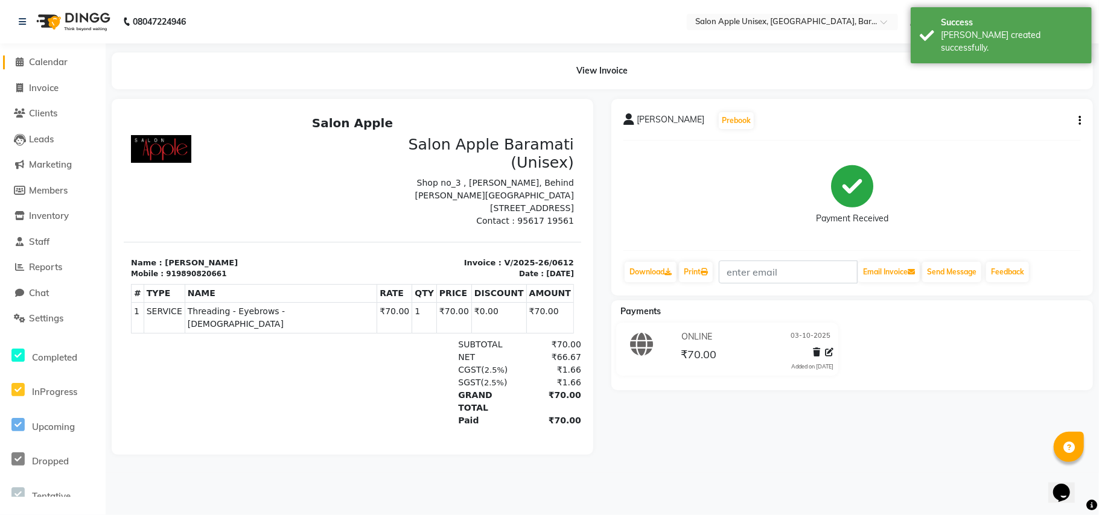
click at [30, 66] on span "Calendar" at bounding box center [48, 61] width 39 height 11
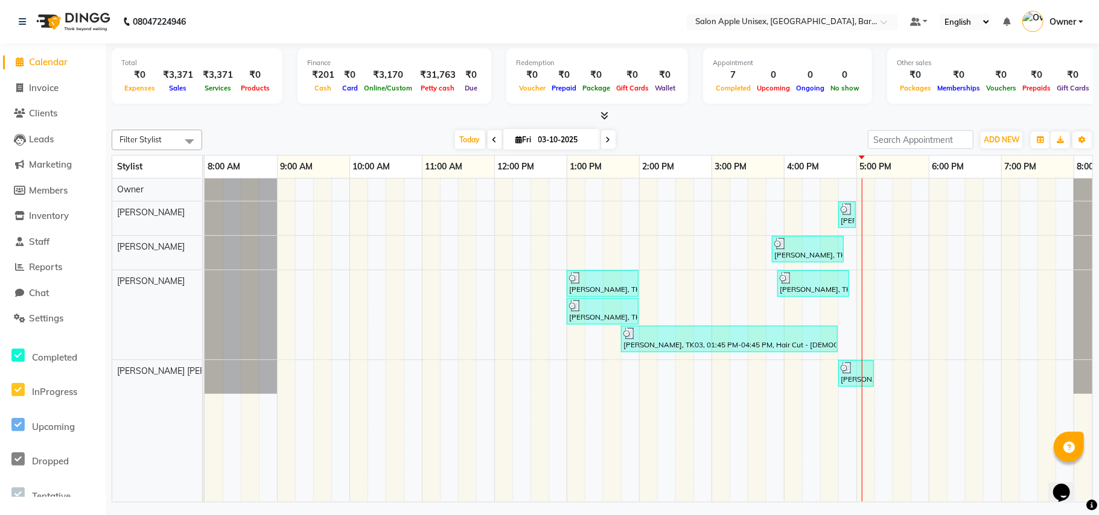
click at [549, 7] on nav "08047224946 Select Location × Salon Apple Unisex, [GEOGRAPHIC_DATA], Baramati 2…" at bounding box center [549, 21] width 1099 height 43
